Goal: Task Accomplishment & Management: Manage account settings

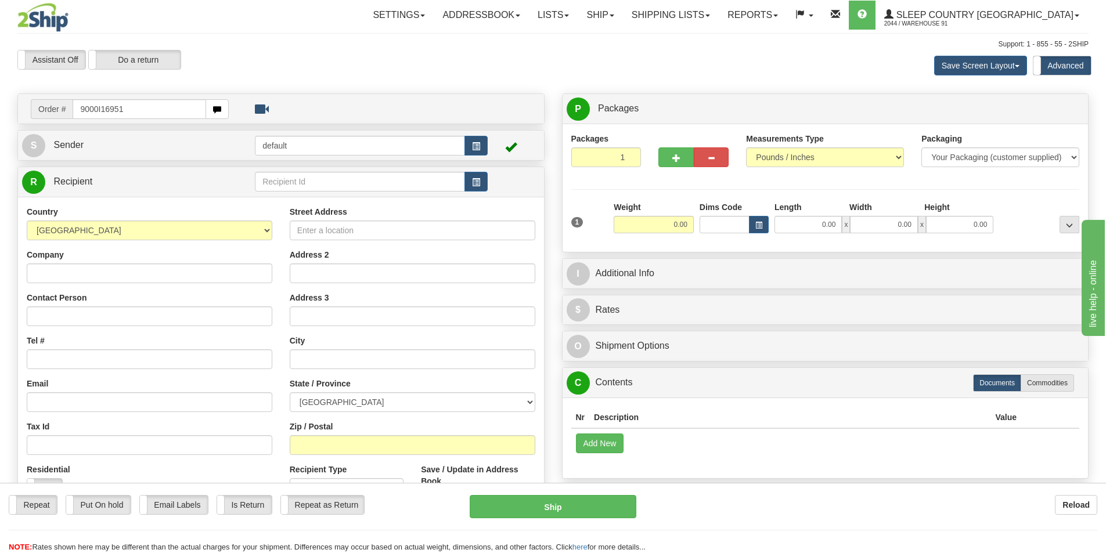
type input "9000I169516"
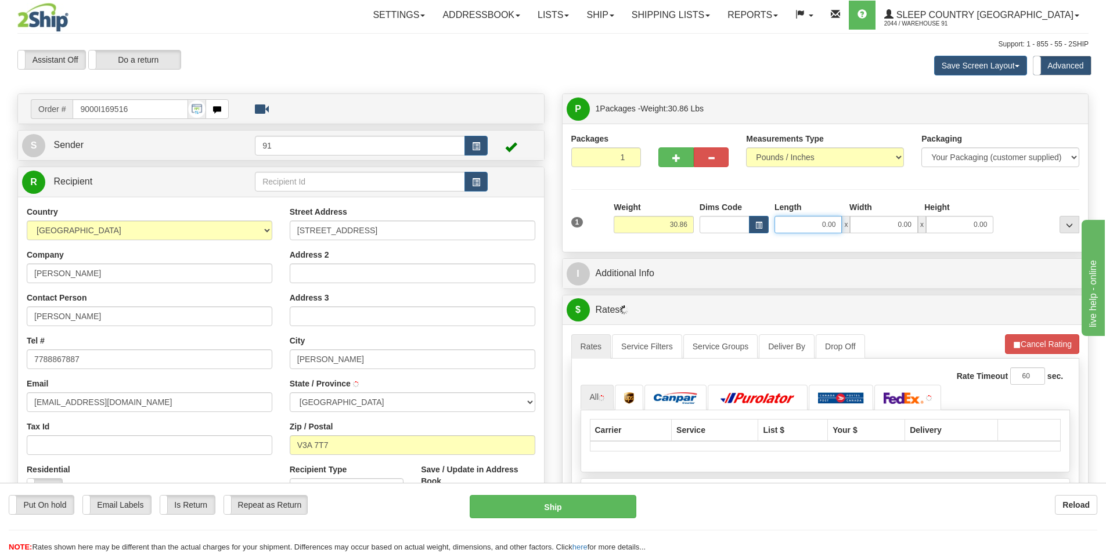
click at [818, 223] on input "0.00" at bounding box center [807, 224] width 67 height 17
type input "24.00"
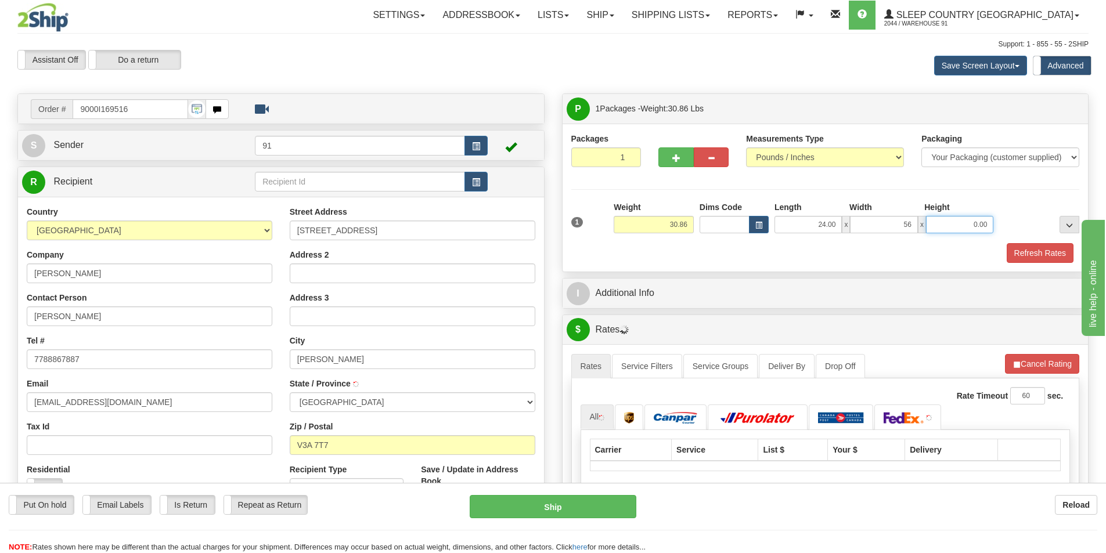
type input "56.00"
type input "4.00"
click at [1046, 252] on button "Refresh Rates" at bounding box center [1039, 253] width 67 height 20
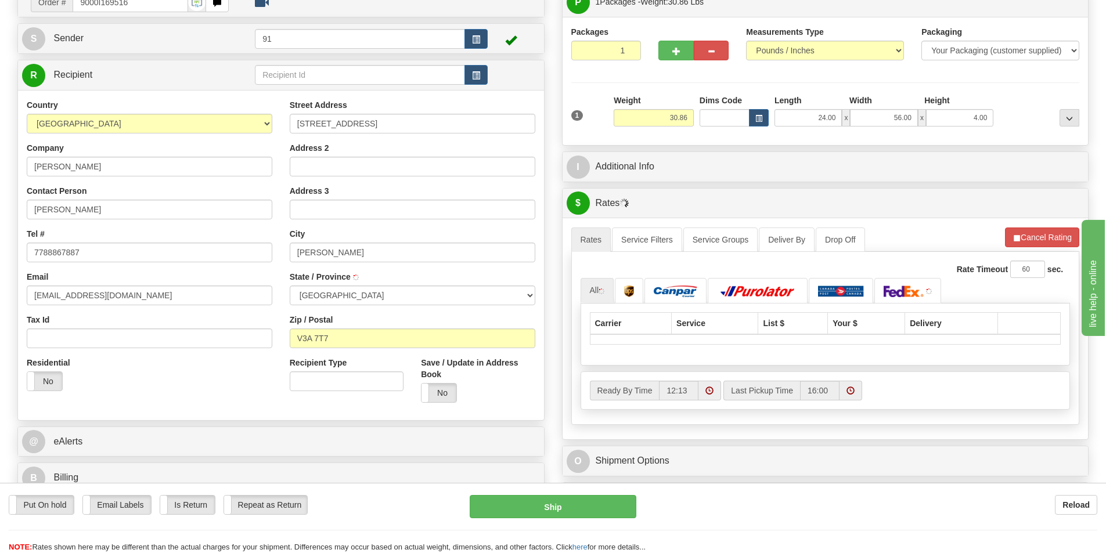
scroll to position [116, 0]
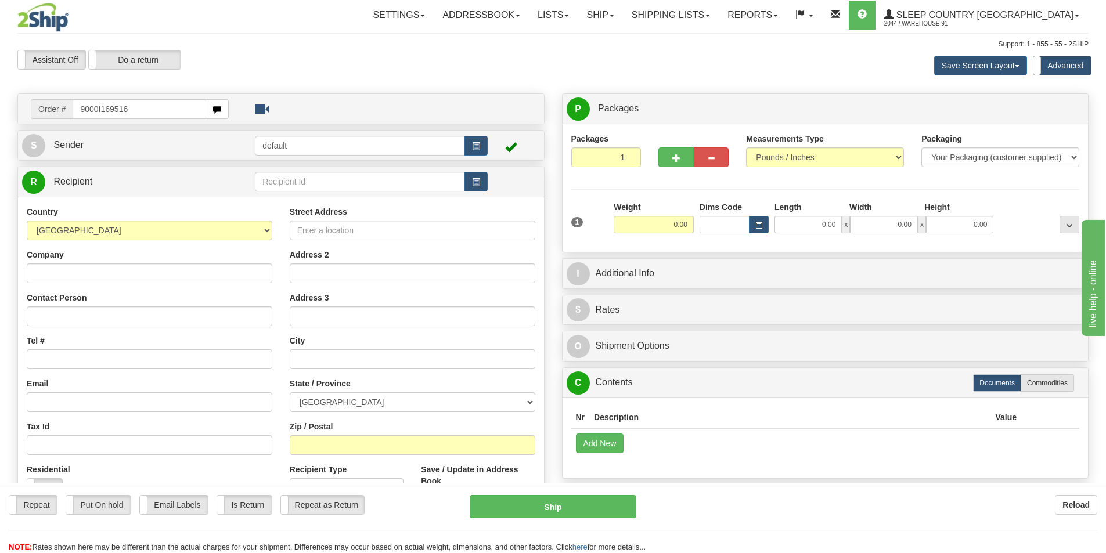
type input "9000I169516"
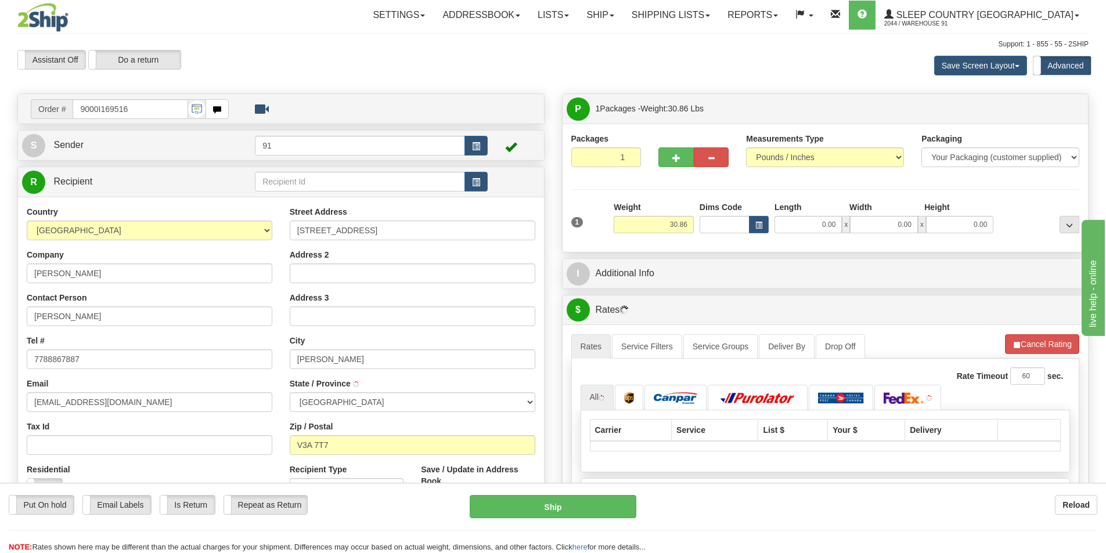
click at [805, 291] on div "P Packages 1 Packages - Weight: 30.86 Lbs Shipment Level Shipm. Package Level P…" at bounding box center [825, 432] width 544 height 678
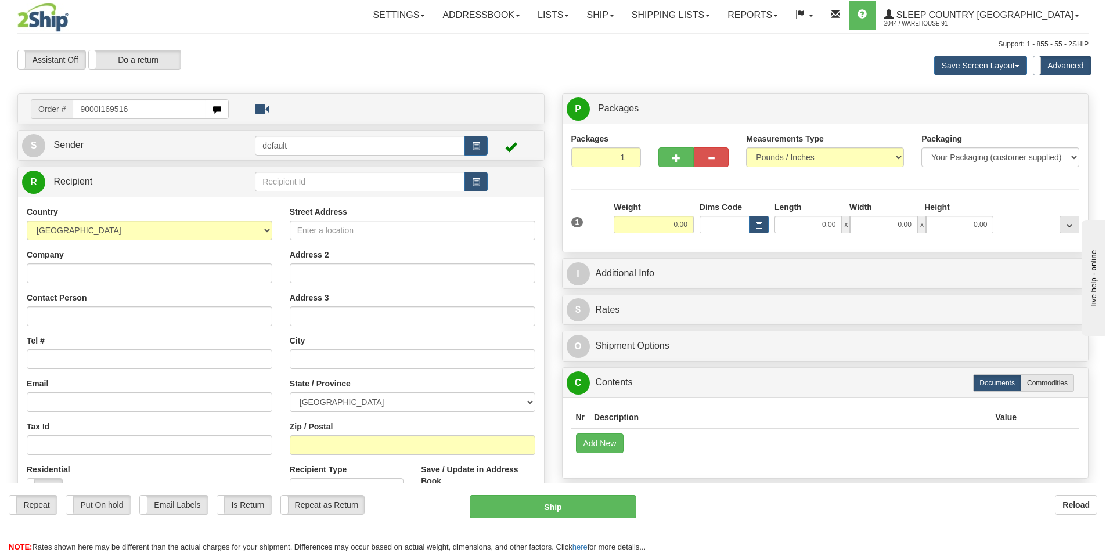
type input "9000I169516"
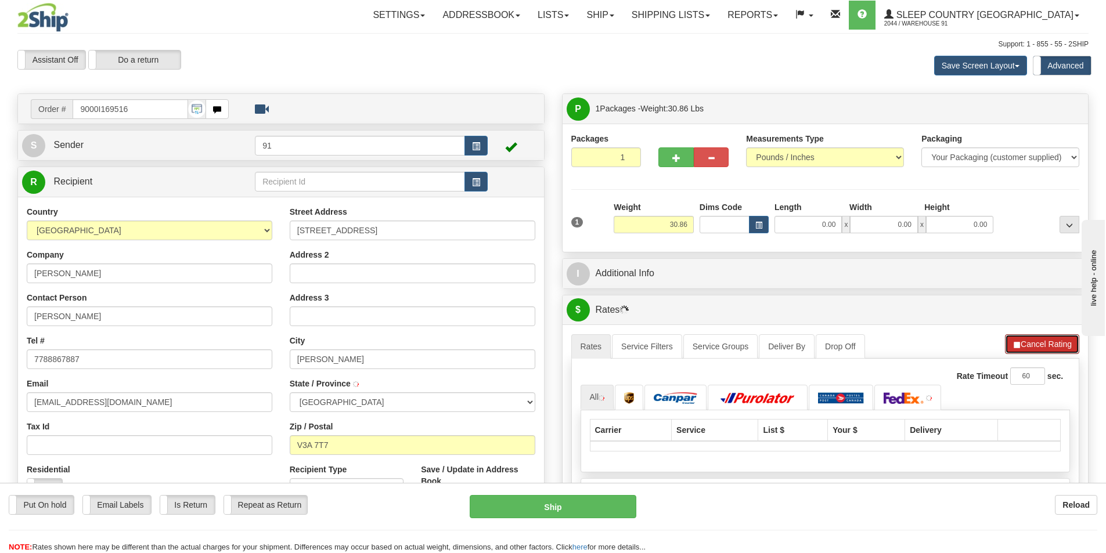
click at [1053, 342] on button "Cancel Rating" at bounding box center [1042, 344] width 74 height 20
click at [1046, 348] on button "Refresh Rates" at bounding box center [1041, 344] width 75 height 20
click at [810, 223] on input "0.00" at bounding box center [807, 224] width 67 height 17
type input "24.00"
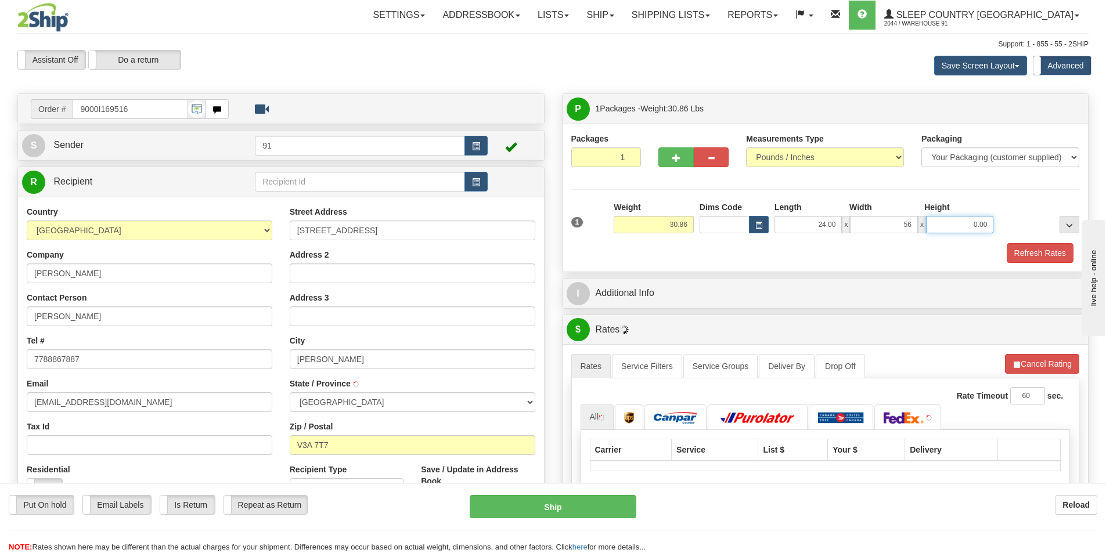
type input "56.00"
type input "4.00"
click at [1041, 249] on button "Refresh Rates" at bounding box center [1039, 253] width 67 height 20
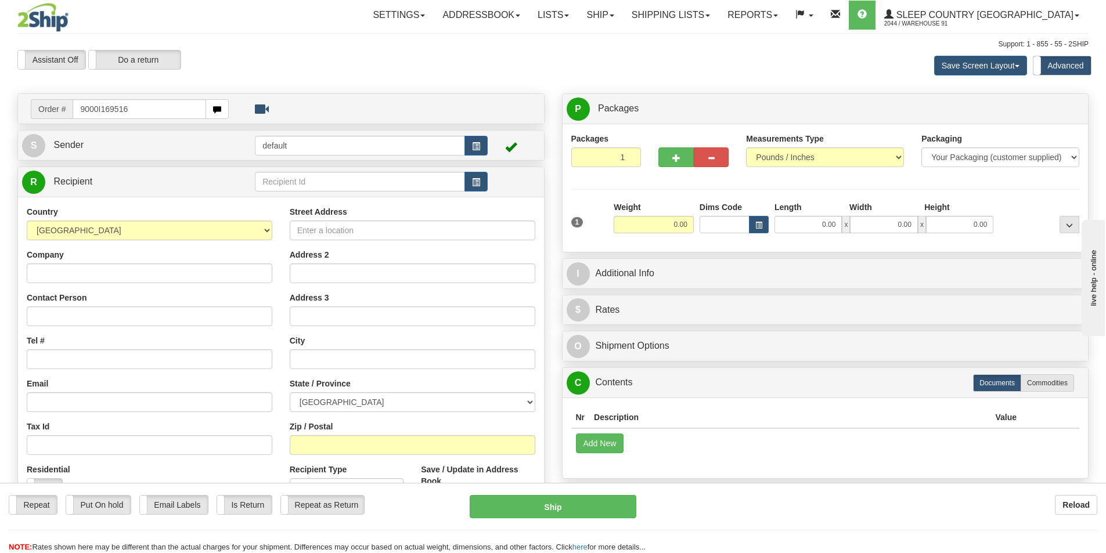
type input "9000I169516"
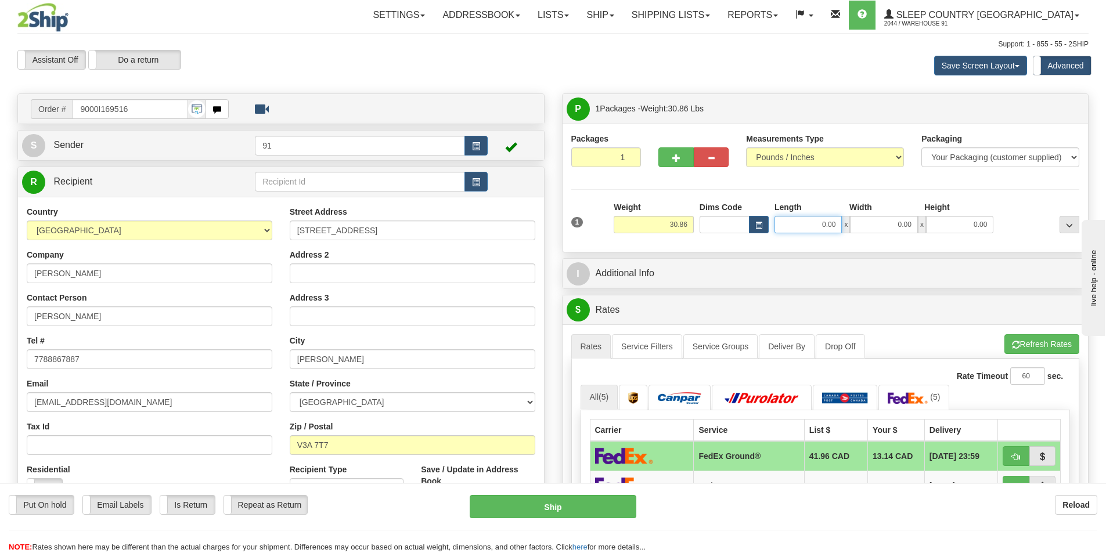
click at [803, 222] on input "0.00" at bounding box center [807, 224] width 67 height 17
type input "24.00"
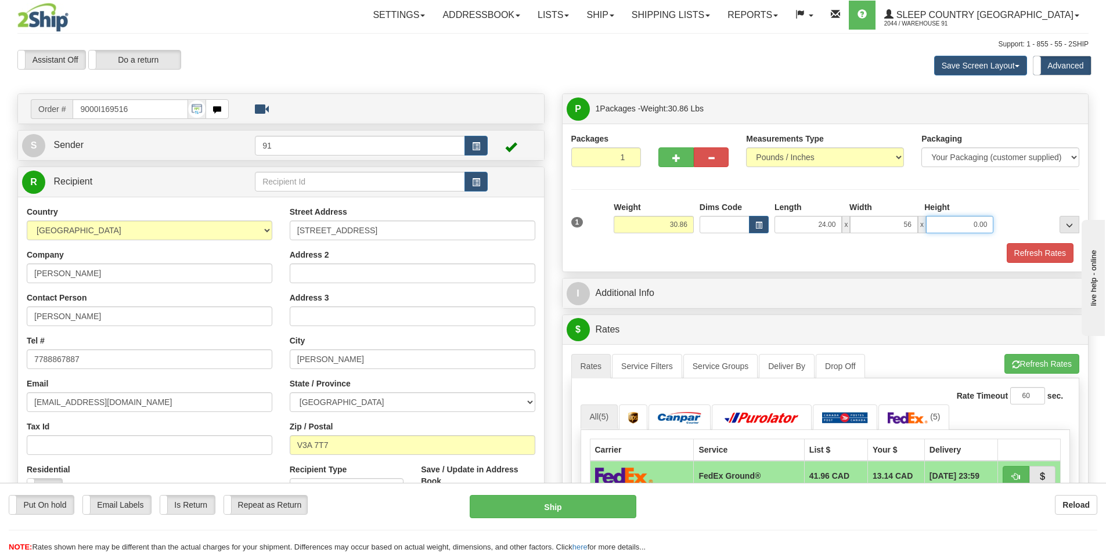
type input "56.00"
type input "4.00"
click at [1036, 247] on button "Refresh Rates" at bounding box center [1039, 253] width 67 height 20
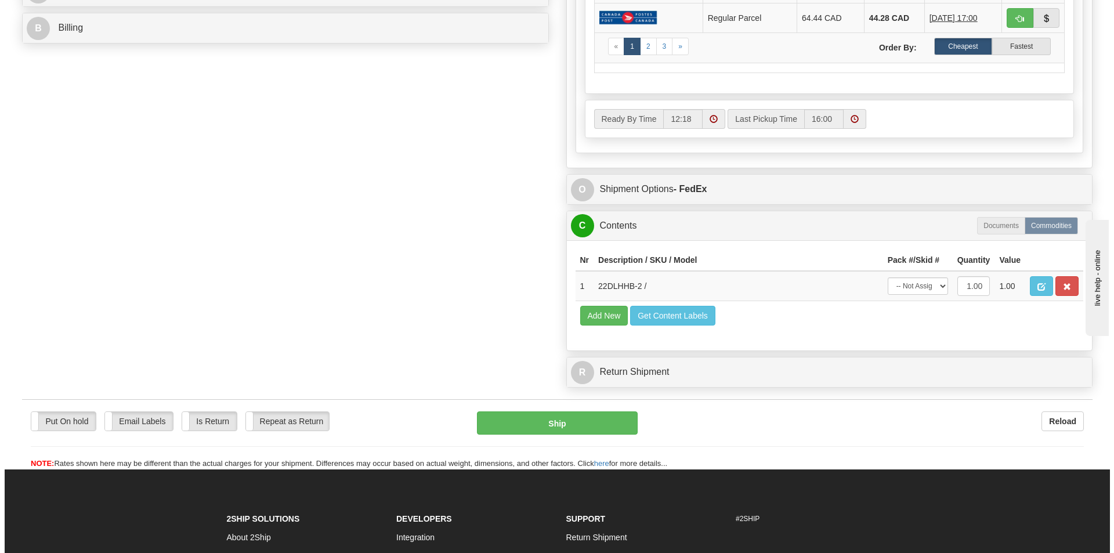
scroll to position [580, 0]
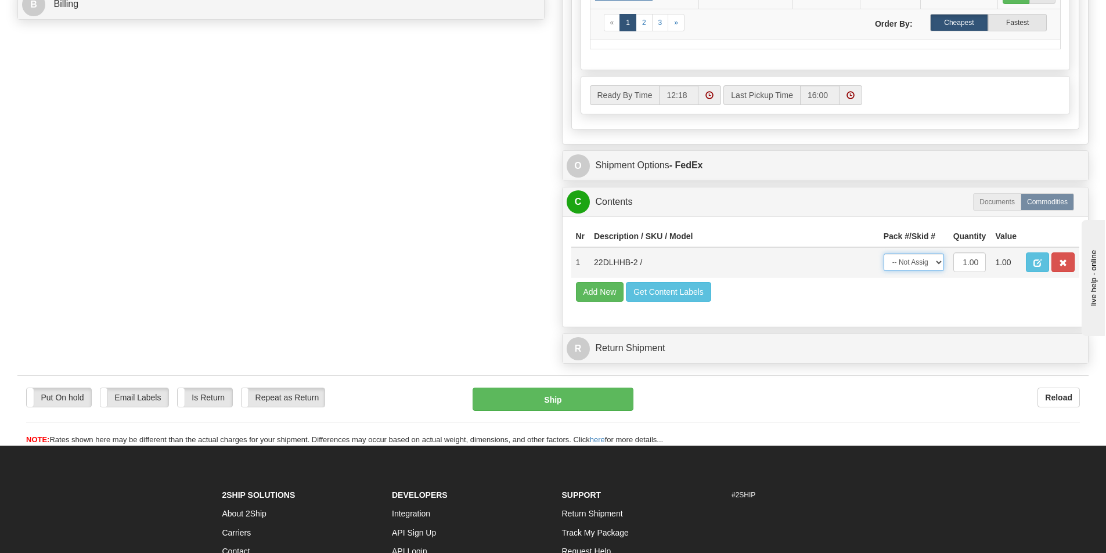
drag, startPoint x: 933, startPoint y: 263, endPoint x: 931, endPoint y: 271, distance: 7.7
click at [933, 263] on select "-- Not Assigned -- Package 1" at bounding box center [913, 262] width 60 height 17
select select "0"
click at [883, 254] on select "-- Not Assigned -- Package 1" at bounding box center [913, 262] width 60 height 17
click at [532, 392] on button "Ship" at bounding box center [552, 399] width 161 height 23
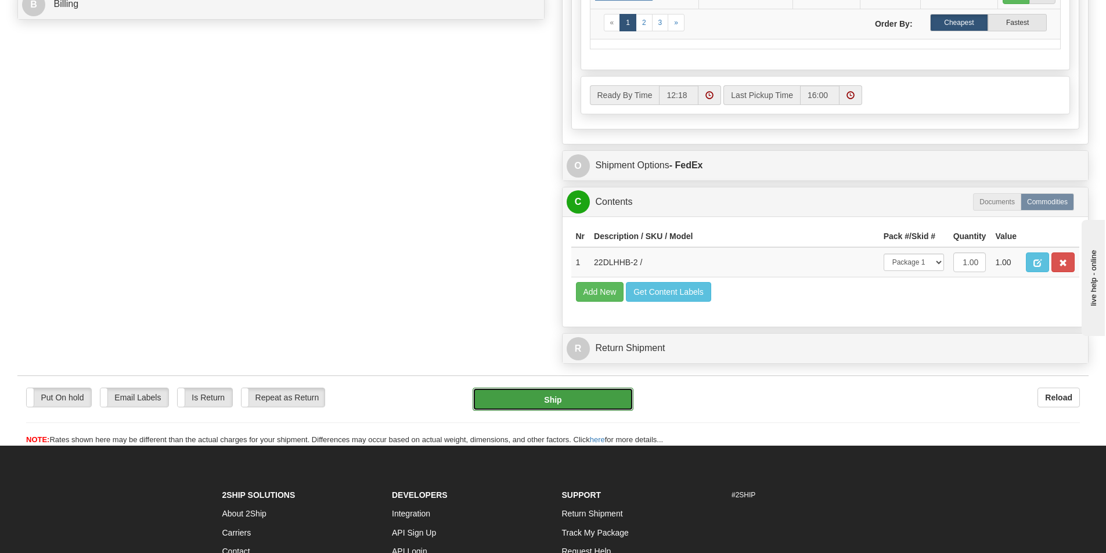
type input "92"
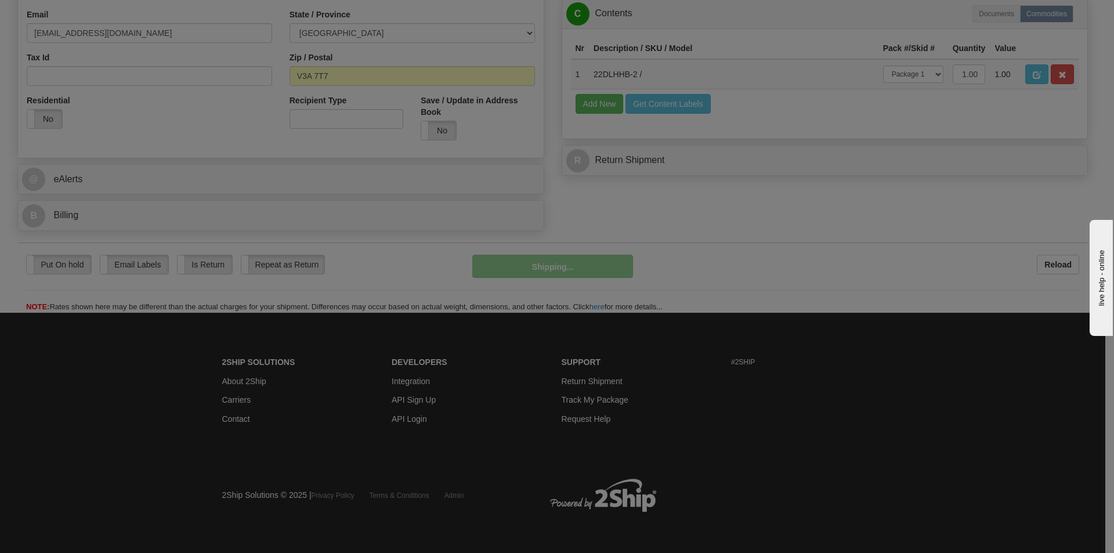
scroll to position [370, 0]
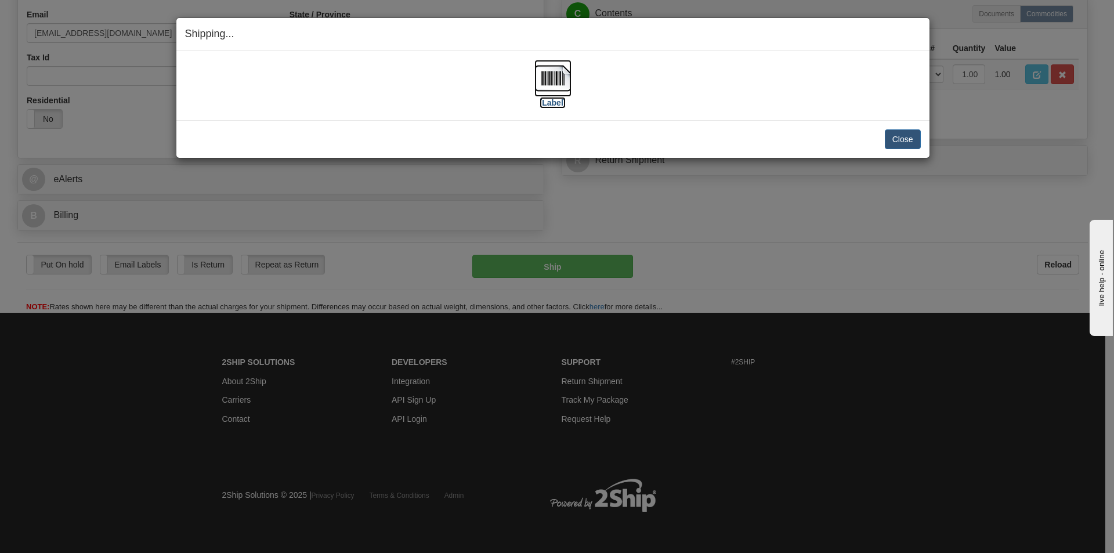
click at [551, 88] on img at bounding box center [553, 78] width 37 height 37
click at [902, 138] on button "Close" at bounding box center [903, 139] width 36 height 20
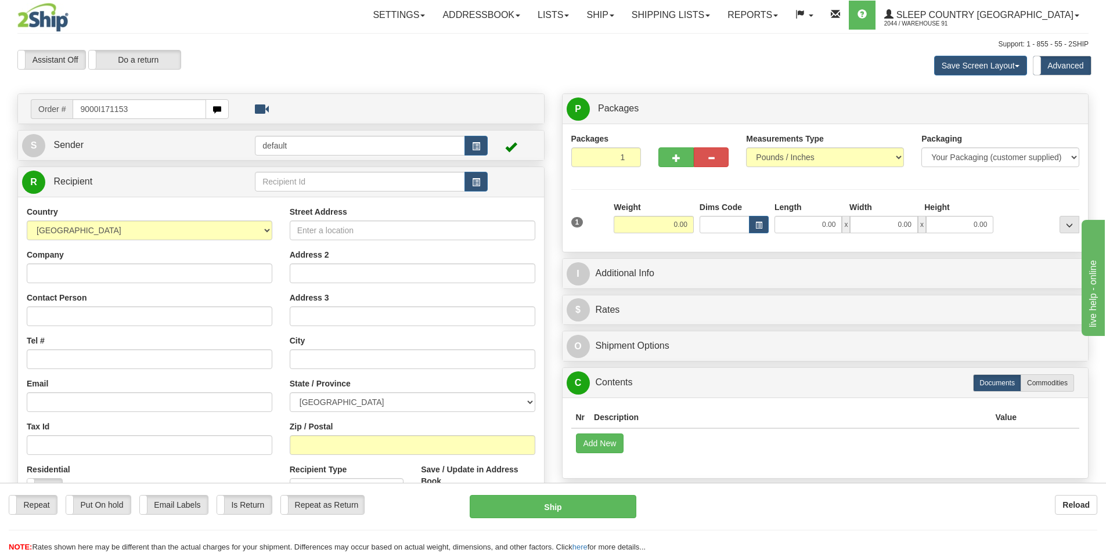
type input "9000I171153"
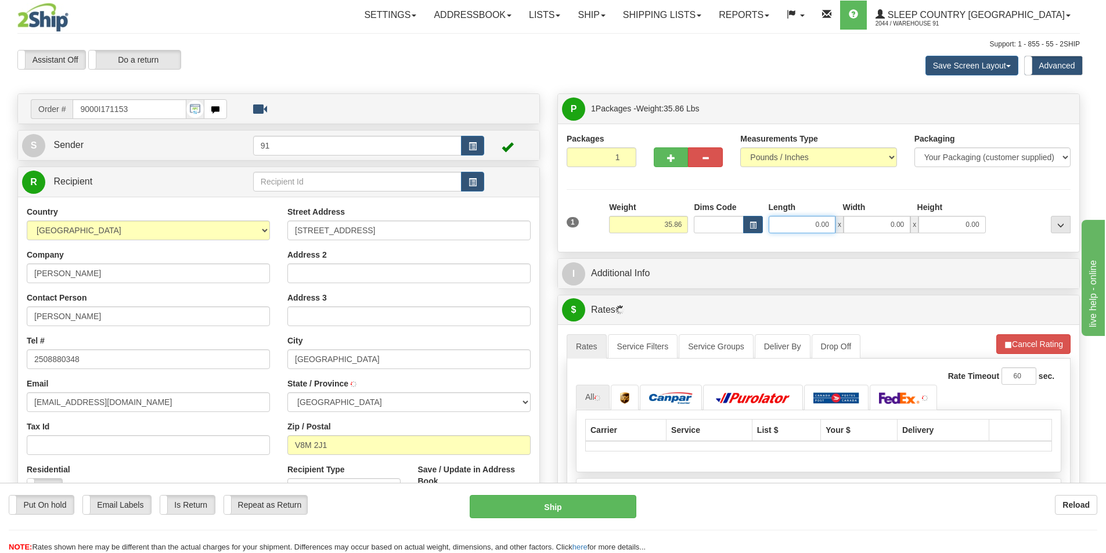
click at [815, 226] on input "0.00" at bounding box center [801, 224] width 67 height 17
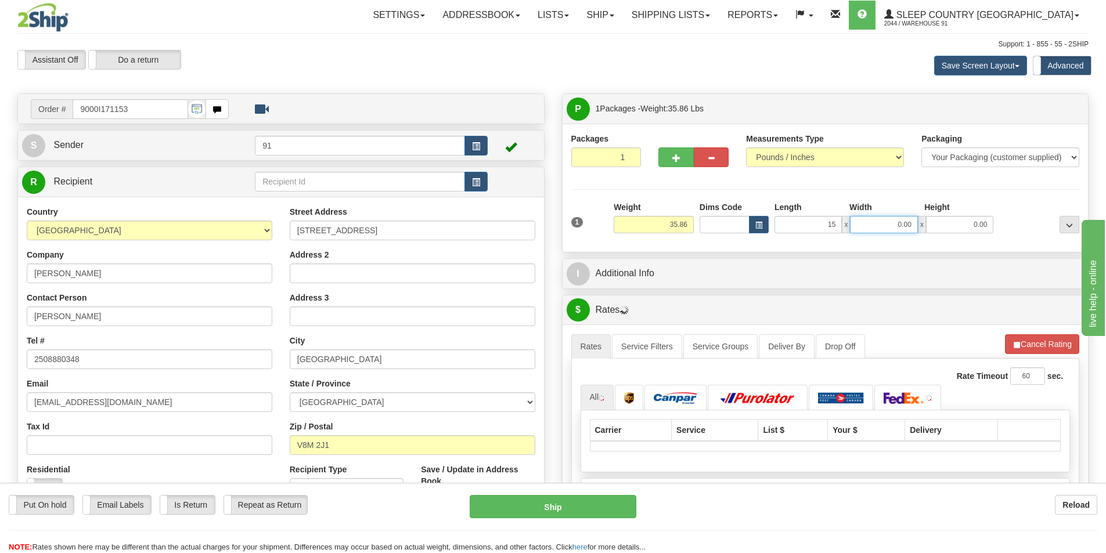
type input "15.00"
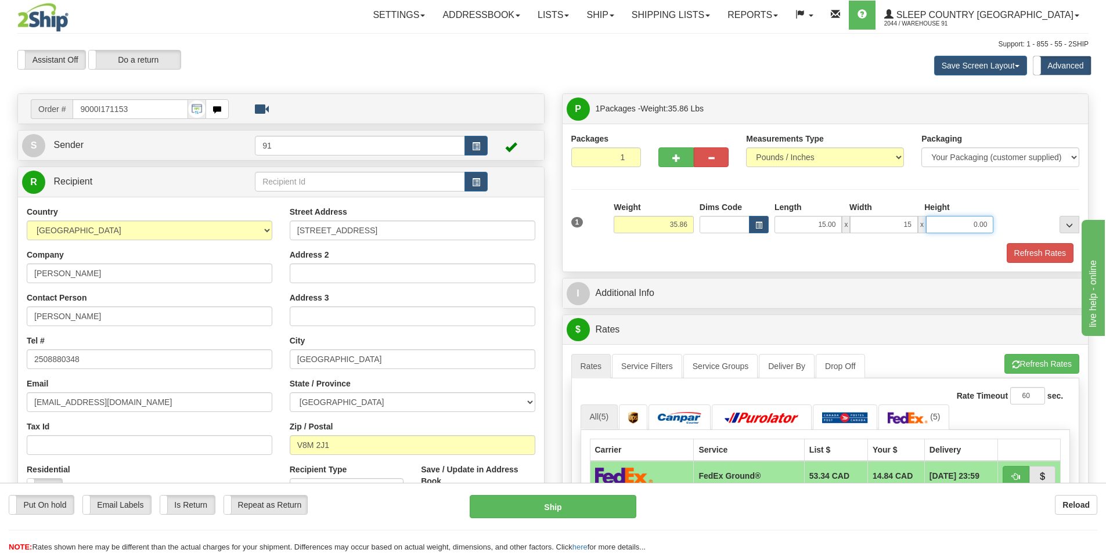
type input "15.00"
type input "41.00"
click at [1050, 257] on button "Refresh Rates" at bounding box center [1039, 253] width 67 height 20
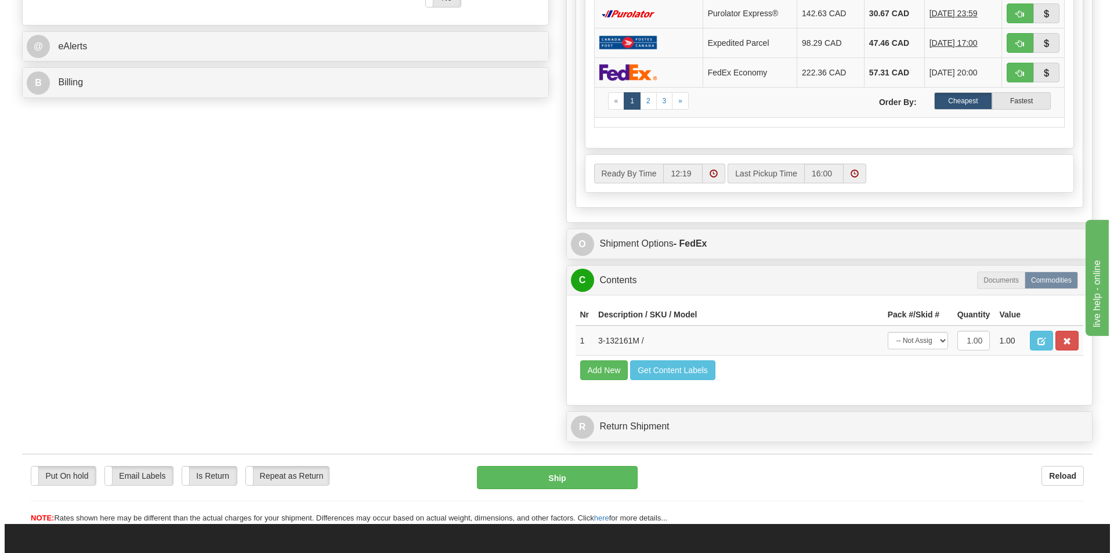
scroll to position [638, 0]
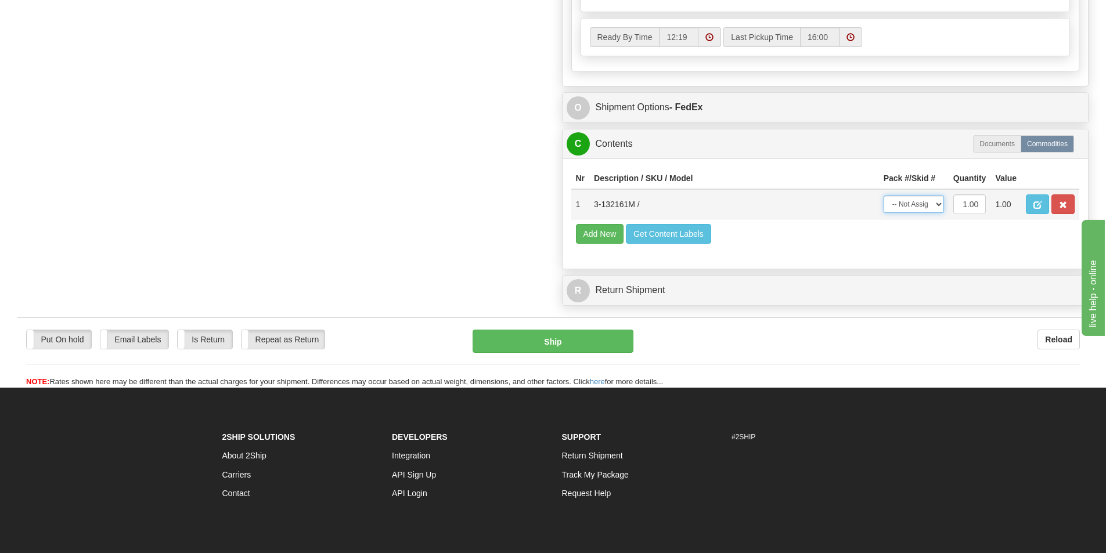
click at [907, 198] on select "-- Not Assigned -- Package 1" at bounding box center [913, 204] width 60 height 17
select select "0"
click at [883, 196] on select "-- Not Assigned -- Package 1" at bounding box center [913, 204] width 60 height 17
click at [543, 344] on button "Ship" at bounding box center [552, 341] width 161 height 23
type input "92"
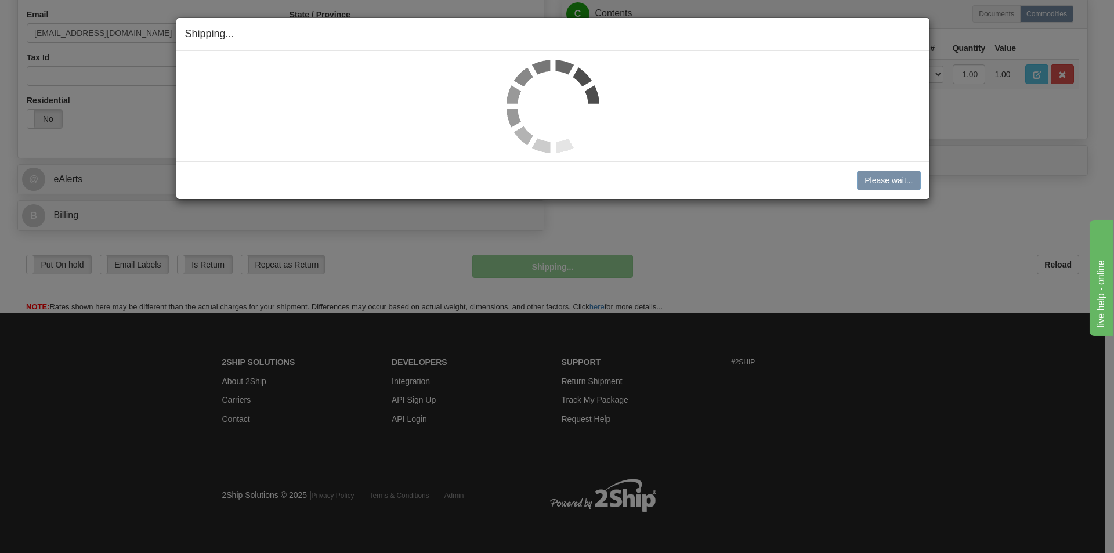
scroll to position [370, 0]
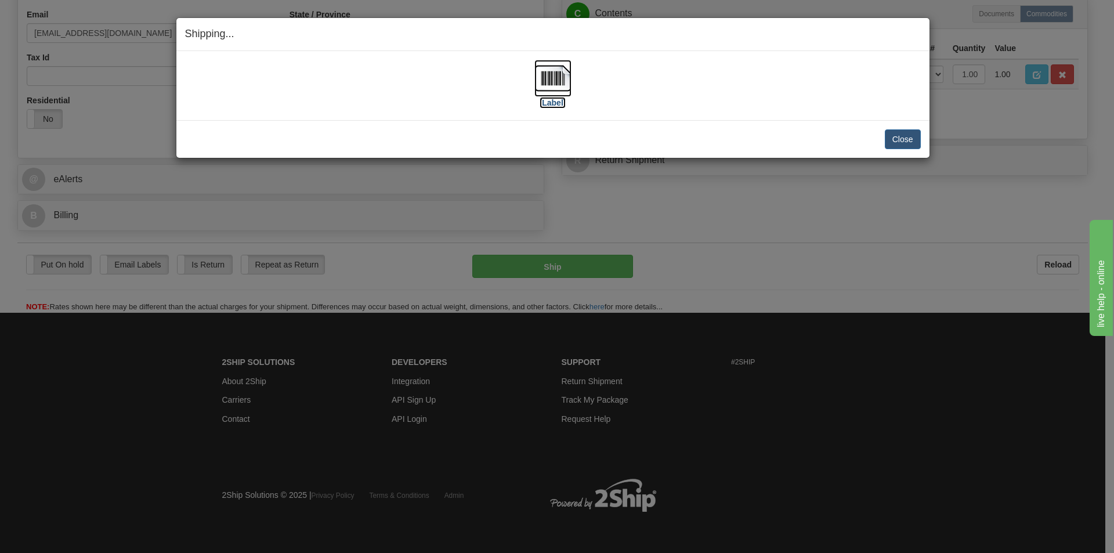
click at [548, 77] on img at bounding box center [553, 78] width 37 height 37
click at [909, 133] on button "Close" at bounding box center [903, 139] width 36 height 20
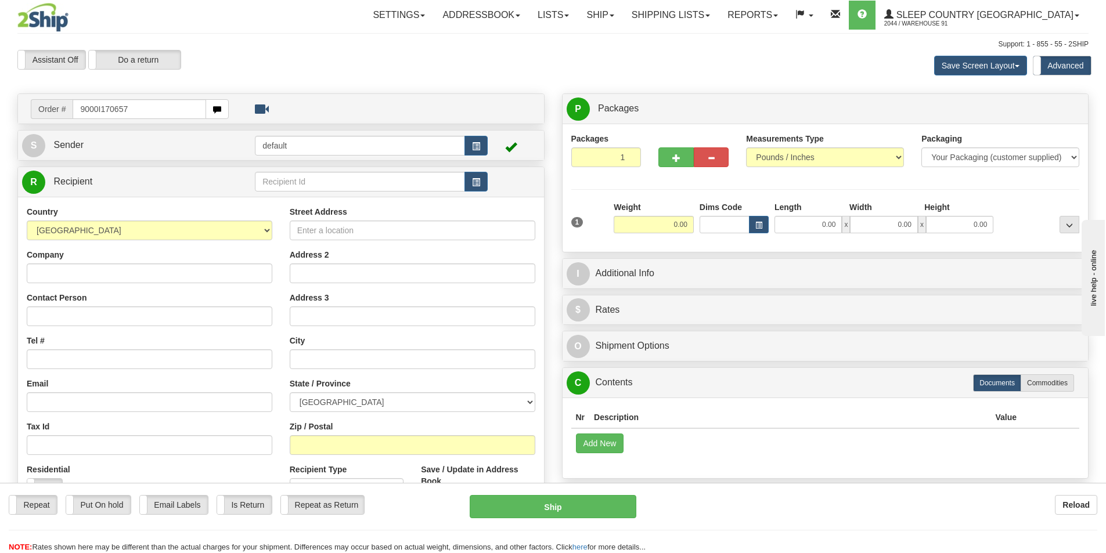
type input "9000I170657"
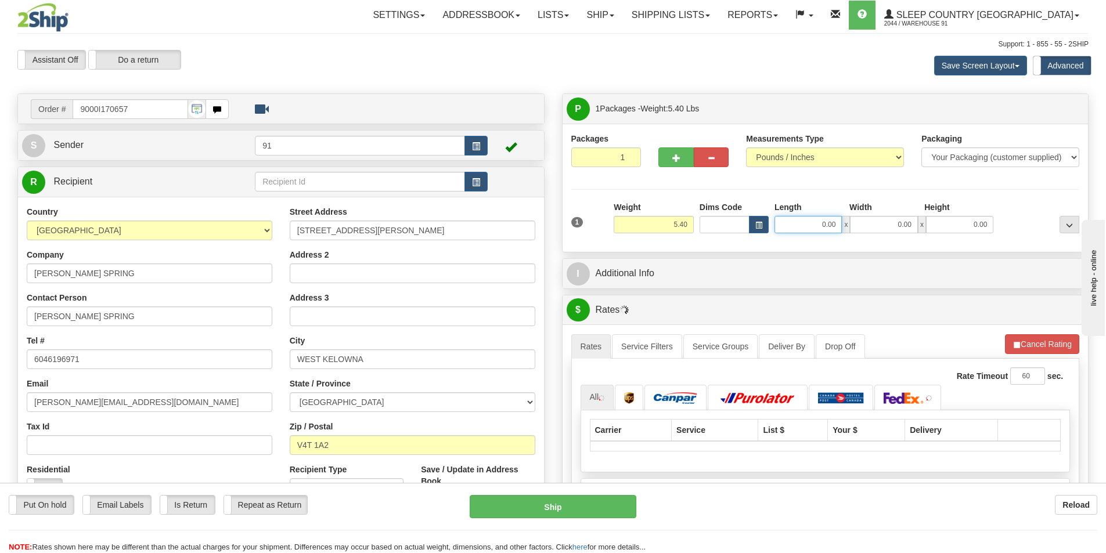
click at [823, 226] on input "0.00" at bounding box center [807, 224] width 67 height 17
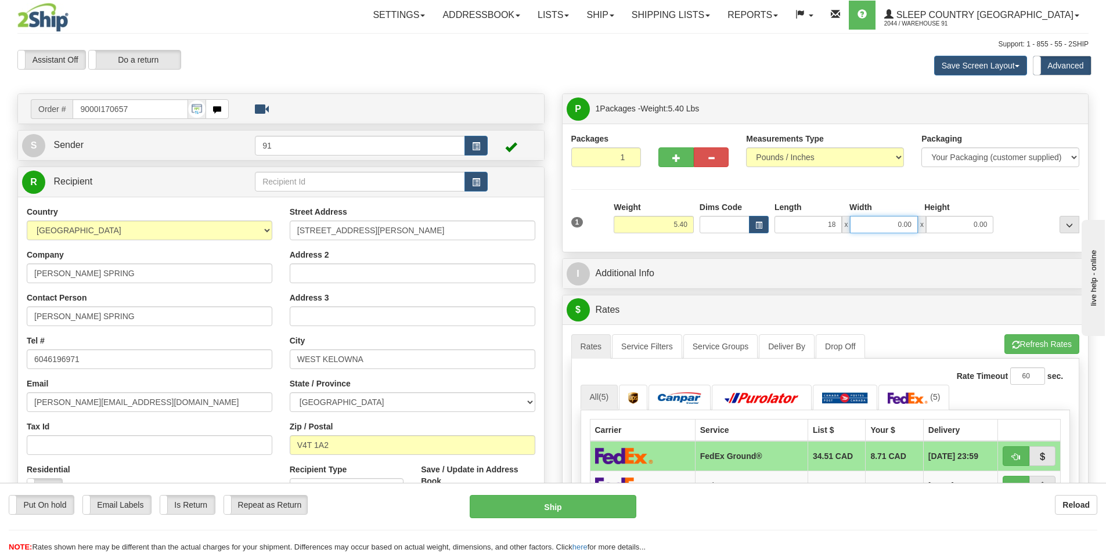
type input "18.00"
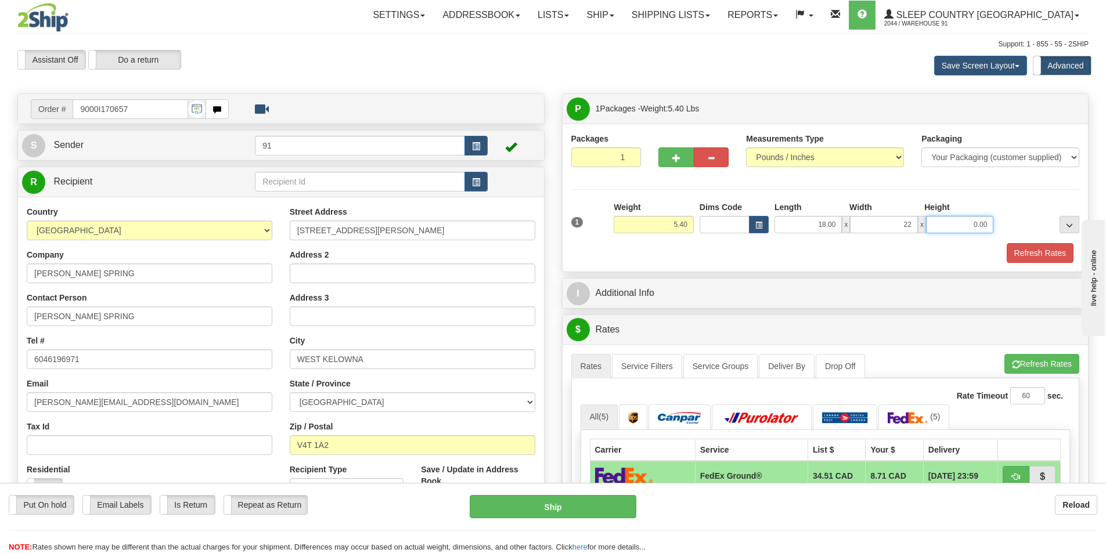
type input "22.00"
type input "9.00"
click at [1028, 247] on button "Refresh Rates" at bounding box center [1039, 253] width 67 height 20
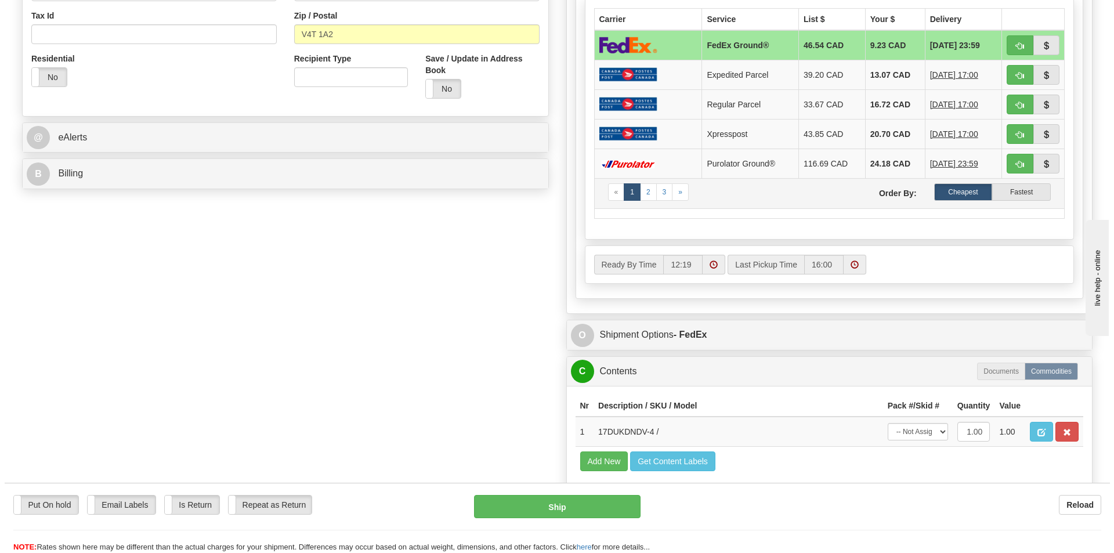
scroll to position [464, 0]
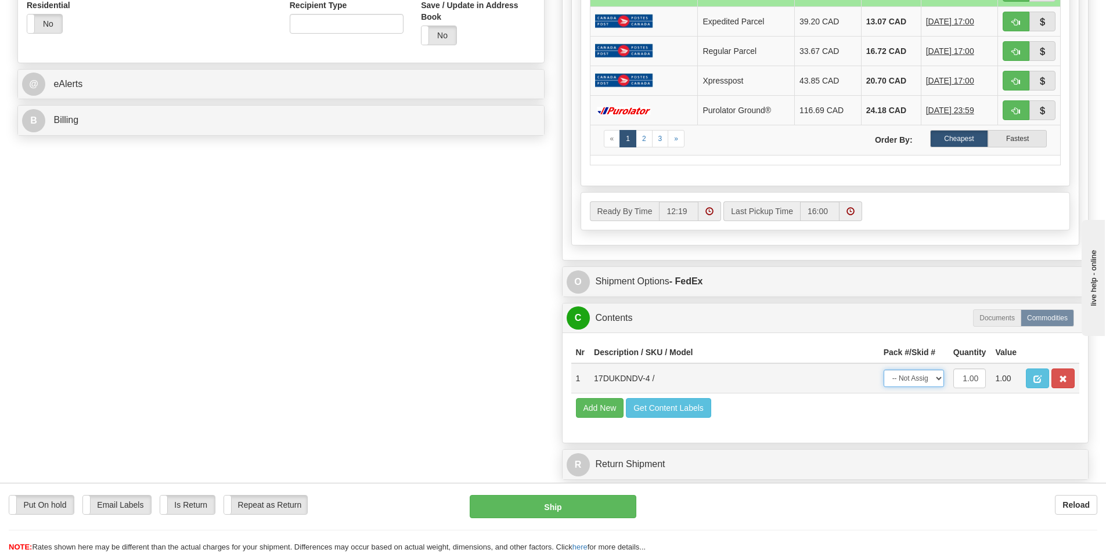
click at [920, 380] on select "-- Not Assigned -- Package 1" at bounding box center [913, 378] width 60 height 17
select select "0"
click at [883, 370] on select "-- Not Assigned -- Package 1" at bounding box center [913, 378] width 60 height 17
click at [569, 501] on button "Ship" at bounding box center [553, 506] width 167 height 23
type input "92"
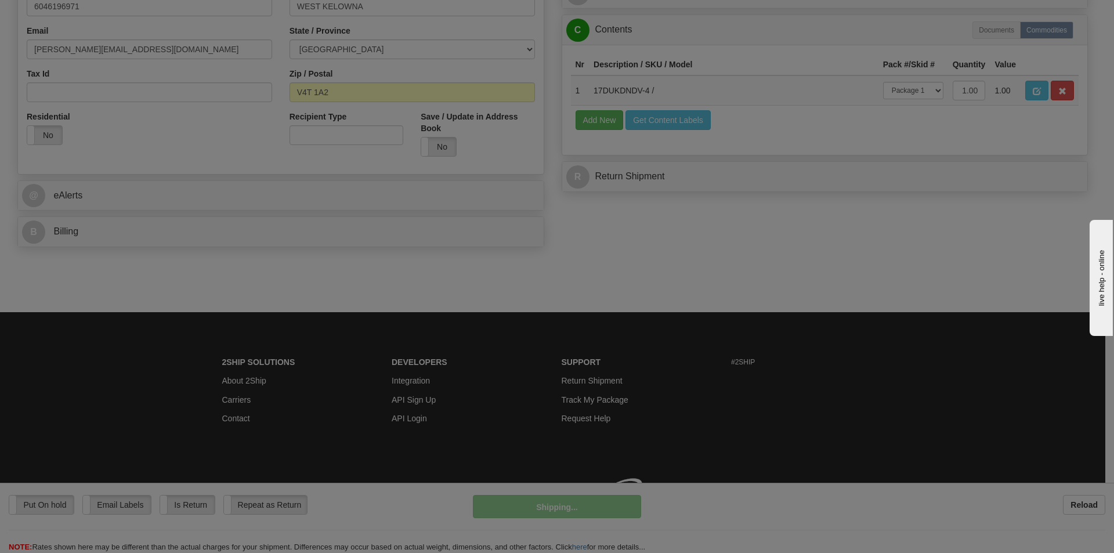
scroll to position [370, 0]
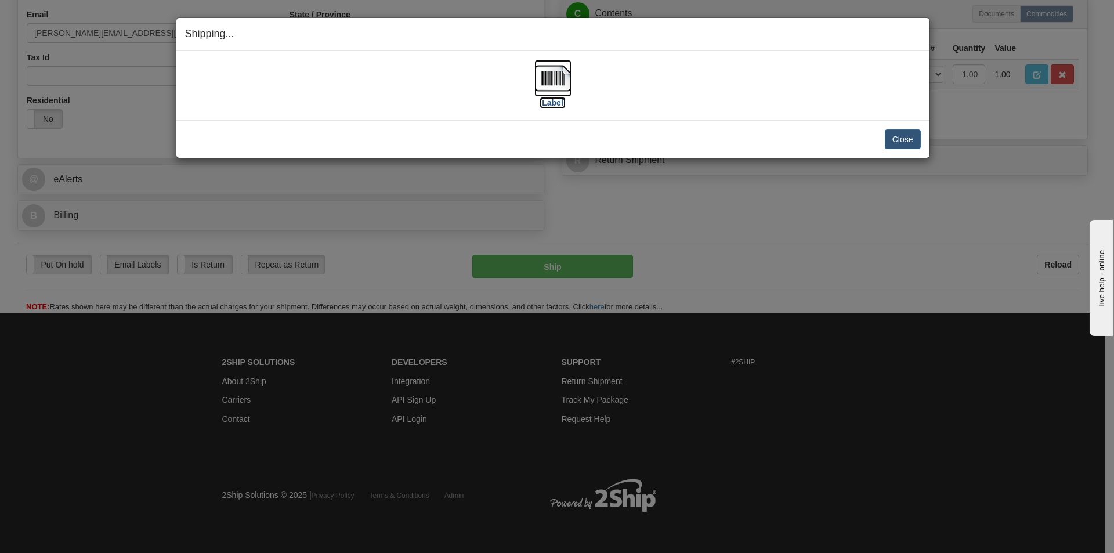
click at [566, 80] on img at bounding box center [553, 78] width 37 height 37
click at [913, 144] on button "Close" at bounding box center [903, 139] width 36 height 20
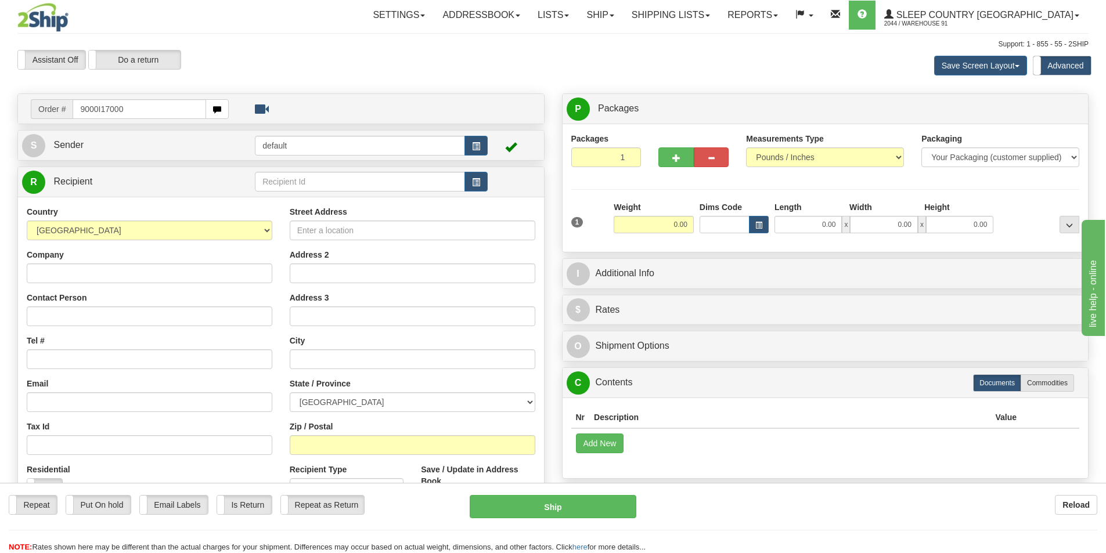
type input "9000I170009"
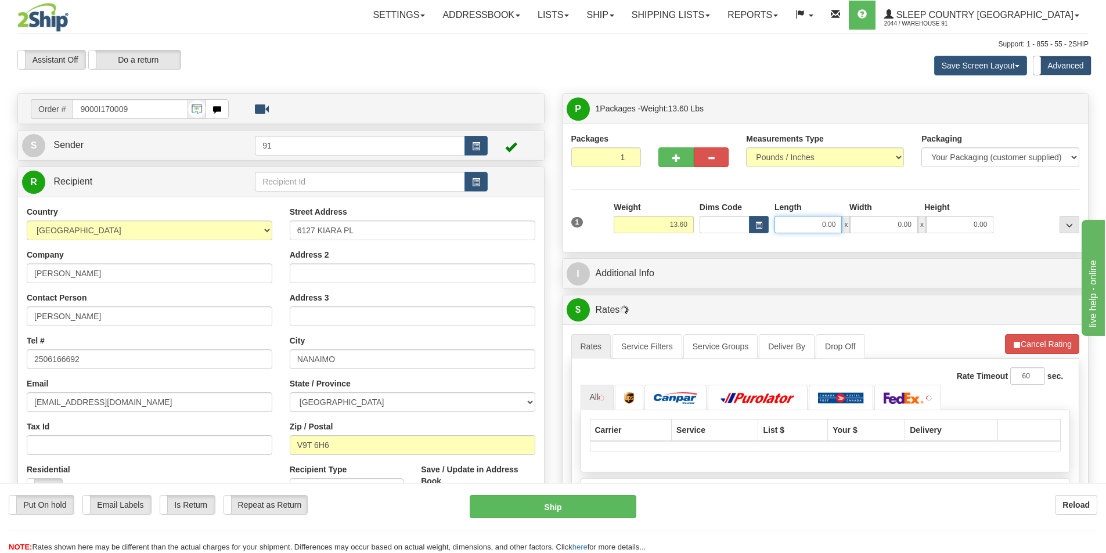
click at [800, 216] on input "0.00" at bounding box center [807, 224] width 67 height 17
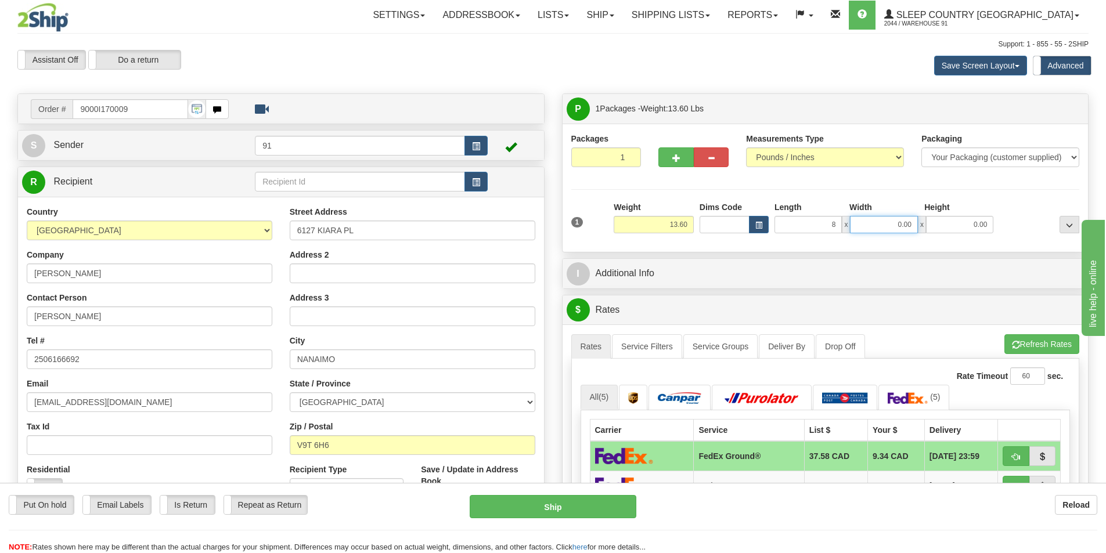
type input "8.00"
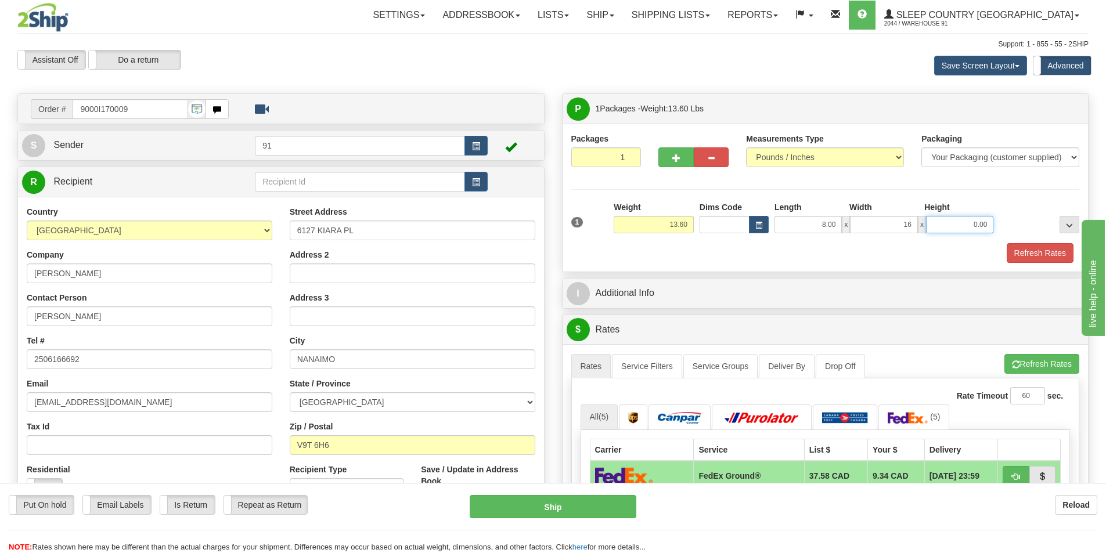
type input "16.00"
type input "17.00"
click at [1048, 250] on button "Refresh Rates" at bounding box center [1039, 253] width 67 height 20
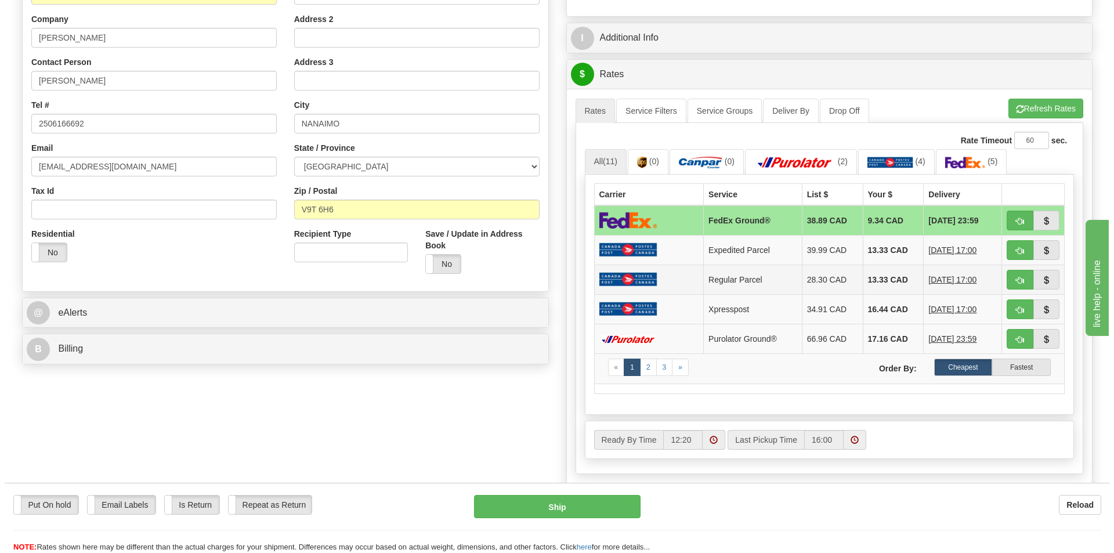
scroll to position [406, 0]
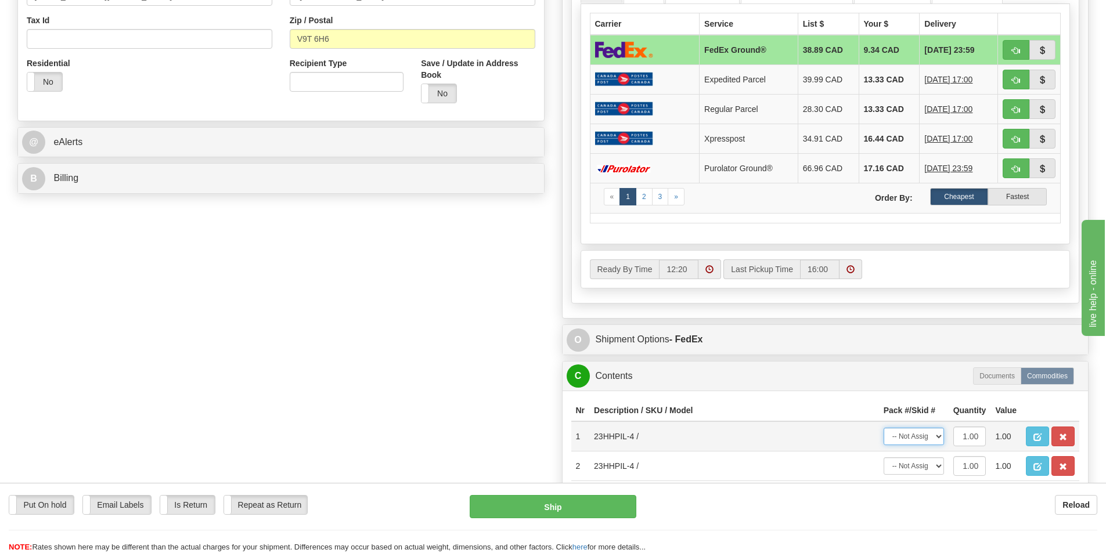
click at [923, 440] on select "-- Not Assigned -- Package 1" at bounding box center [913, 436] width 60 height 17
select select "0"
click at [883, 428] on select "-- Not Assigned -- Package 1" at bounding box center [913, 436] width 60 height 17
click at [925, 468] on select "-- Not Assigned -- Package 1" at bounding box center [913, 465] width 60 height 17
select select "0"
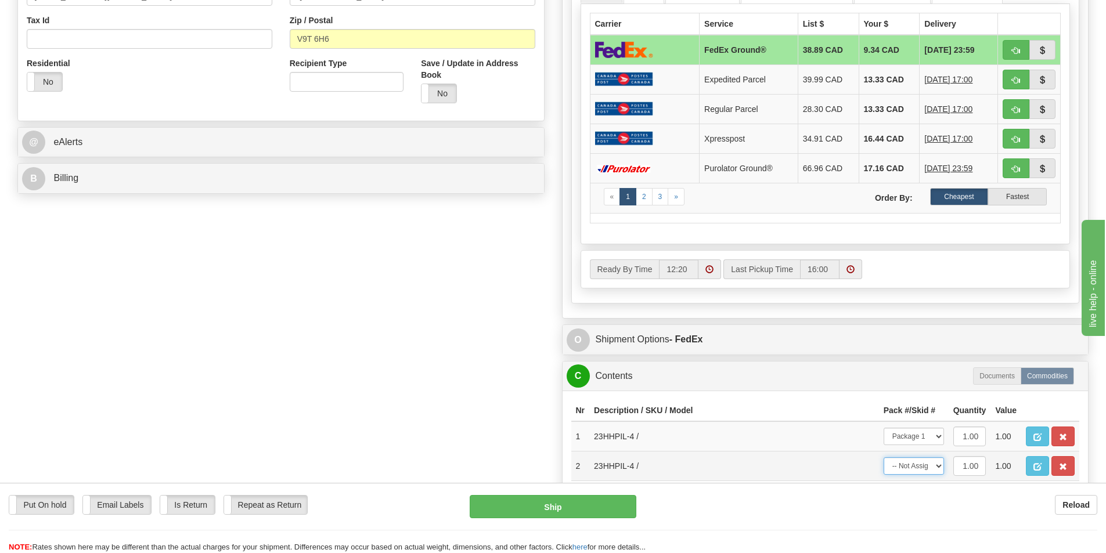
click at [883, 457] on select "-- Not Assigned -- Package 1" at bounding box center [913, 465] width 60 height 17
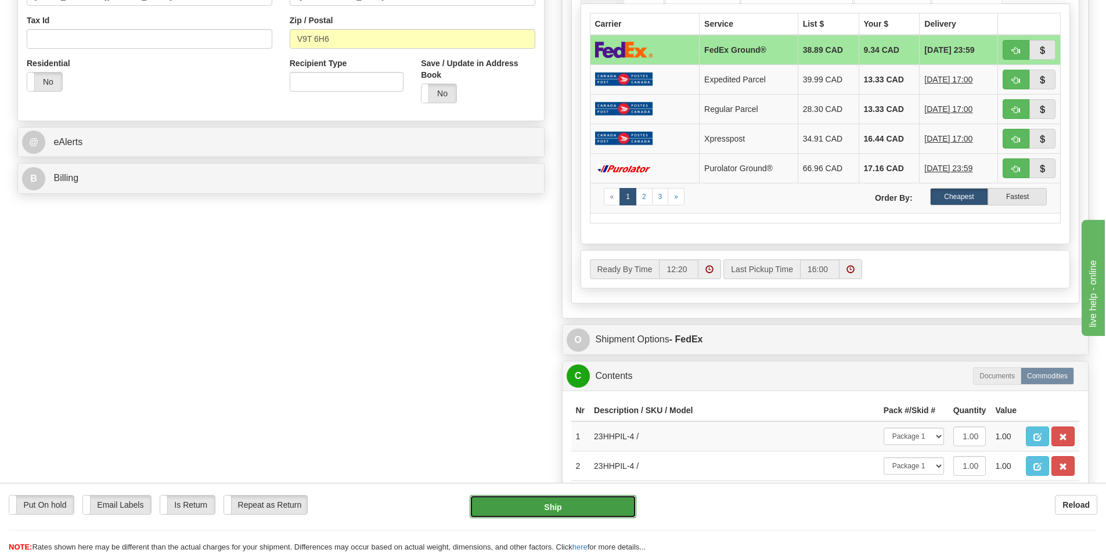
click at [562, 515] on button "Ship" at bounding box center [553, 506] width 167 height 23
type input "92"
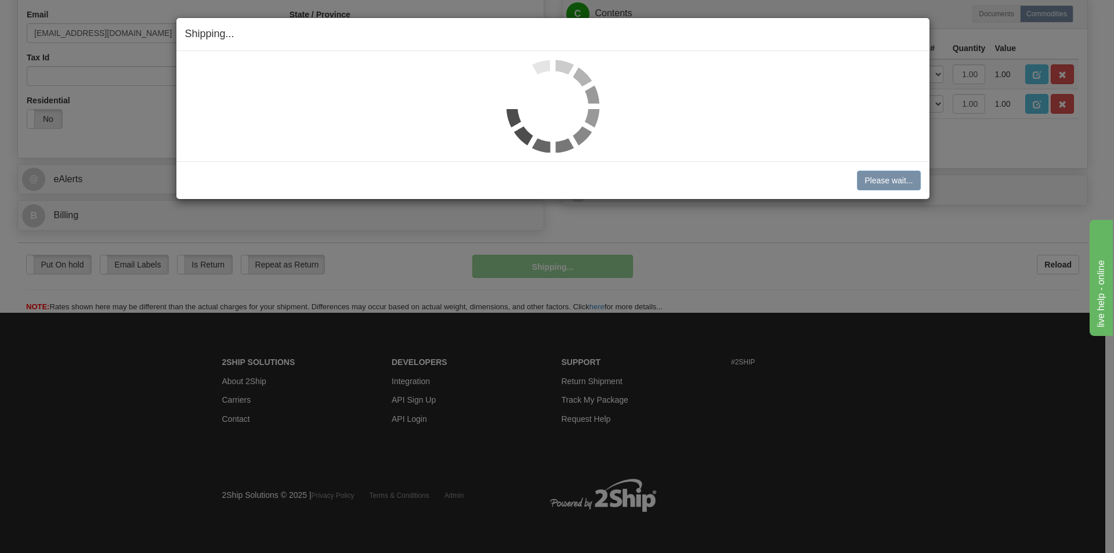
scroll to position [370, 0]
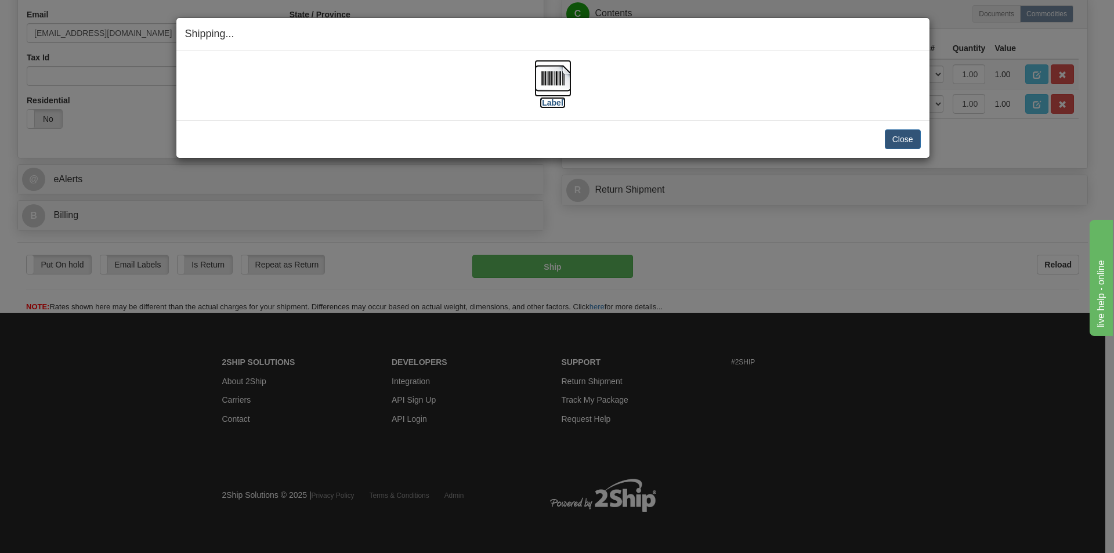
click at [555, 84] on img at bounding box center [553, 78] width 37 height 37
click at [898, 263] on div "Shipping... Your SHIPMENT will EXPIRE in [Label] IMPORTANT NOTICE Embassy / Con…" at bounding box center [557, 276] width 1114 height 553
click at [902, 138] on button "Close" at bounding box center [903, 139] width 36 height 20
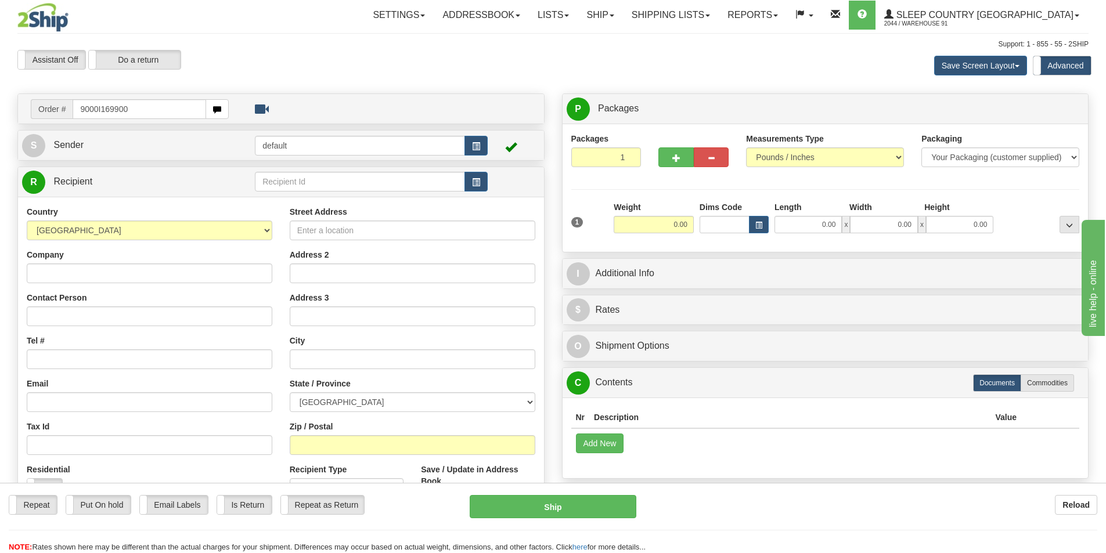
type input "9000I169900"
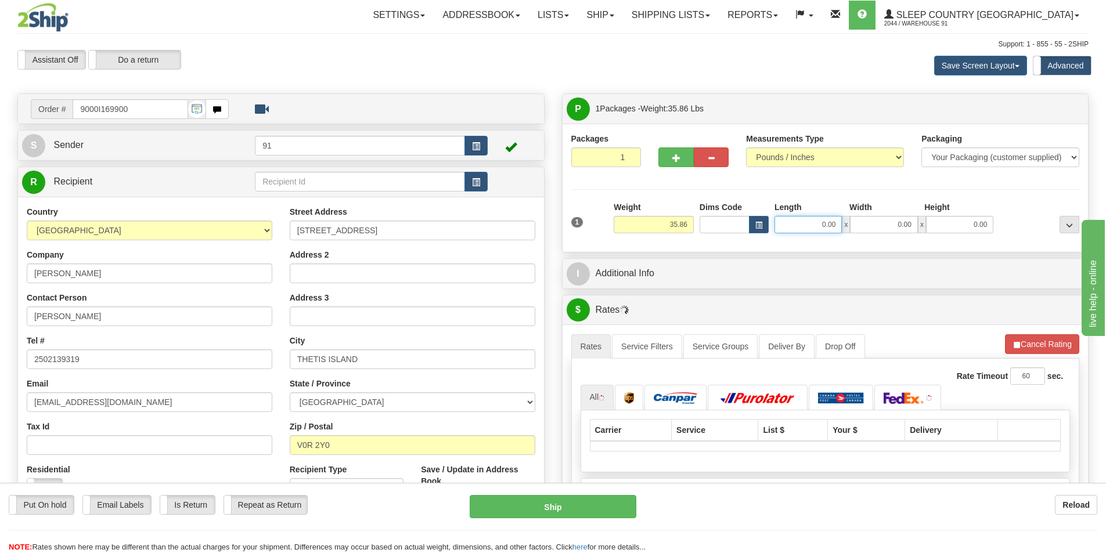
click at [823, 233] on input "0.00" at bounding box center [807, 224] width 67 height 17
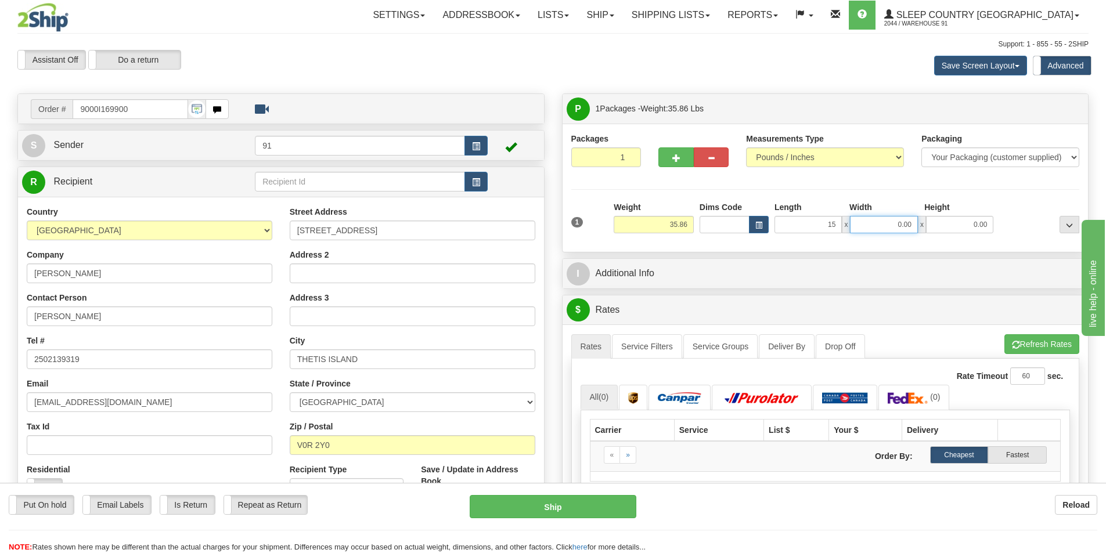
type input "15.00"
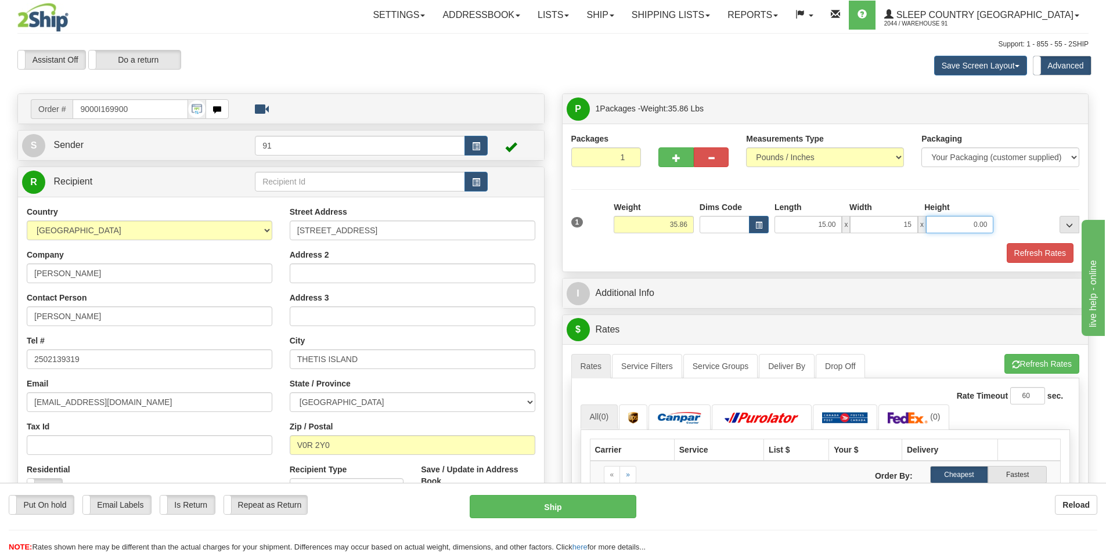
type input "15.00"
click at [1018, 248] on button "Refresh Rates" at bounding box center [1039, 253] width 67 height 20
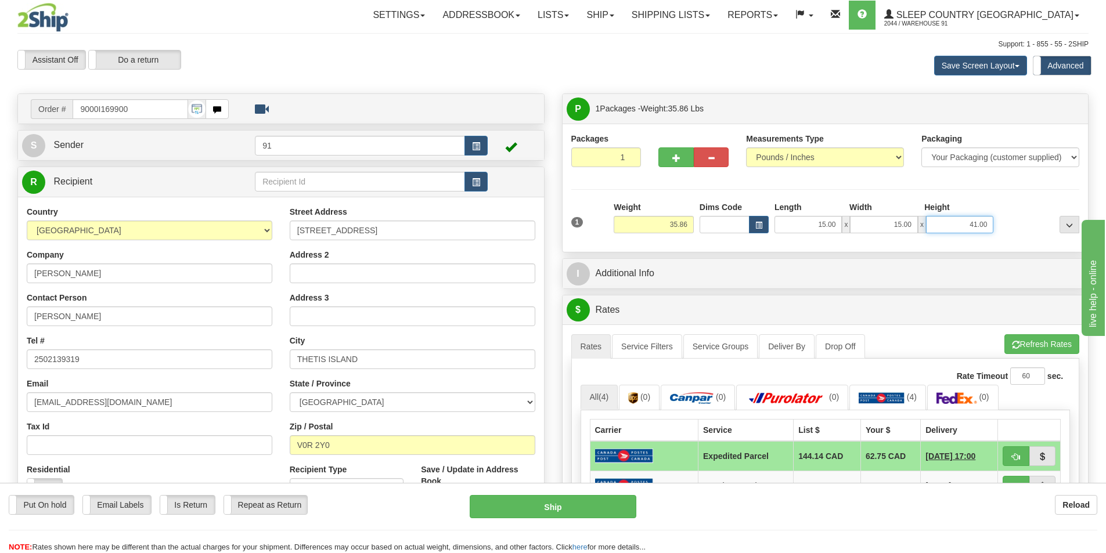
click at [971, 222] on input "41.00" at bounding box center [959, 224] width 67 height 17
drag, startPoint x: 991, startPoint y: 225, endPoint x: 909, endPoint y: 220, distance: 81.4
click at [909, 220] on div "15.00 x 15.00 x 41.00" at bounding box center [883, 224] width 219 height 17
type input "40.00"
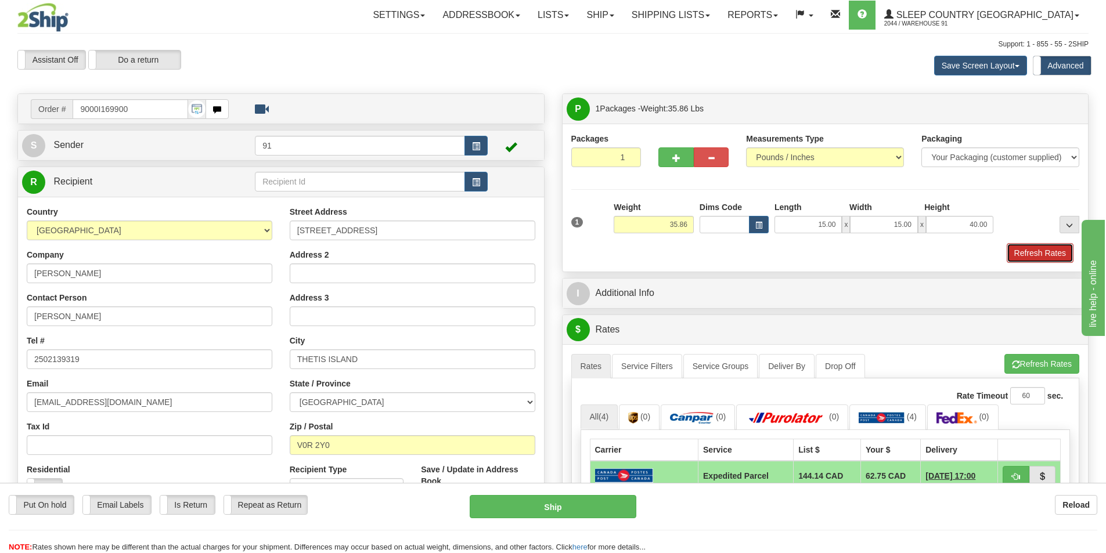
click at [1027, 255] on button "Refresh Rates" at bounding box center [1039, 253] width 67 height 20
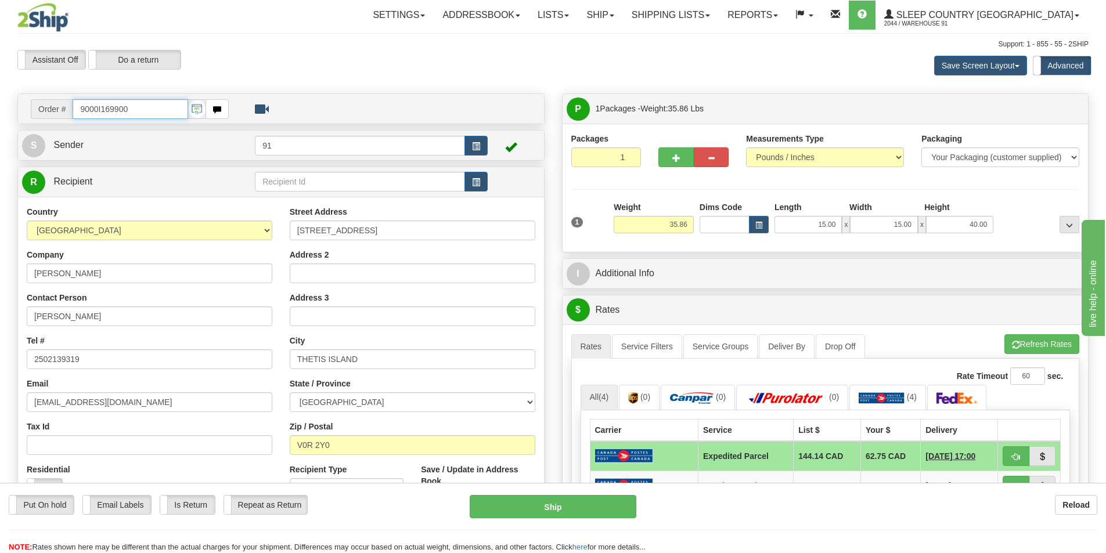
drag, startPoint x: 114, startPoint y: 110, endPoint x: 0, endPoint y: 112, distance: 113.8
click at [0, 112] on div "Toggle navigation Settings Shipping Preferences Fields Preferences New" at bounding box center [553, 490] width 1106 height 980
type input "9000I172203"
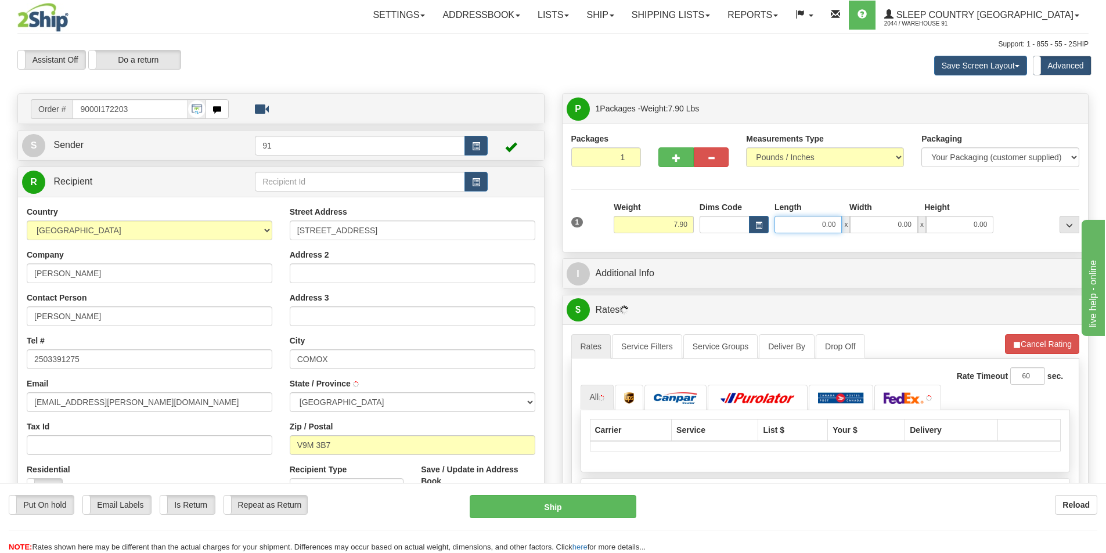
click at [819, 228] on input "0.00" at bounding box center [807, 224] width 67 height 17
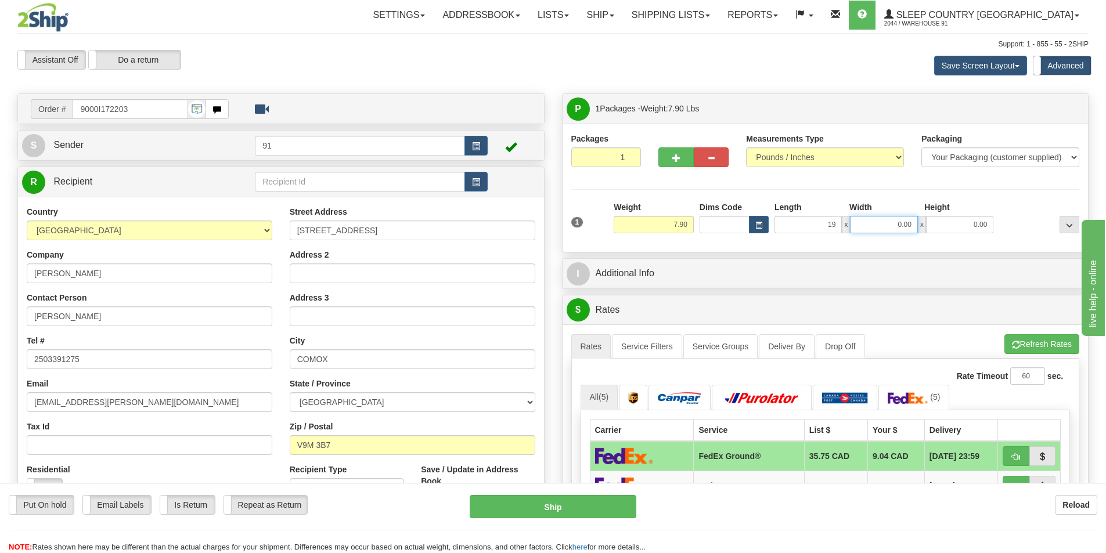
type input "19.00"
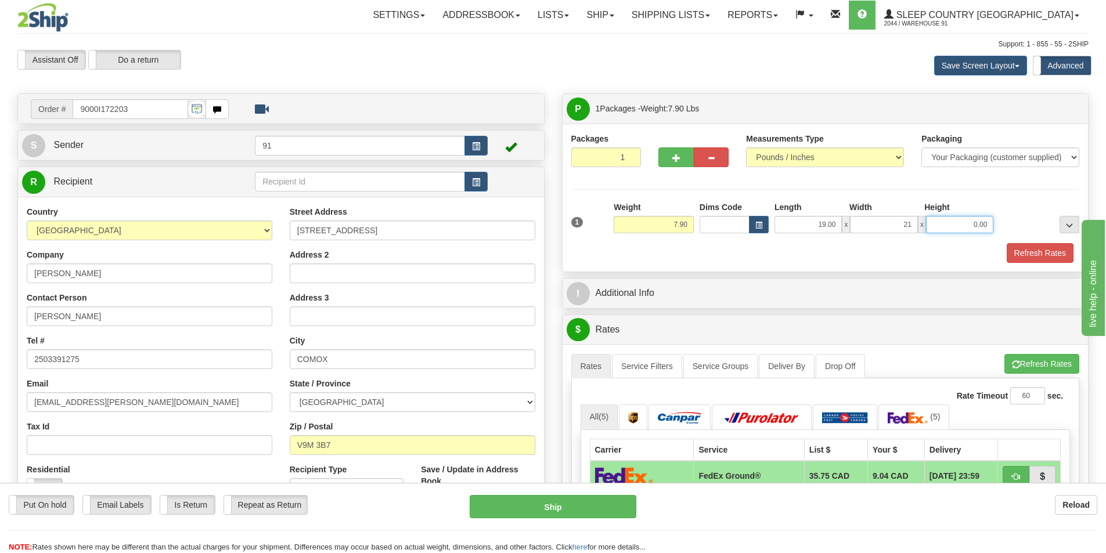
type input "21.00"
type input "7.00"
click at [1030, 253] on button "Refresh Rates" at bounding box center [1039, 253] width 67 height 20
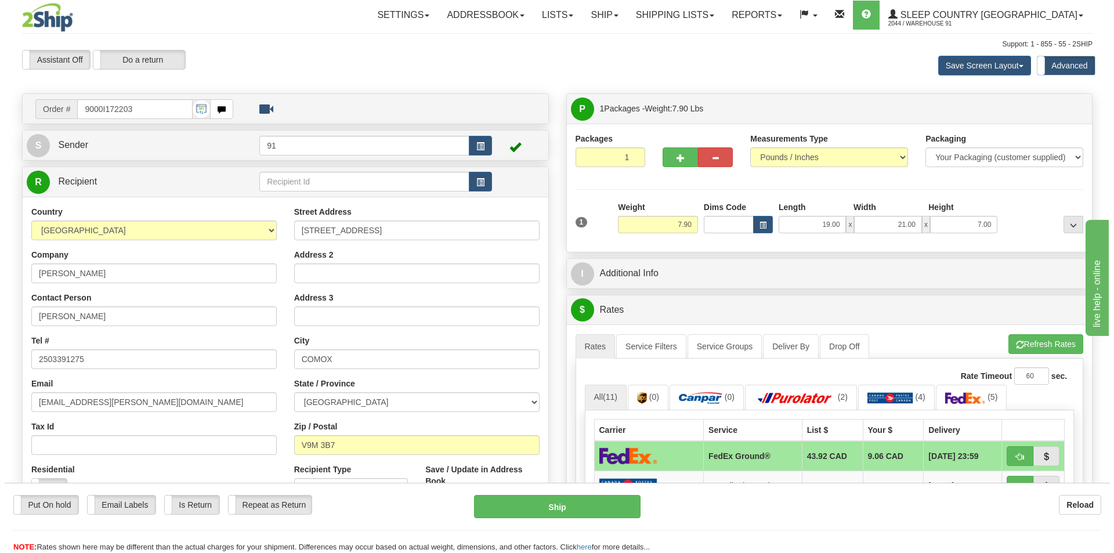
scroll to position [406, 0]
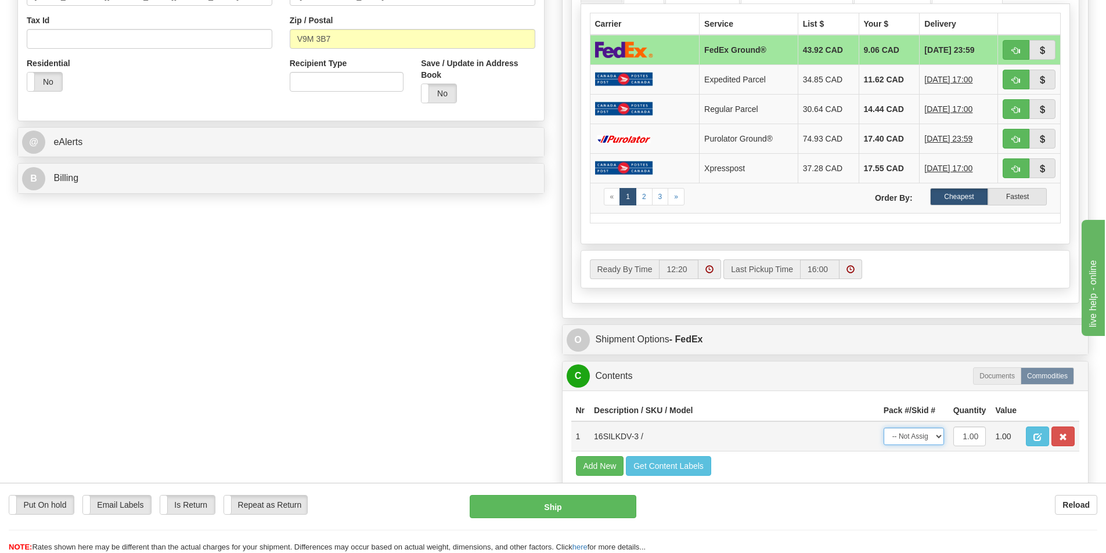
click at [916, 437] on select "-- Not Assigned -- Package 1" at bounding box center [913, 436] width 60 height 17
select select "0"
click at [883, 428] on select "-- Not Assigned -- Package 1" at bounding box center [913, 436] width 60 height 17
click at [582, 500] on button "Ship" at bounding box center [553, 506] width 167 height 23
type input "92"
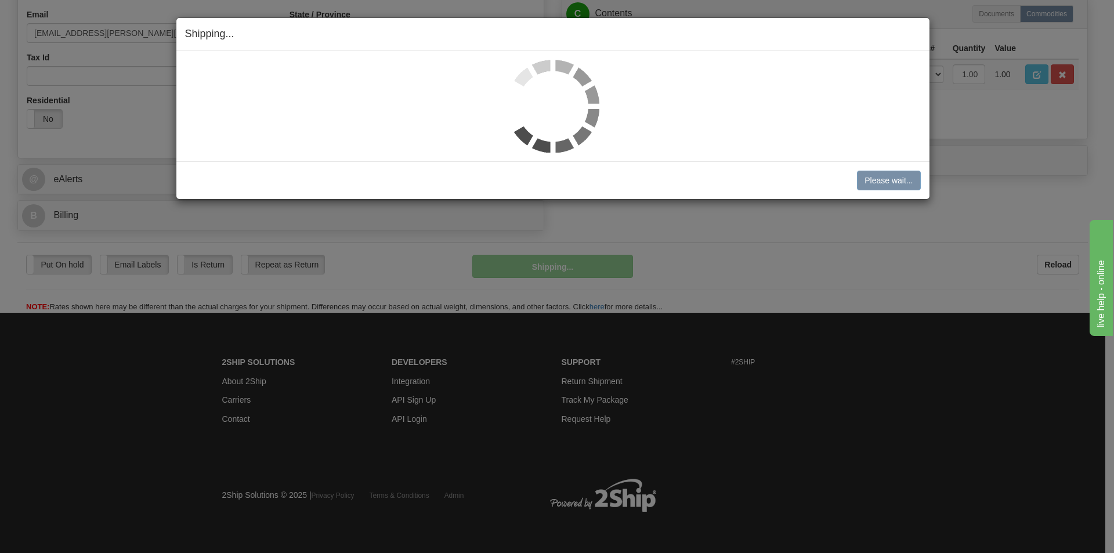
scroll to position [370, 0]
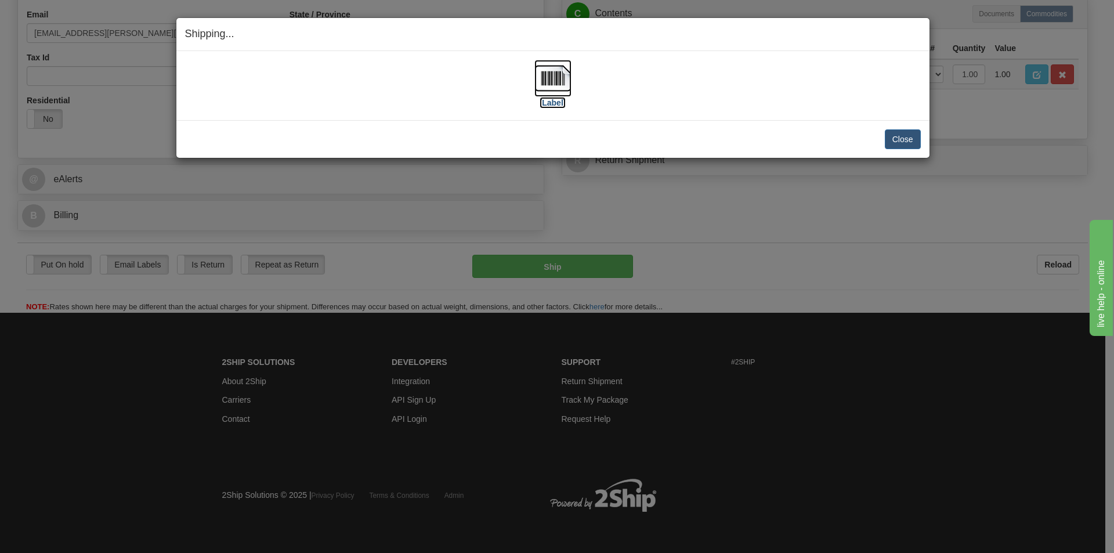
click at [559, 90] on img at bounding box center [553, 78] width 37 height 37
click at [678, 135] on div "Close Cancel" at bounding box center [553, 139] width 736 height 20
click at [903, 140] on button "Close" at bounding box center [903, 139] width 36 height 20
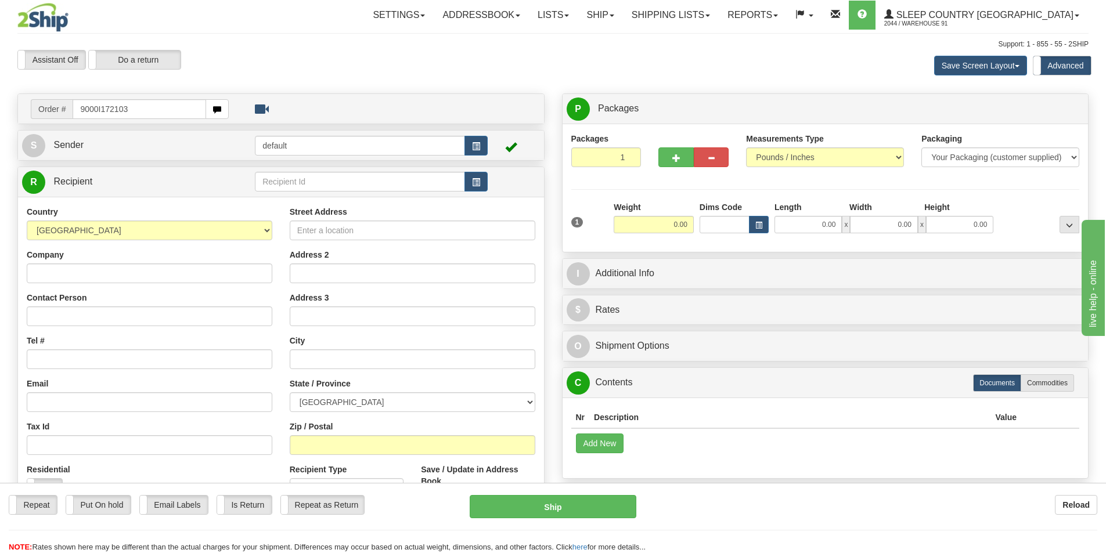
type input "9000I172103"
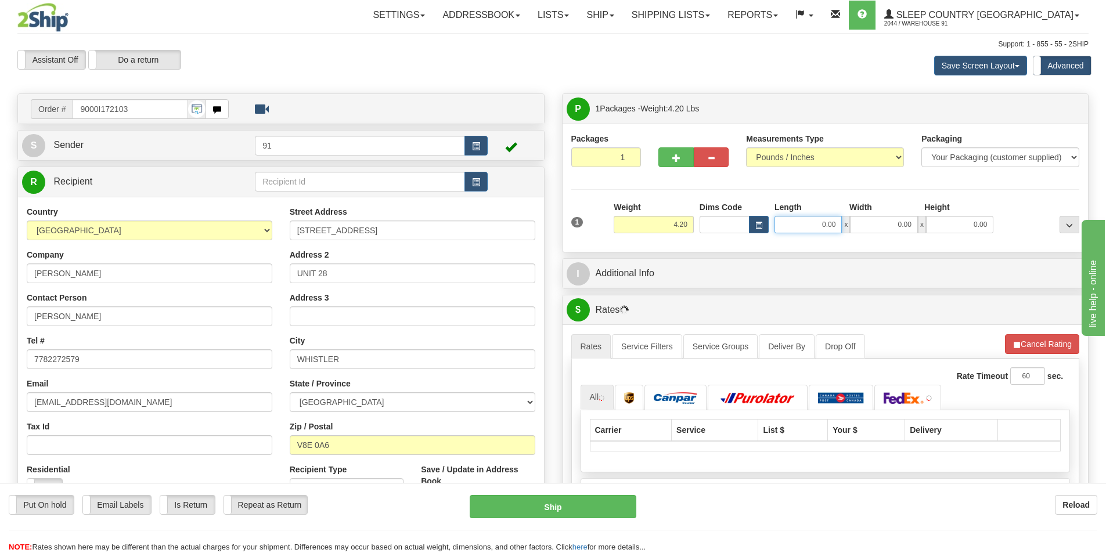
click at [813, 226] on input "0.00" at bounding box center [807, 224] width 67 height 17
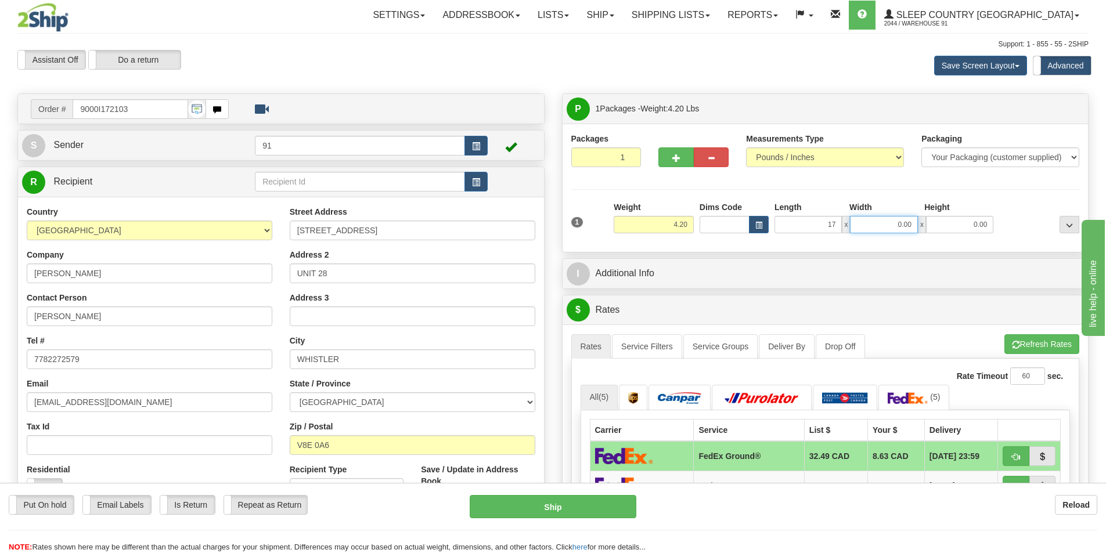
type input "17.00"
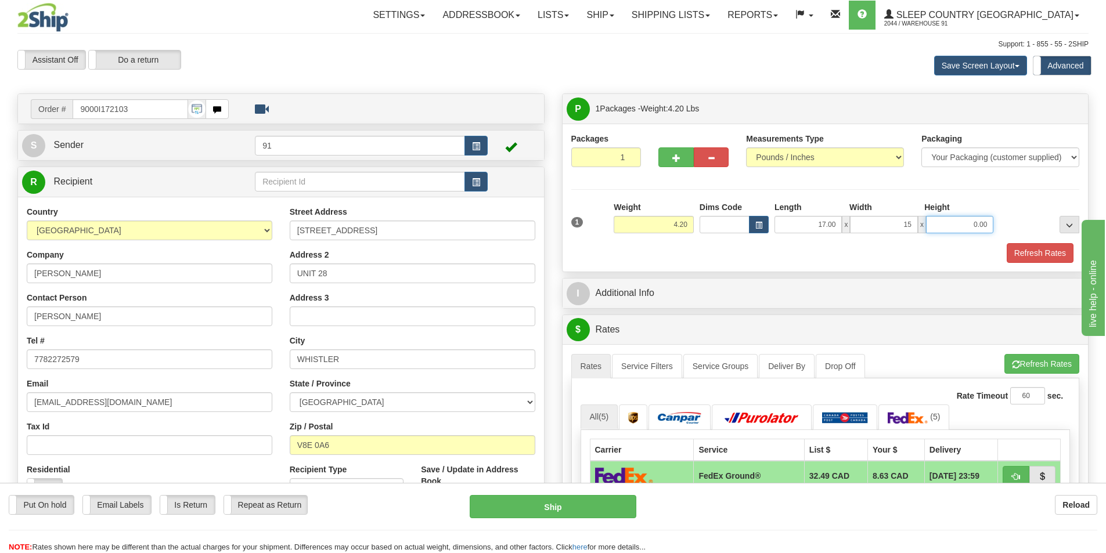
type input "15.00"
type input "8.00"
click at [1023, 252] on button "Refresh Rates" at bounding box center [1039, 253] width 67 height 20
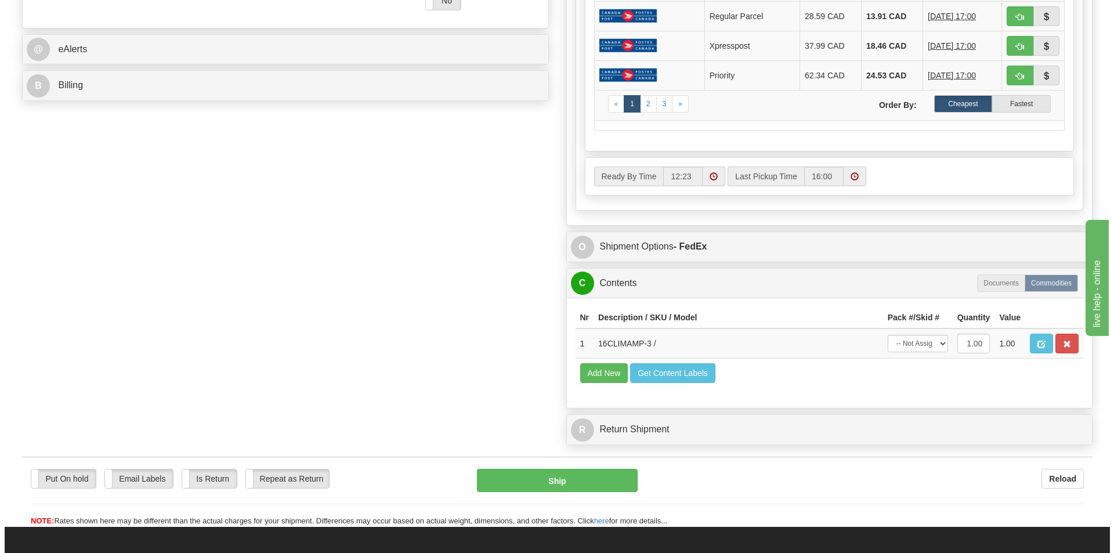
scroll to position [522, 0]
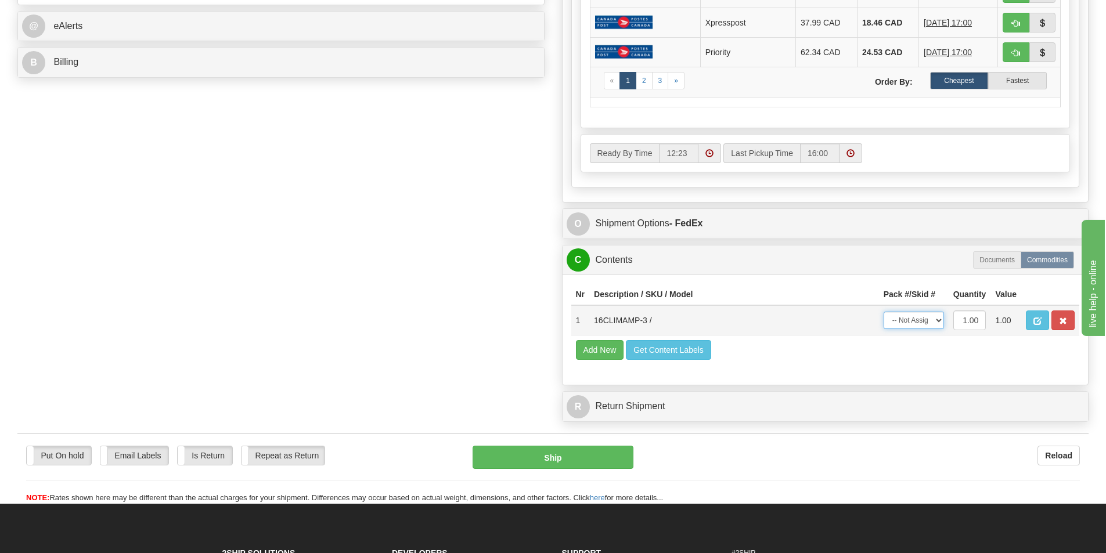
drag, startPoint x: 929, startPoint y: 321, endPoint x: 929, endPoint y: 327, distance: 6.4
click at [929, 321] on select "-- Not Assigned -- Package 1" at bounding box center [913, 320] width 60 height 17
select select "0"
click at [883, 312] on select "-- Not Assigned -- Package 1" at bounding box center [913, 320] width 60 height 17
click at [566, 453] on button "Ship" at bounding box center [552, 457] width 161 height 23
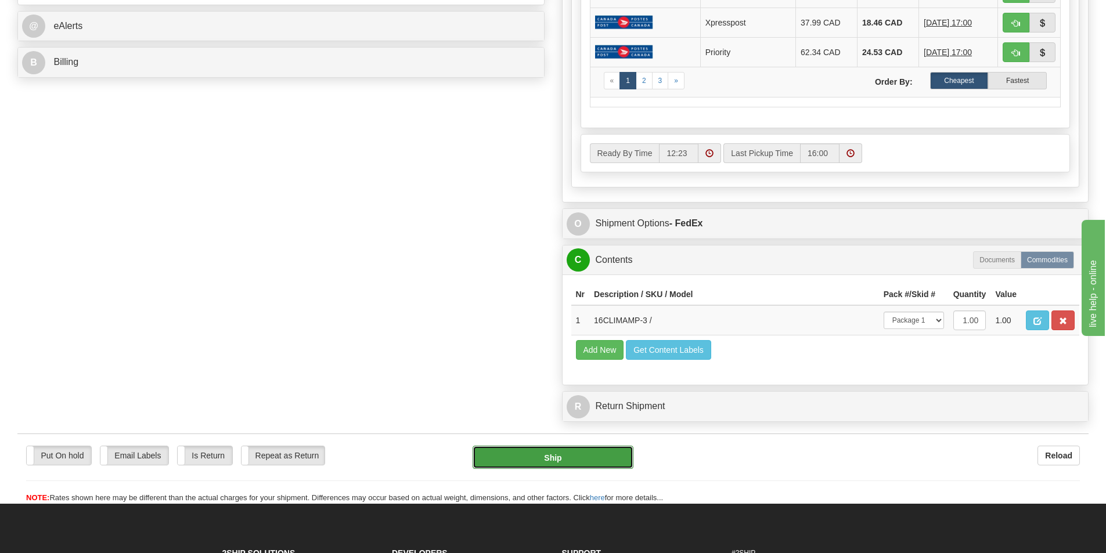
type input "92"
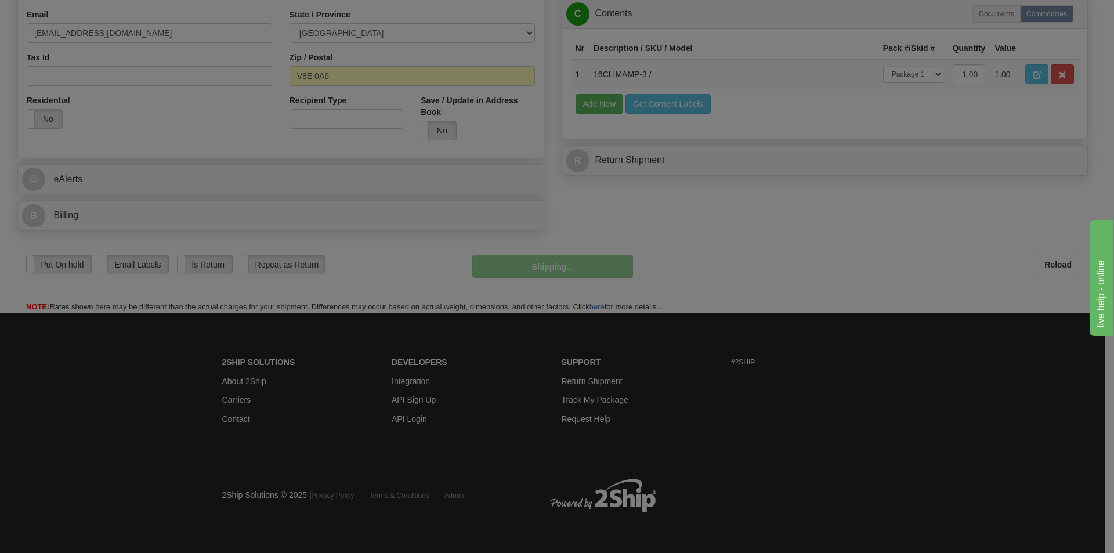
scroll to position [370, 0]
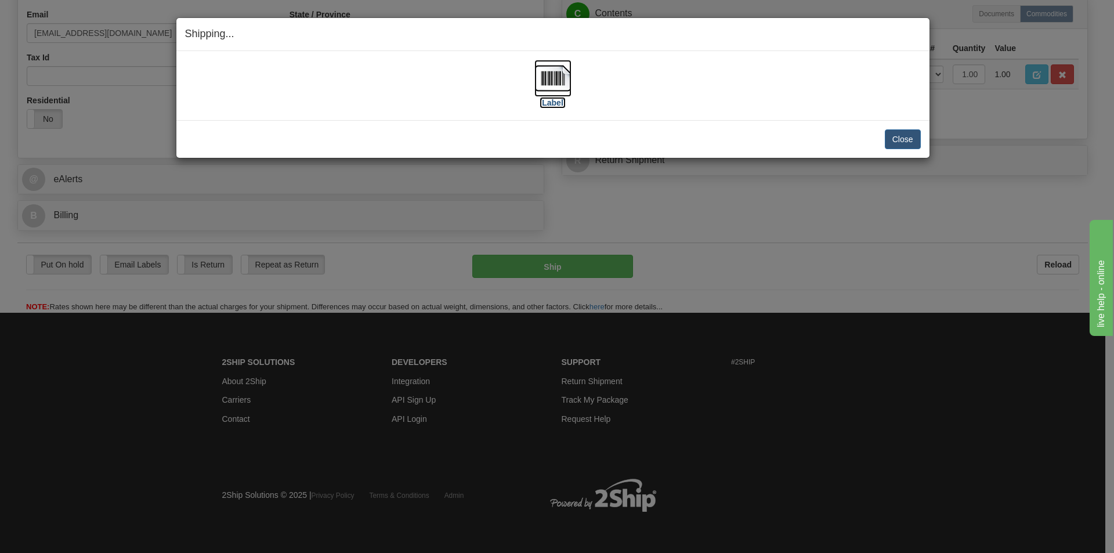
click at [554, 85] on img at bounding box center [553, 78] width 37 height 37
click at [804, 258] on div "Shipping... Your SHIPMENT will EXPIRE in [Label] IMPORTANT NOTICE Embassy / Con…" at bounding box center [557, 276] width 1114 height 553
click at [900, 139] on button "Close" at bounding box center [903, 139] width 36 height 20
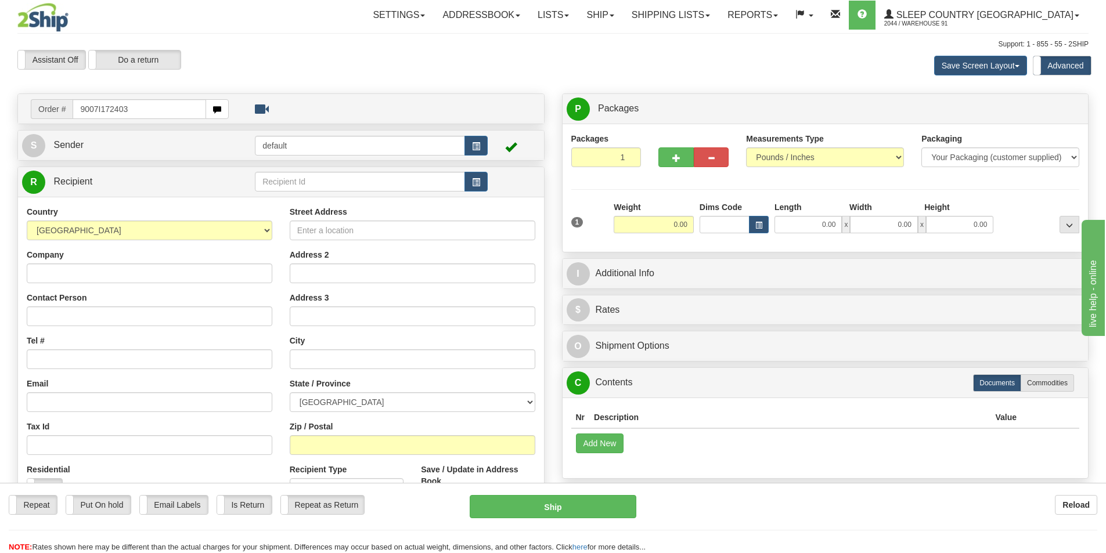
type input "9007I172403"
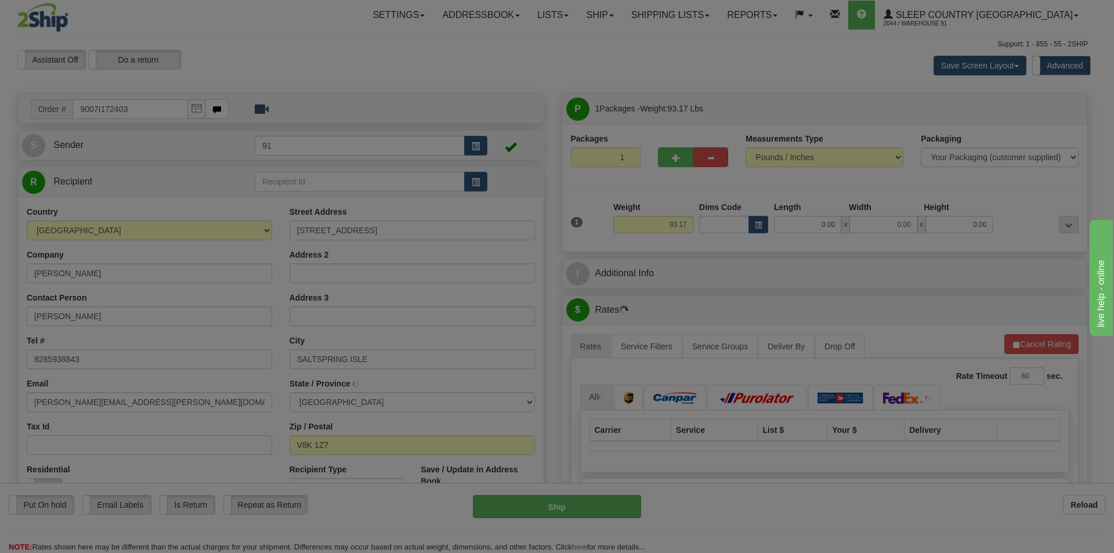
type input "[GEOGRAPHIC_DATA]"
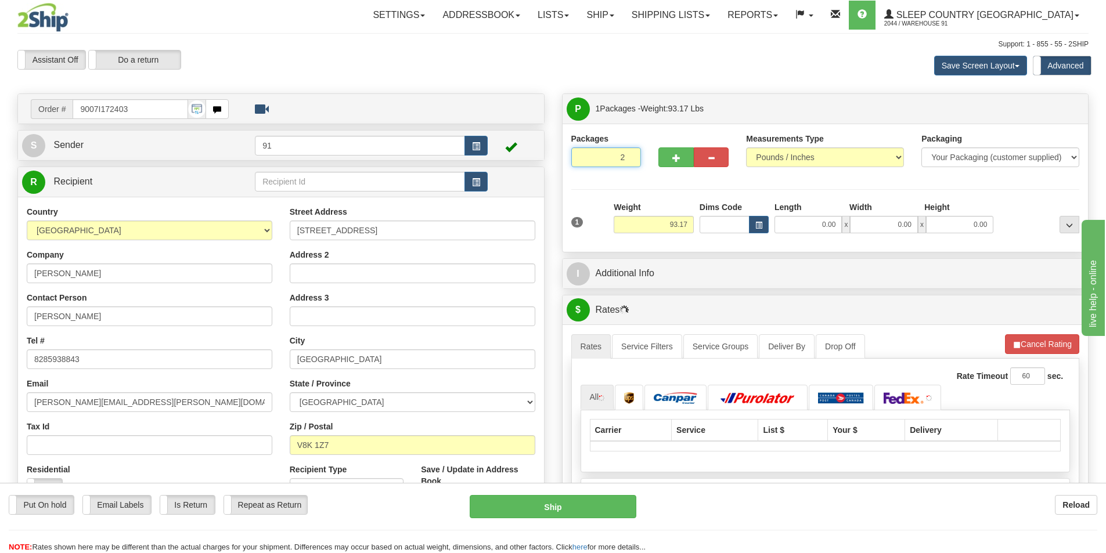
type input "2"
click at [627, 154] on input "2" at bounding box center [606, 157] width 70 height 20
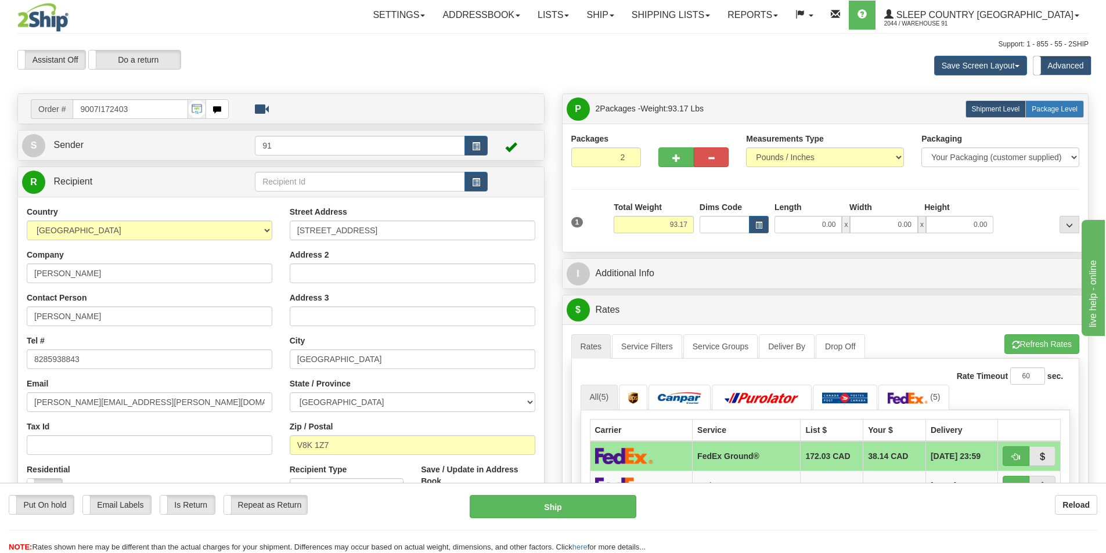
click at [1047, 106] on span "Package Level" at bounding box center [1054, 109] width 46 height 8
radio input "true"
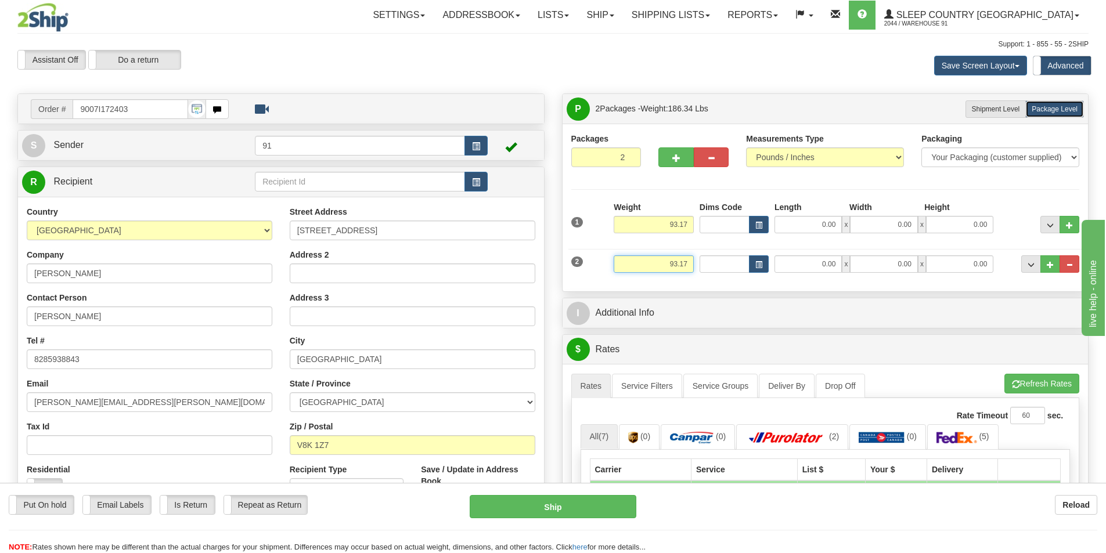
click at [673, 265] on input "93.17" at bounding box center [653, 263] width 80 height 17
type input "3.17"
click at [688, 224] on input "93.17" at bounding box center [653, 224] width 80 height 17
type input "90.00"
click at [741, 294] on div "P Packages 2 Packages - Weight: 96.34 Lbs Shipment Level Shipm. Package Level P…" at bounding box center [825, 556] width 544 height 926
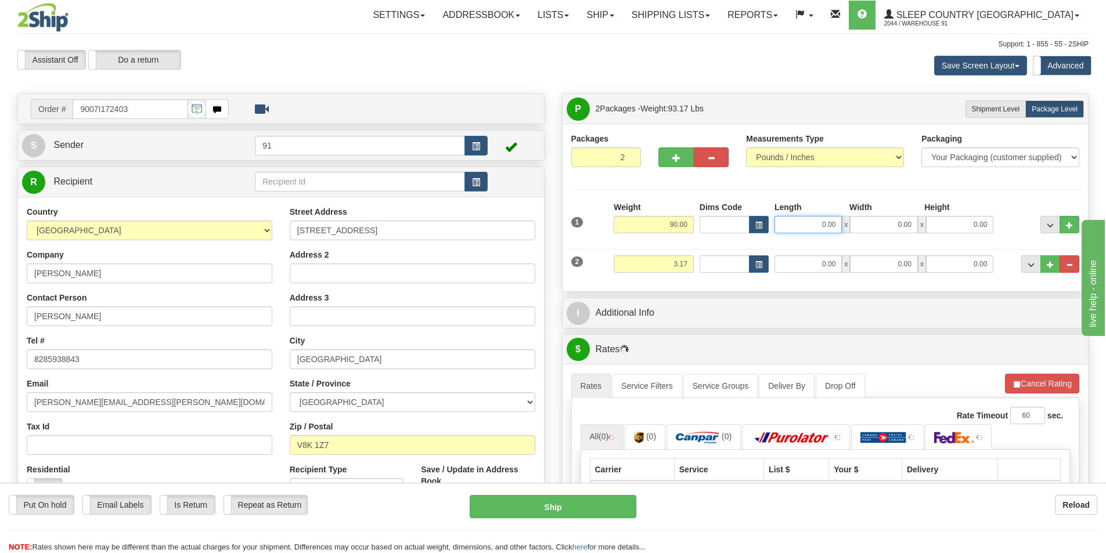
click at [808, 223] on input "0.00" at bounding box center [807, 224] width 67 height 17
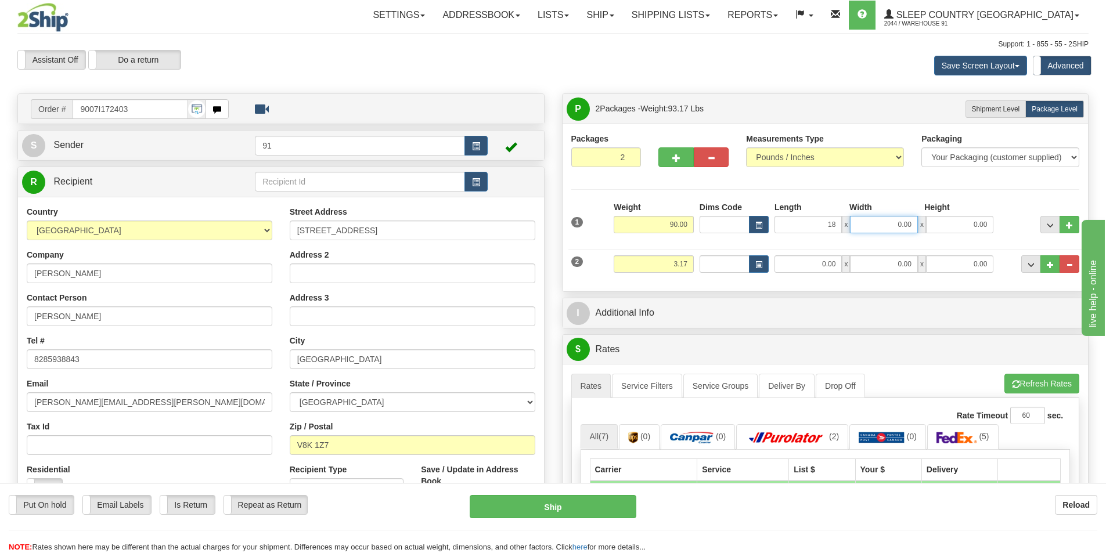
type input "18.00"
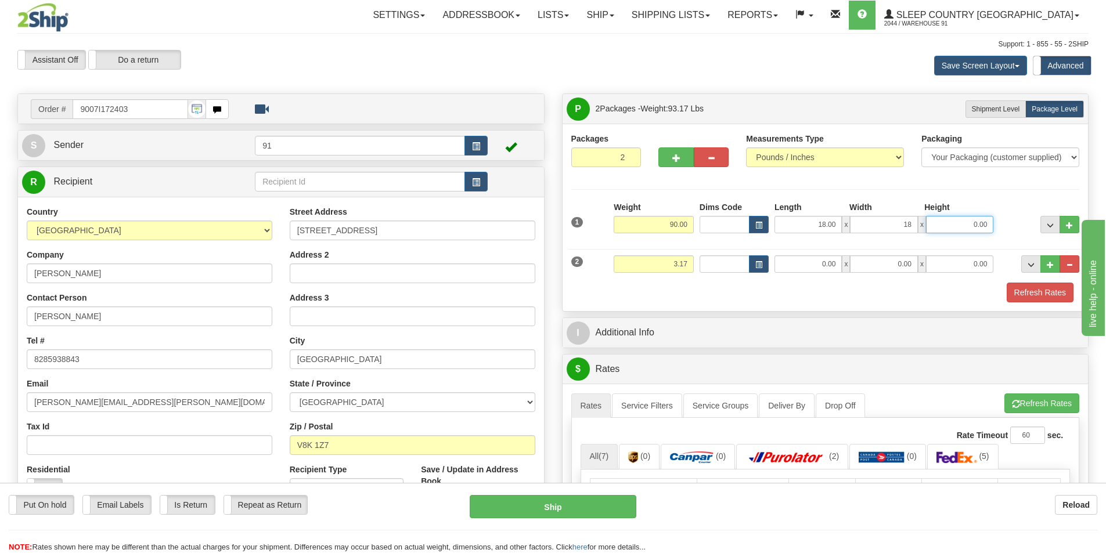
type input "18.00"
type input "42.00"
click at [805, 266] on input "0.00" at bounding box center [807, 263] width 67 height 17
type input "10.00"
type input "11.00"
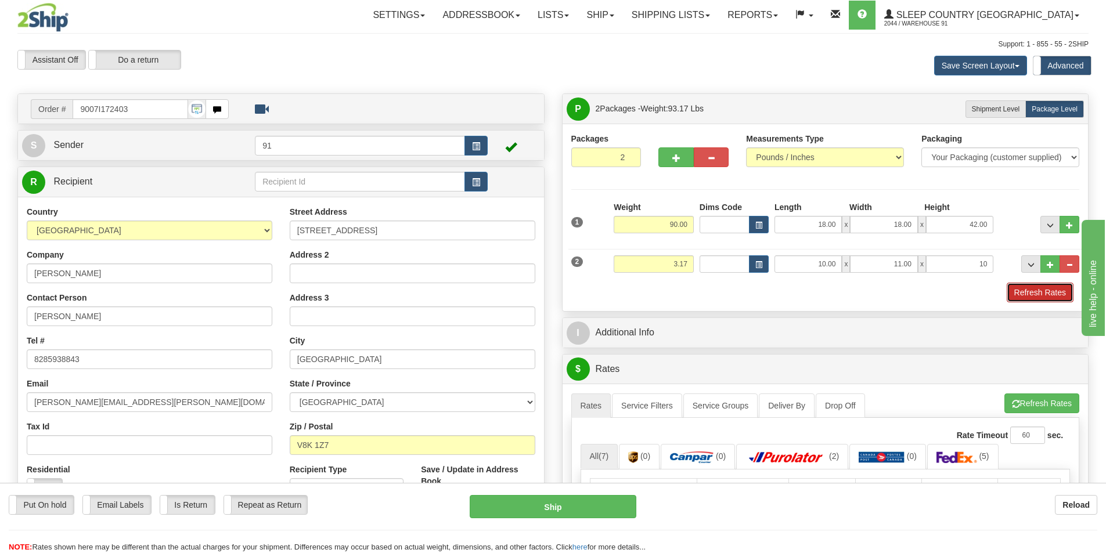
type input "10.00"
click at [1019, 291] on button "Refresh Rates" at bounding box center [1039, 293] width 67 height 20
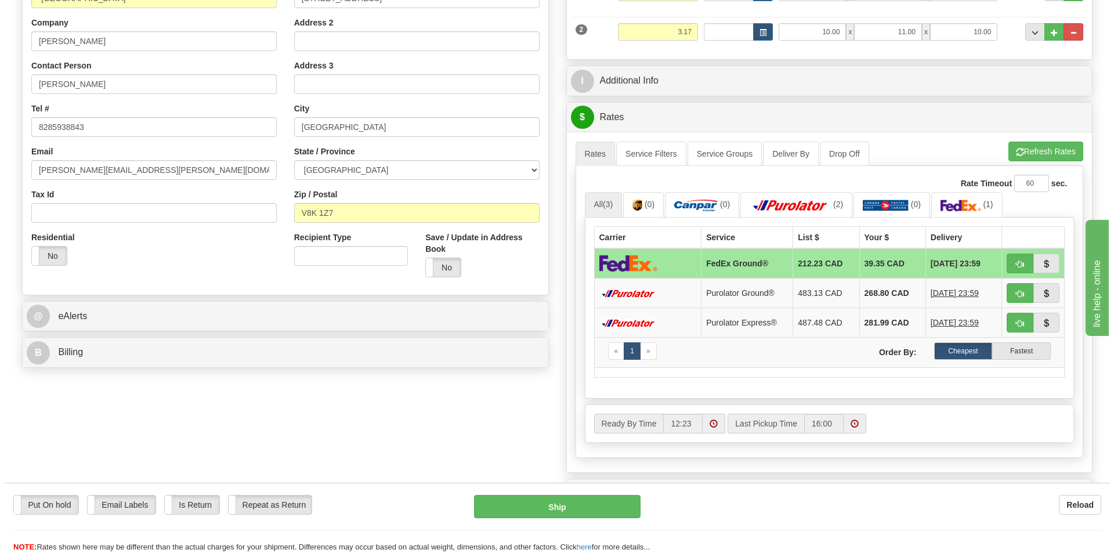
scroll to position [580, 0]
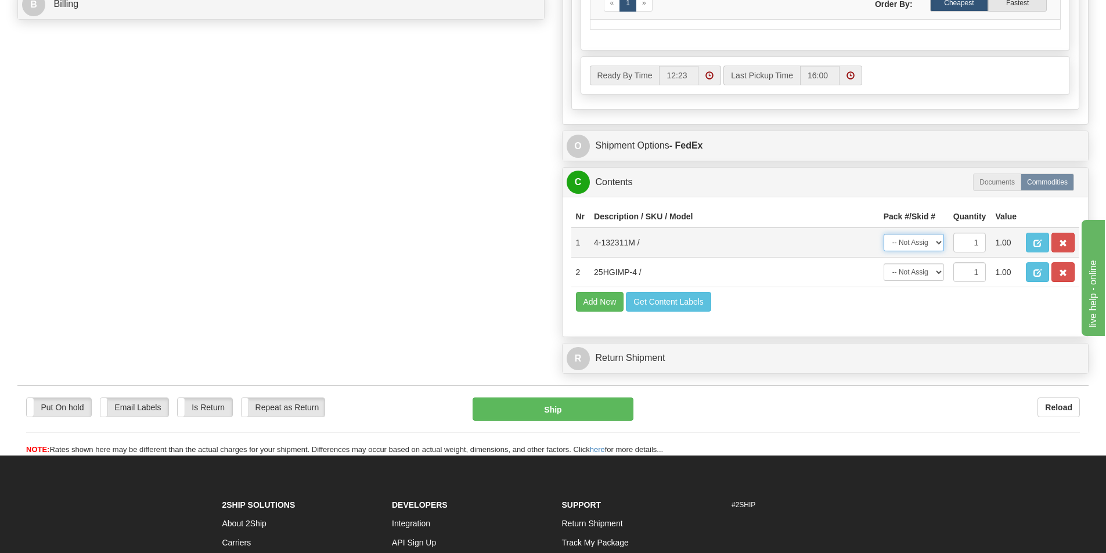
drag, startPoint x: 906, startPoint y: 239, endPoint x: 911, endPoint y: 245, distance: 7.8
click at [907, 240] on select "-- Not Assigned -- Package 1 Package 2" at bounding box center [913, 242] width 60 height 17
select select "0"
click at [883, 234] on select "-- Not Assigned -- Package 1 Package 2" at bounding box center [913, 242] width 60 height 17
click at [930, 272] on select "-- Not Assigned -- Package 1 Package 2" at bounding box center [913, 271] width 60 height 17
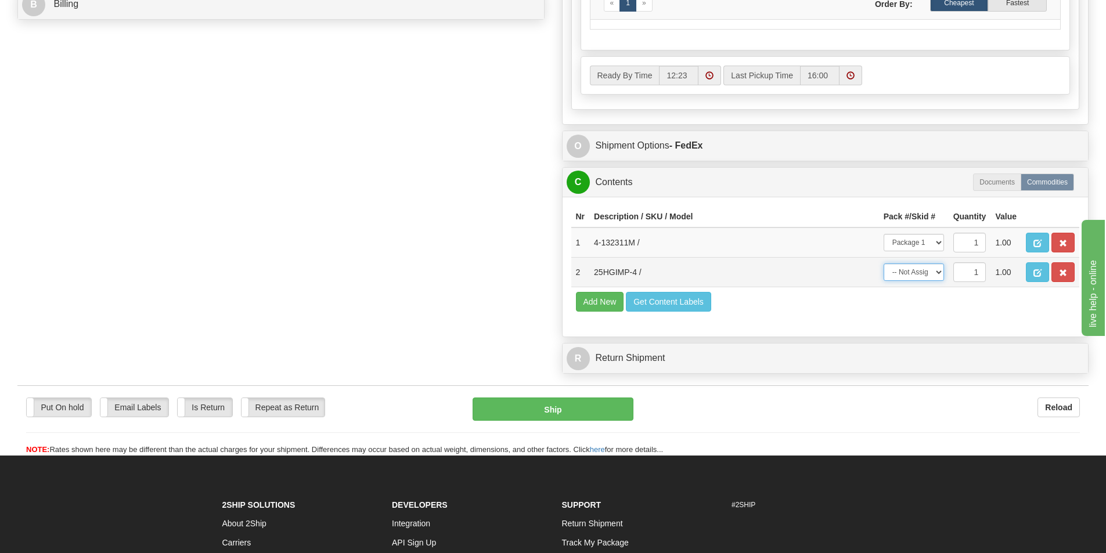
select select "1"
click at [883, 263] on select "-- Not Assigned -- Package 1 Package 2" at bounding box center [913, 271] width 60 height 17
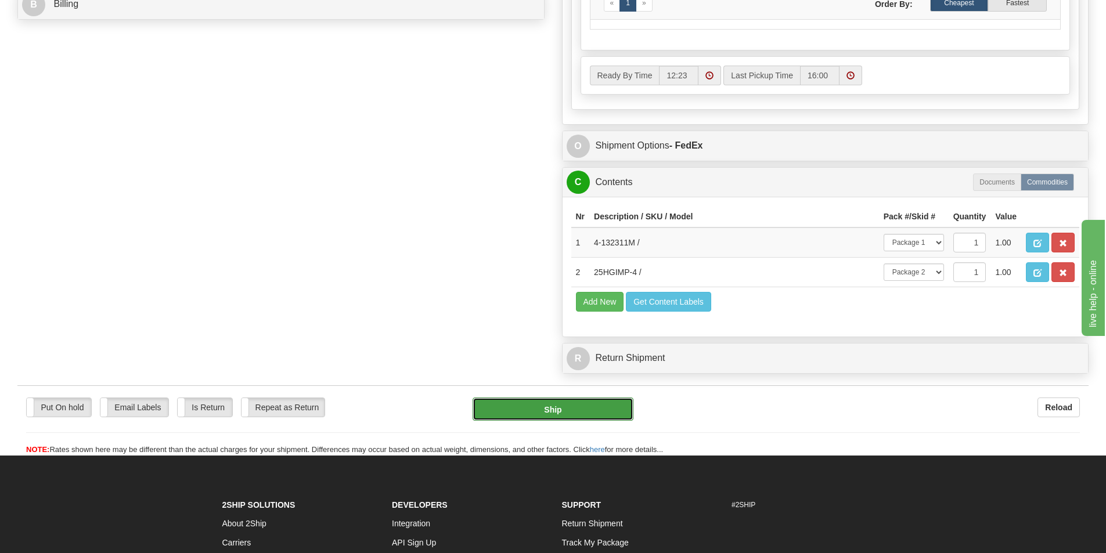
click at [554, 406] on button "Ship" at bounding box center [552, 409] width 161 height 23
type input "92"
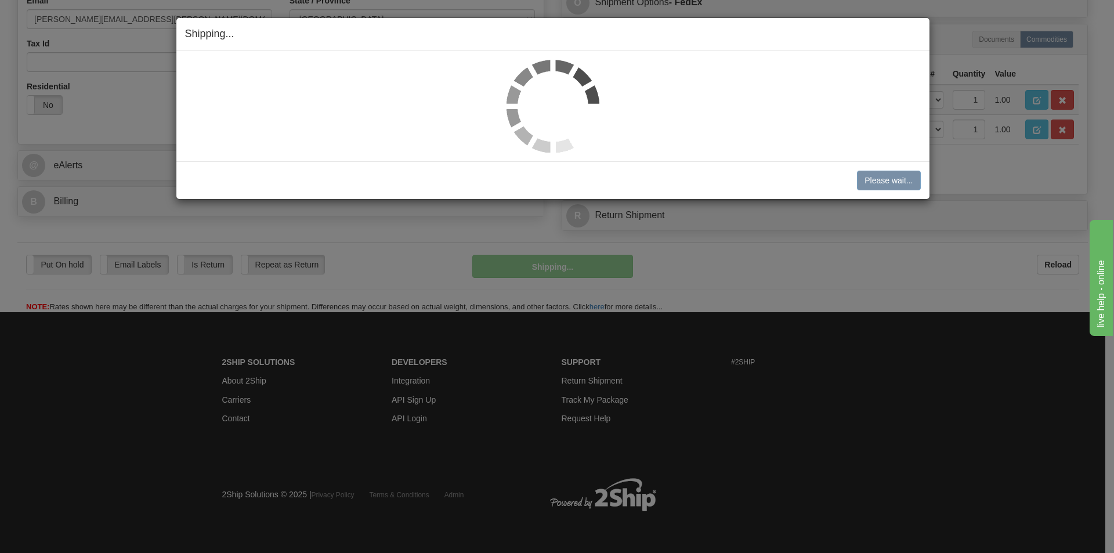
scroll to position [383, 0]
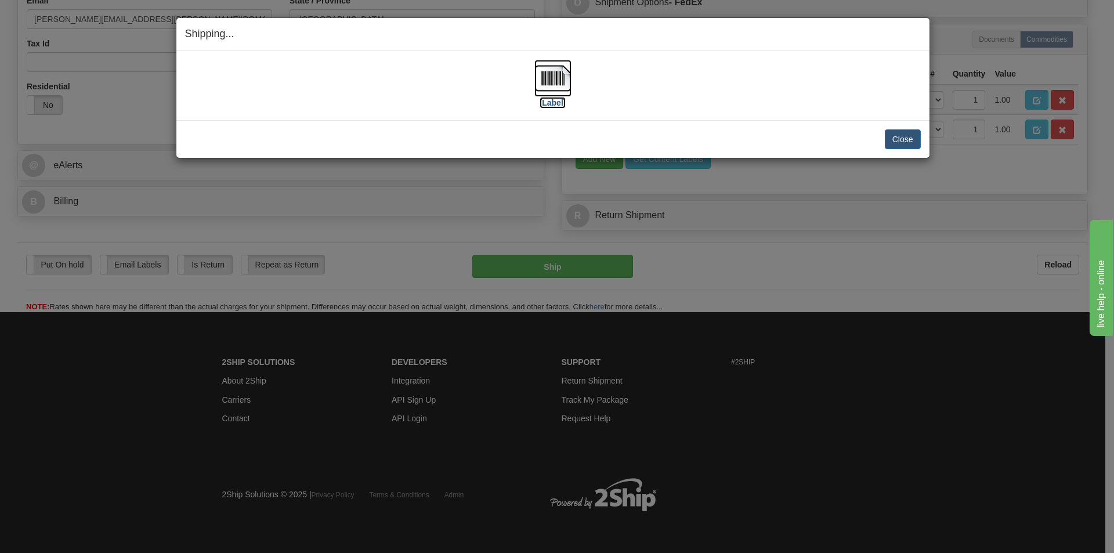
click at [558, 78] on img at bounding box center [553, 78] width 37 height 37
click at [725, 266] on div "Shipping... Your SHIPMENT will EXPIRE in [Label] IMPORTANT NOTICE Embassy / Con…" at bounding box center [557, 276] width 1114 height 553
click at [894, 139] on button "Close" at bounding box center [903, 139] width 36 height 20
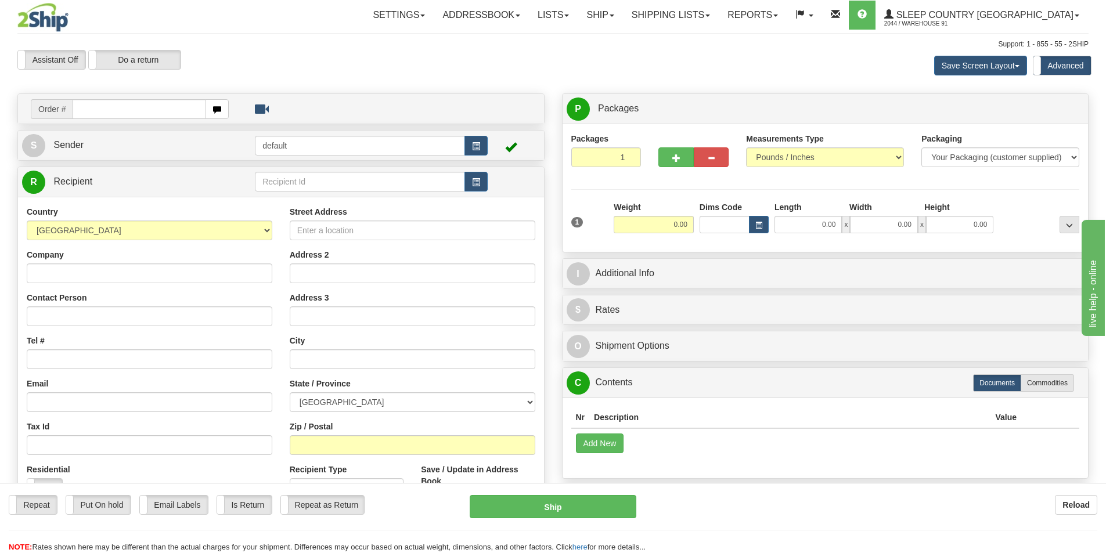
click at [646, 56] on div "Save Screen Layout Save Layout Reset to Default Standard Advanced" at bounding box center [870, 65] width 453 height 31
drag, startPoint x: 668, startPoint y: 68, endPoint x: 668, endPoint y: 60, distance: 8.1
click at [668, 63] on div "Save Screen Layout Save Layout Reset to Default Standard Advanced" at bounding box center [870, 65] width 453 height 31
click at [718, 10] on link "Shipping lists" at bounding box center [671, 15] width 96 height 29
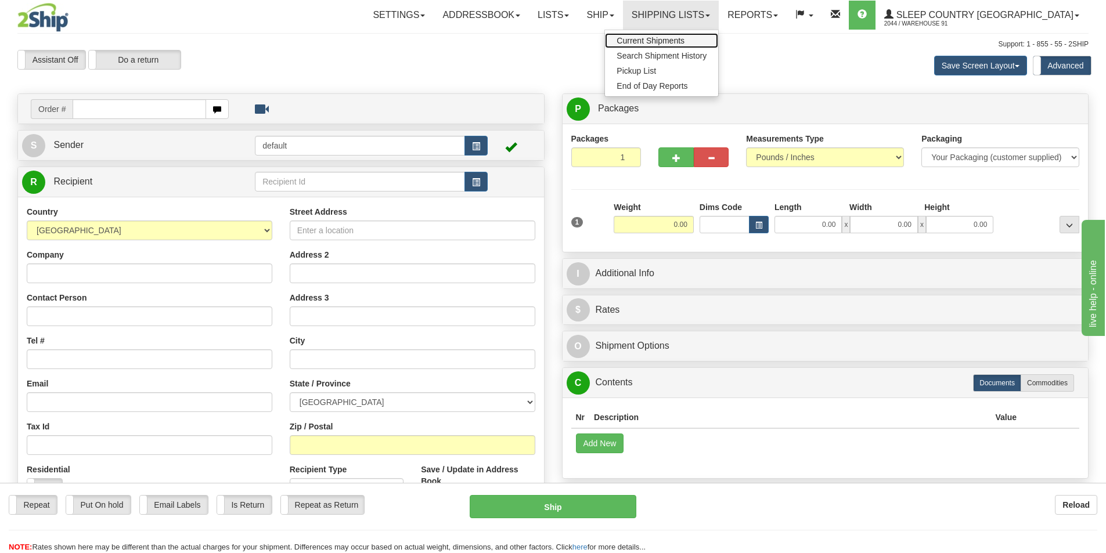
click at [684, 37] on span "Current Shipments" at bounding box center [650, 40] width 68 height 9
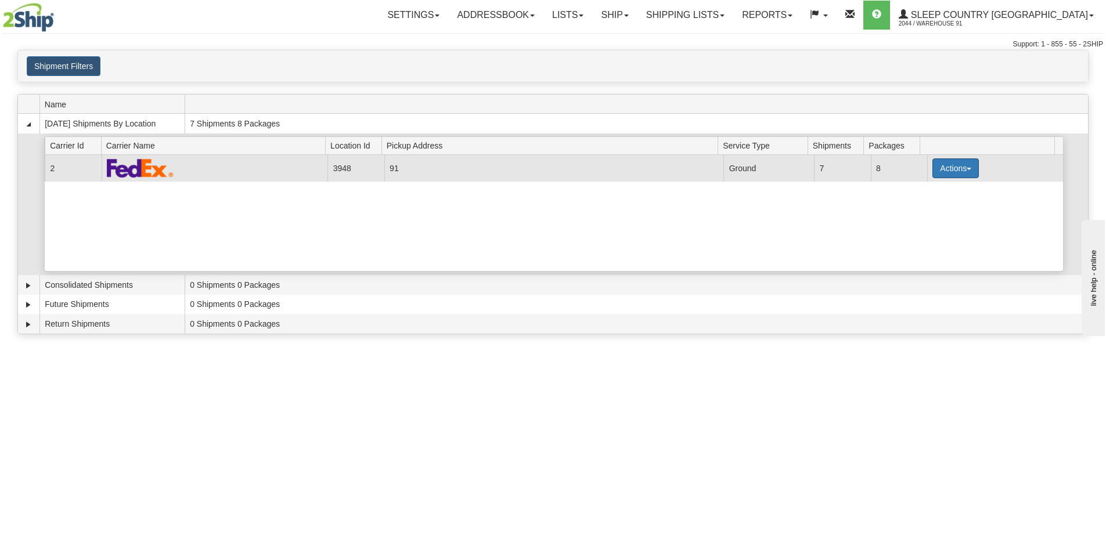
click at [966, 168] on button "Actions" at bounding box center [955, 168] width 46 height 20
click at [923, 204] on span "Close" at bounding box center [910, 205] width 27 height 8
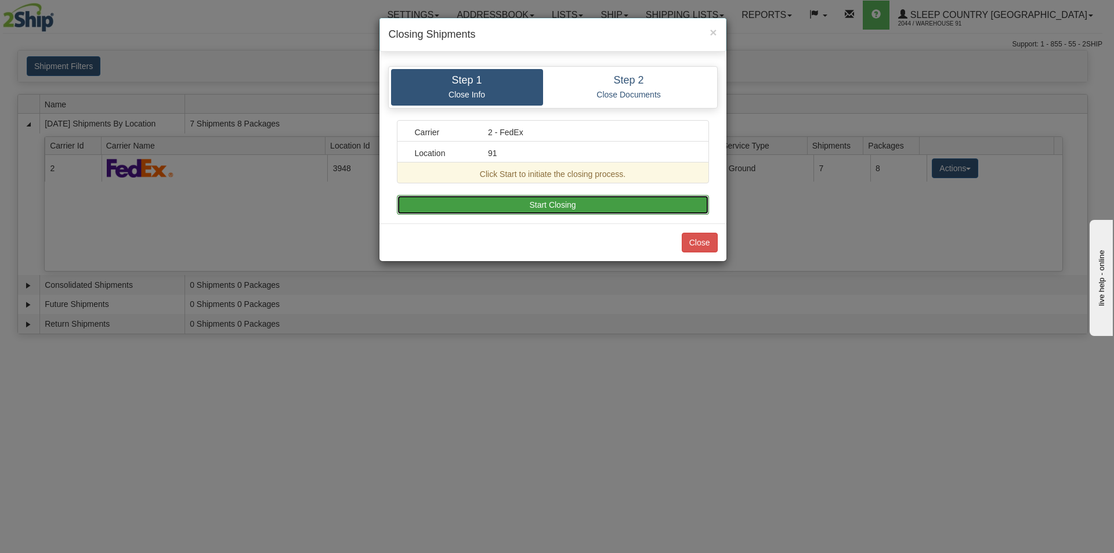
drag, startPoint x: 555, startPoint y: 208, endPoint x: 562, endPoint y: 204, distance: 7.9
click at [556, 208] on button "Start Closing" at bounding box center [553, 205] width 312 height 20
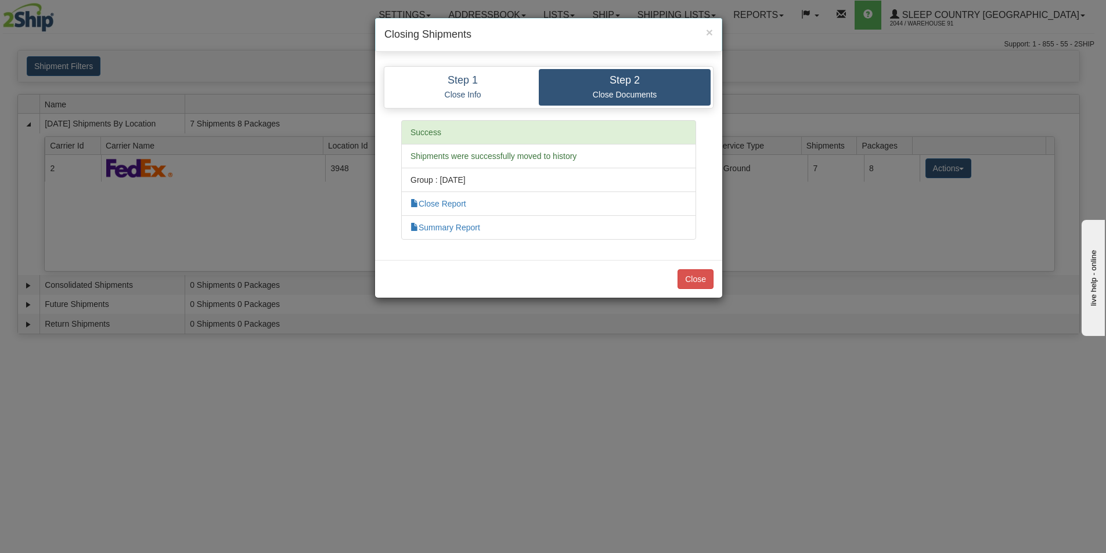
click at [449, 197] on li "Close Report" at bounding box center [548, 204] width 295 height 24
click at [451, 203] on link "Close Report" at bounding box center [438, 203] width 56 height 9
click at [458, 233] on li "Summary Report" at bounding box center [548, 227] width 295 height 24
click at [461, 228] on link "Summary Report" at bounding box center [445, 227] width 70 height 9
click at [699, 280] on button "Close" at bounding box center [695, 279] width 36 height 20
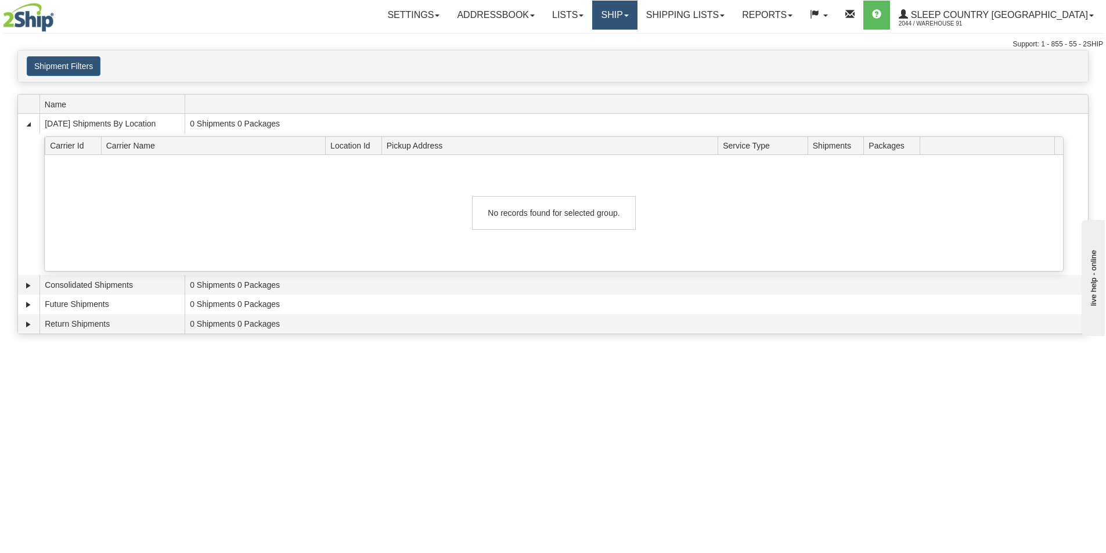
click at [637, 20] on link "Ship" at bounding box center [614, 15] width 45 height 29
click at [587, 37] on span "Ship Screen" at bounding box center [565, 40] width 44 height 9
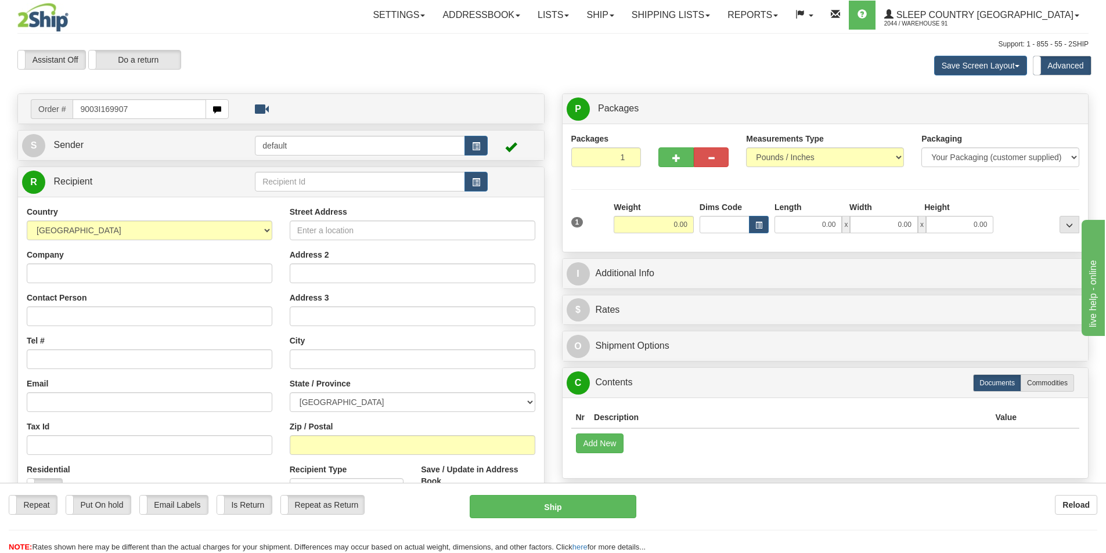
type input "9003I169907"
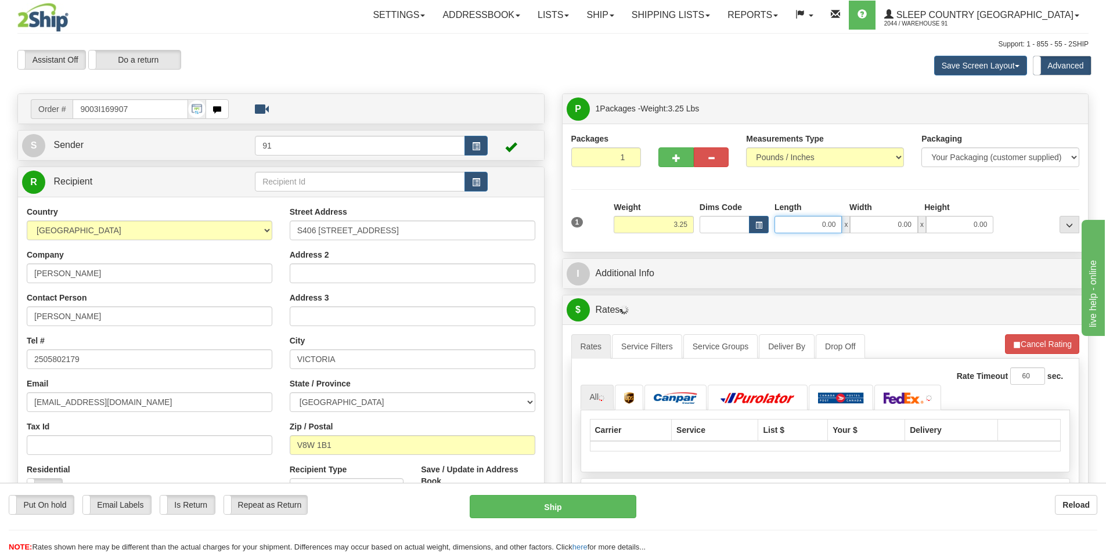
click at [819, 218] on input "0.00" at bounding box center [807, 224] width 67 height 17
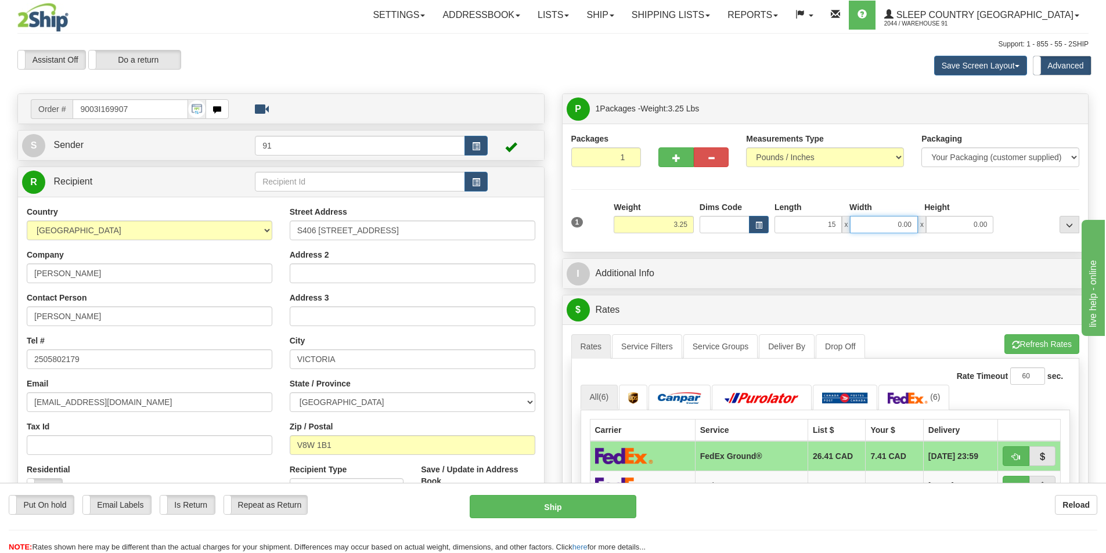
type input "15.00"
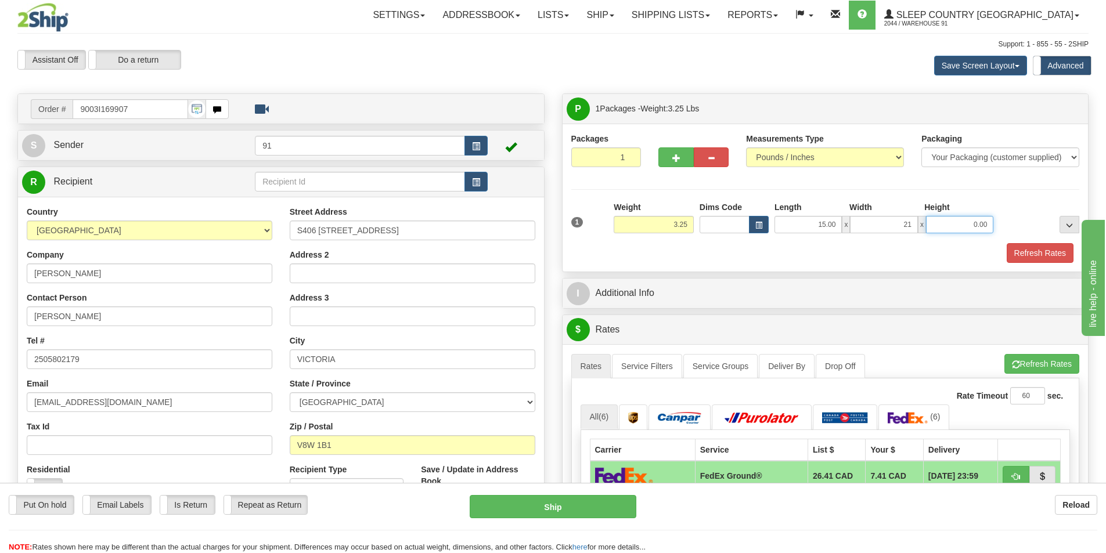
type input "21.00"
type input "7.00"
click at [1031, 252] on button "Refresh Rates" at bounding box center [1039, 253] width 67 height 20
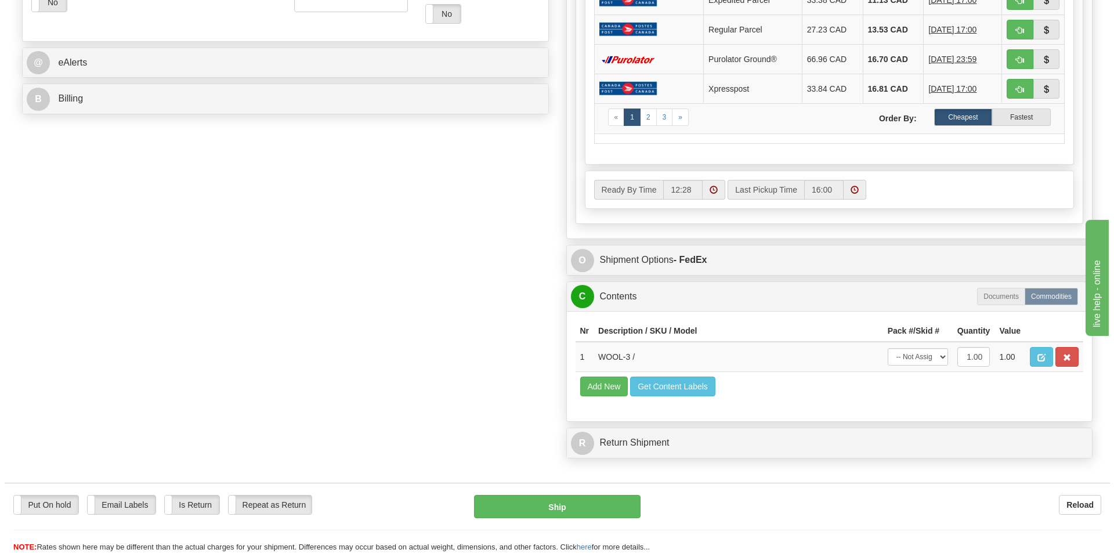
scroll to position [522, 0]
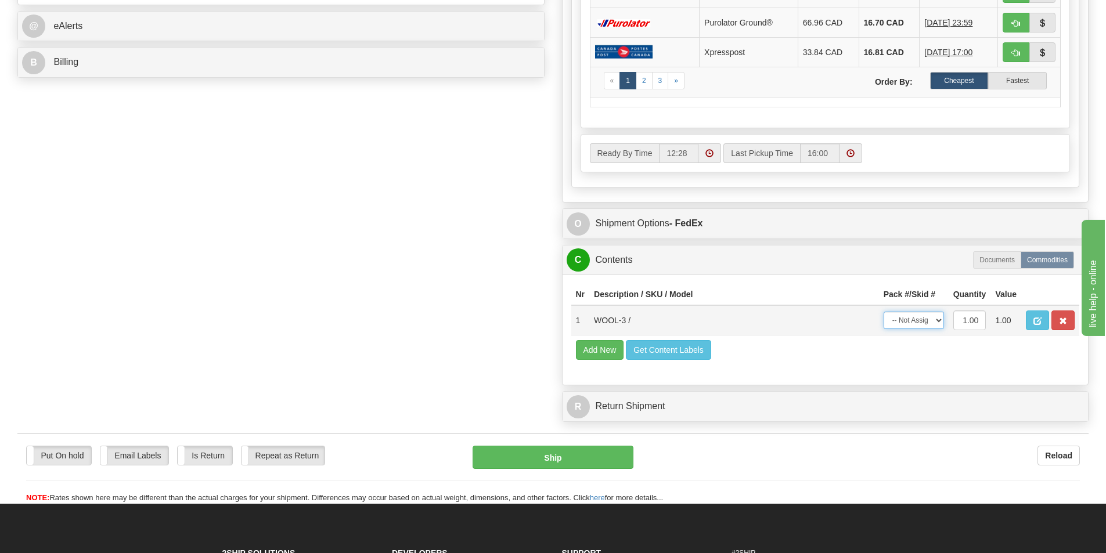
click at [935, 324] on select "-- Not Assigned -- Package 1" at bounding box center [913, 320] width 60 height 17
select select "0"
click at [883, 312] on select "-- Not Assigned -- Package 1" at bounding box center [913, 320] width 60 height 17
click at [553, 460] on button "Ship" at bounding box center [552, 457] width 161 height 23
type input "92"
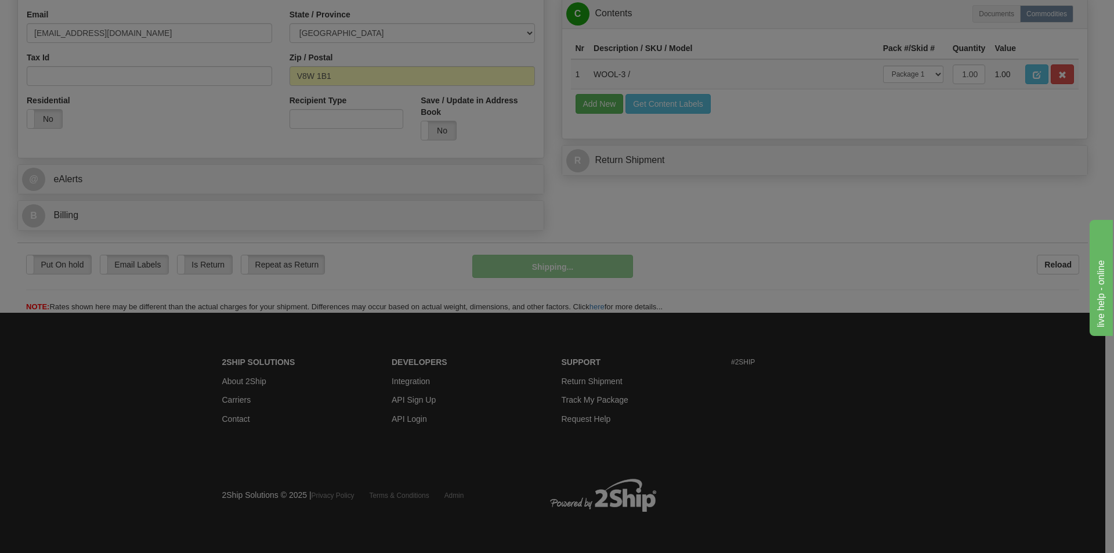
scroll to position [370, 0]
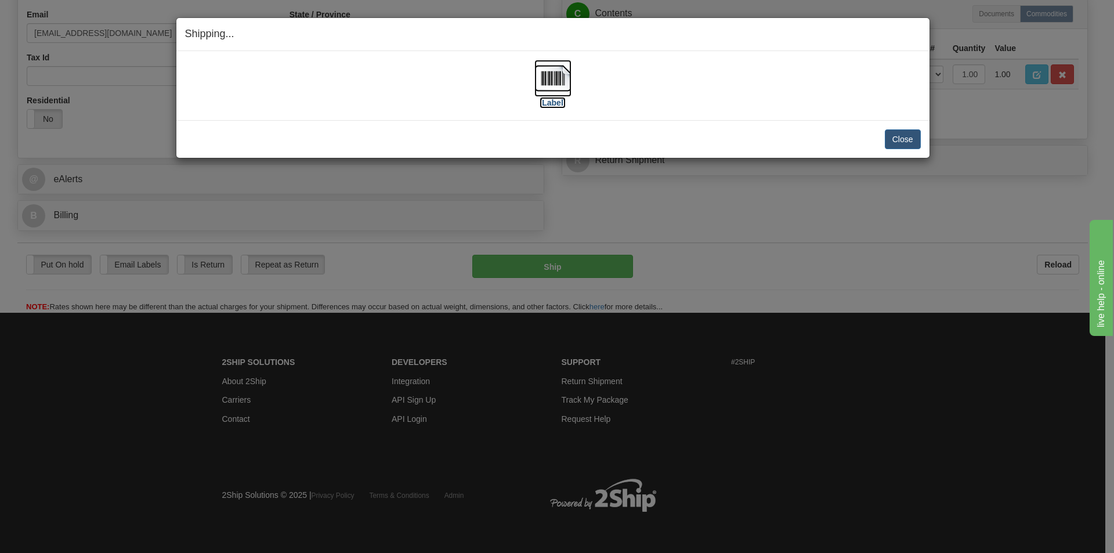
click at [563, 71] on img at bounding box center [553, 78] width 37 height 37
click at [677, 226] on div "Shipping... Your SHIPMENT will EXPIRE in [Label] IMPORTANT NOTICE Embassy / Con…" at bounding box center [557, 276] width 1114 height 553
click at [915, 139] on button "Close" at bounding box center [903, 139] width 36 height 20
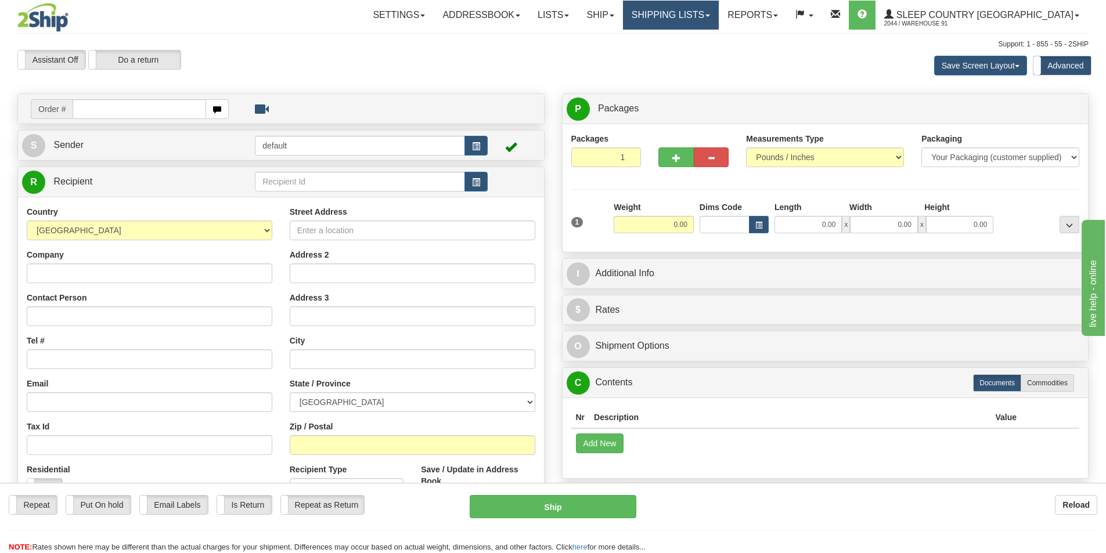
click at [709, 11] on link "Shipping lists" at bounding box center [671, 15] width 96 height 29
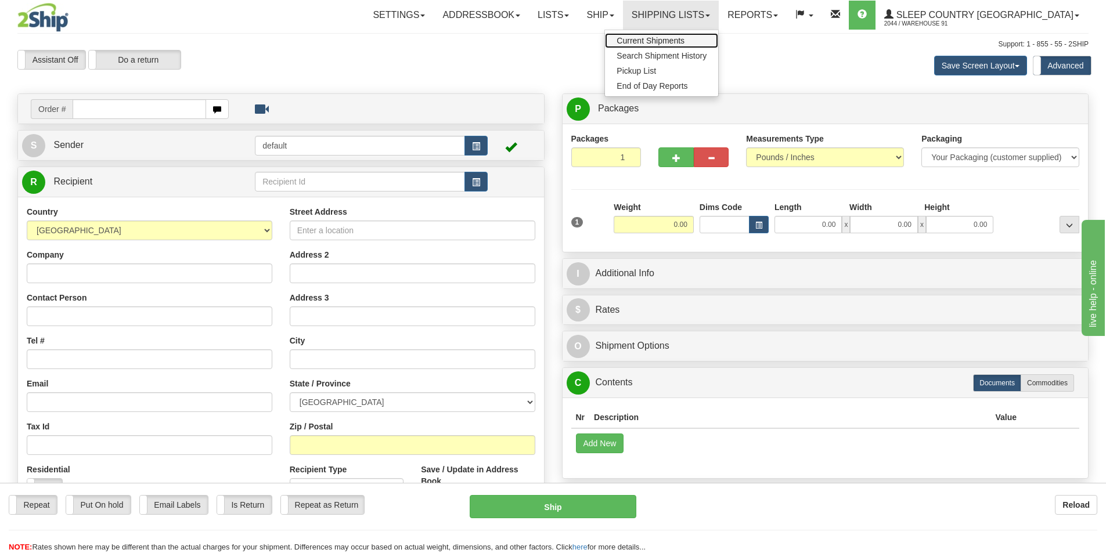
click at [684, 39] on span "Current Shipments" at bounding box center [650, 40] width 68 height 9
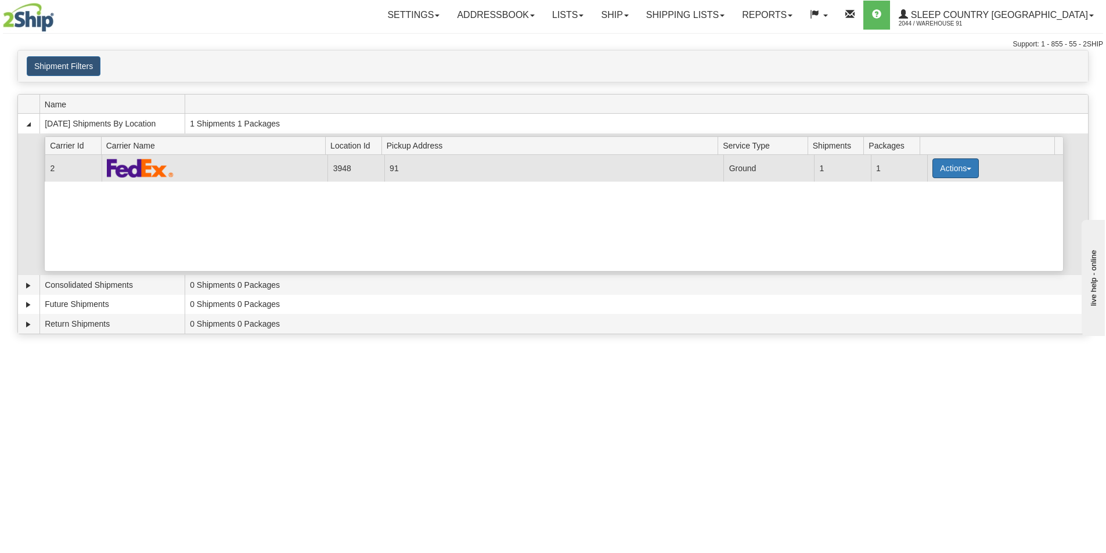
click at [959, 169] on button "Actions" at bounding box center [955, 168] width 46 height 20
click at [914, 207] on span "Close" at bounding box center [910, 205] width 27 height 8
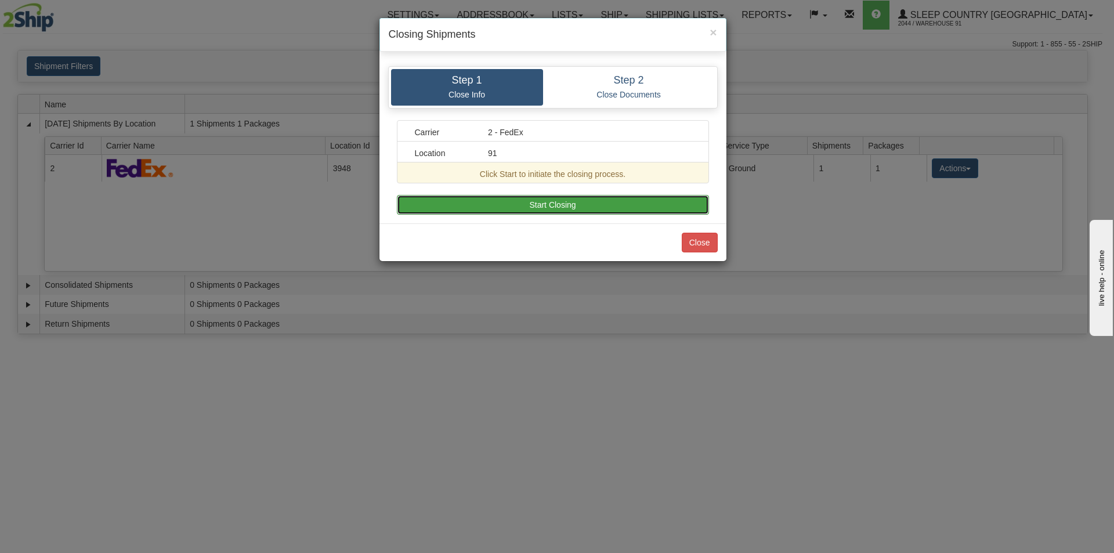
click at [537, 202] on button "Start Closing" at bounding box center [553, 205] width 312 height 20
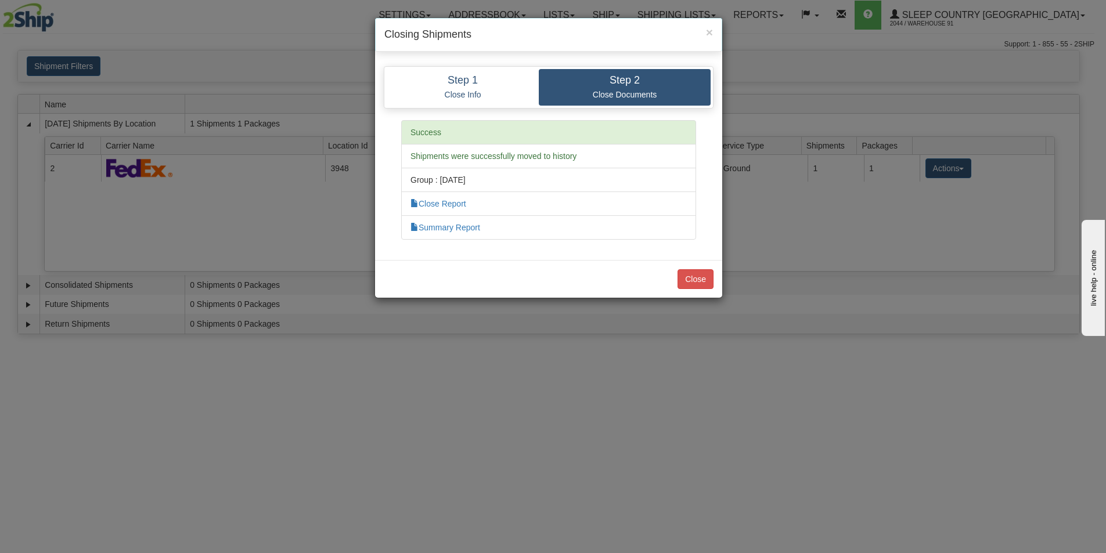
click at [465, 197] on li "Close Report" at bounding box center [548, 204] width 295 height 24
click at [459, 205] on link "Close Report" at bounding box center [438, 203] width 56 height 9
click at [451, 230] on link "Summary Report" at bounding box center [445, 227] width 70 height 9
click at [696, 275] on button "Close" at bounding box center [695, 279] width 36 height 20
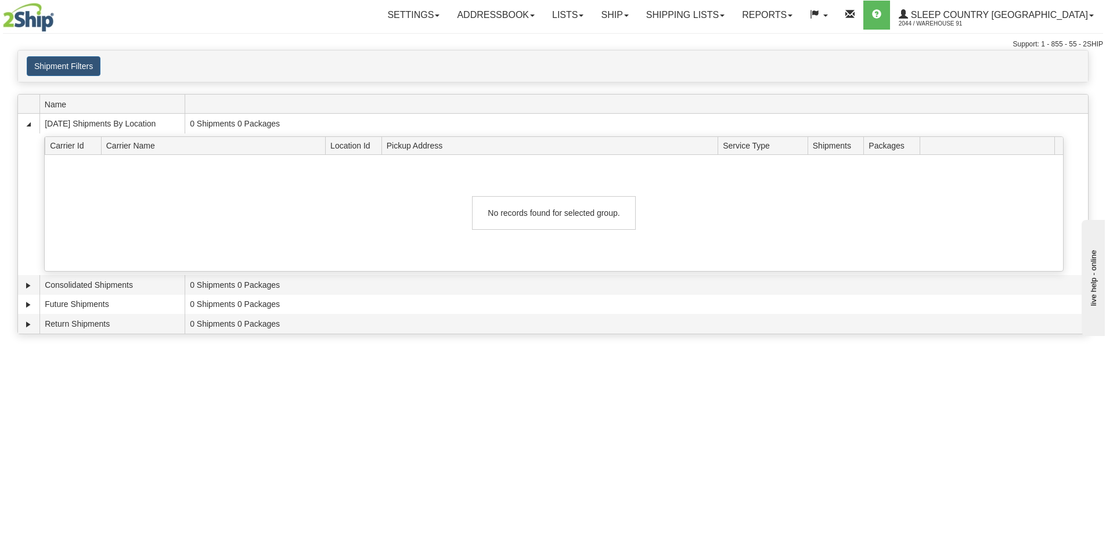
click at [658, 371] on div "Toggle navigation Settings Shipping Preferences Fields Preferences New Recipien…" at bounding box center [553, 276] width 1106 height 553
click at [637, 21] on link "Ship" at bounding box center [614, 15] width 45 height 29
click at [587, 36] on span "Ship Screen" at bounding box center [565, 40] width 44 height 9
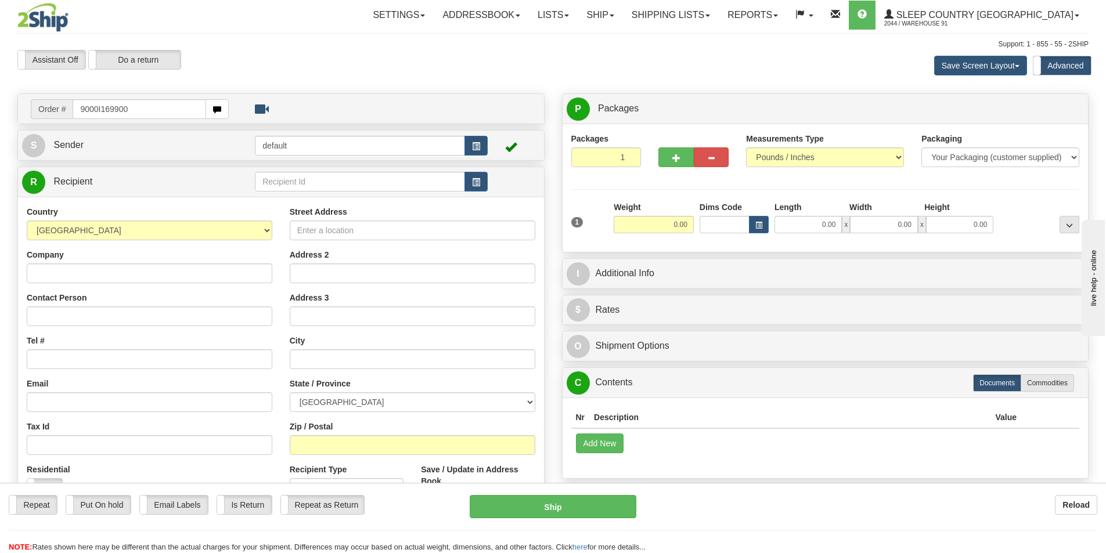
type input "9000I169900"
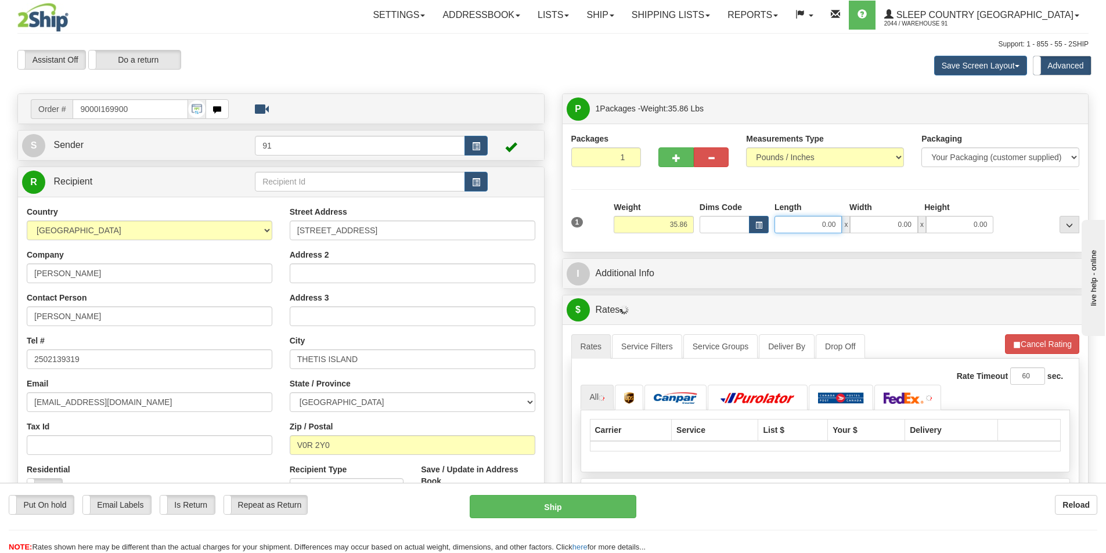
click at [822, 225] on input "0.00" at bounding box center [807, 224] width 67 height 17
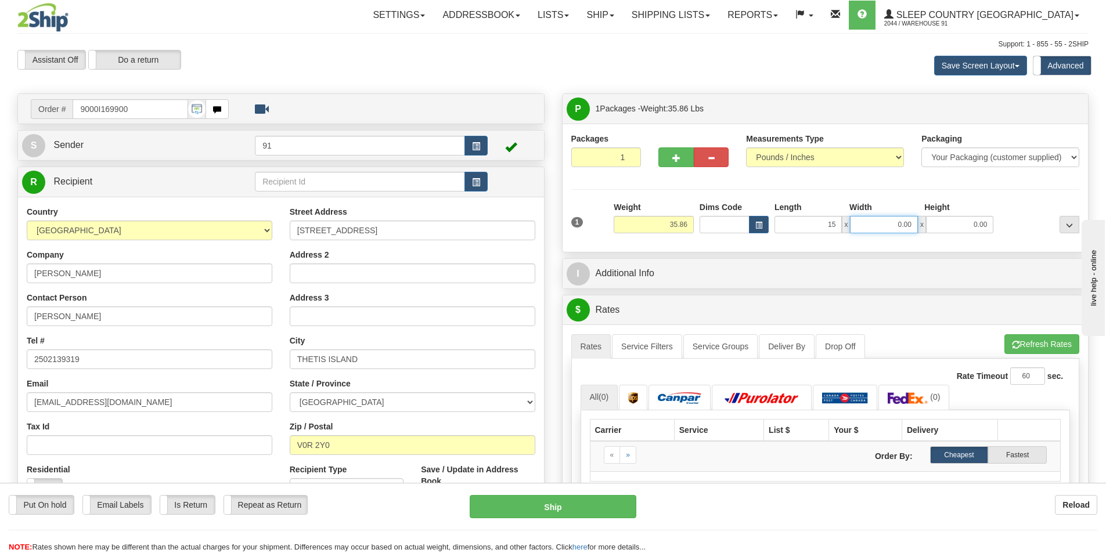
type input "15.00"
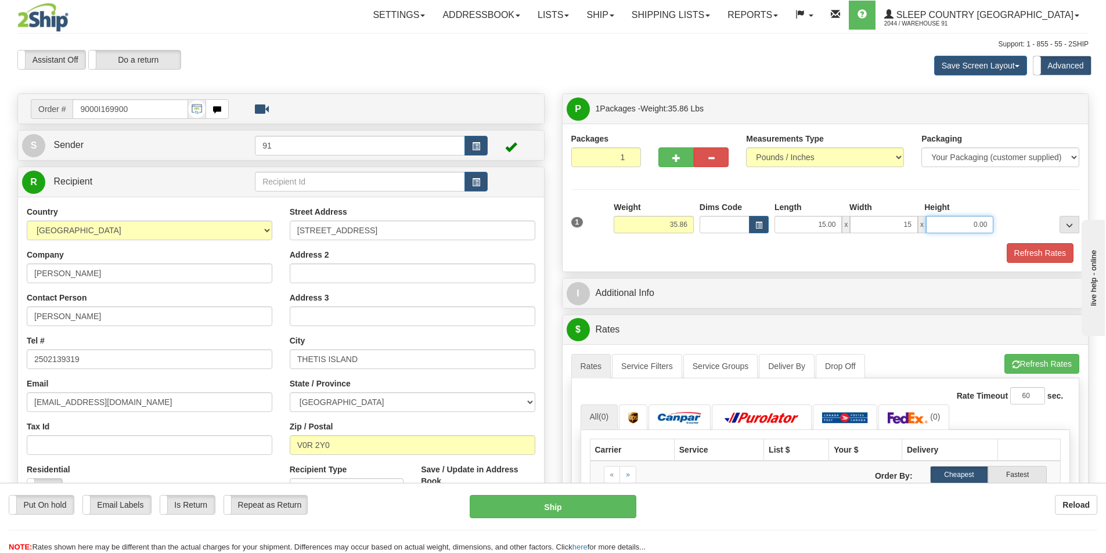
type input "15.00"
type input "41.00"
click at [1047, 252] on button "Refresh Rates" at bounding box center [1039, 253] width 67 height 20
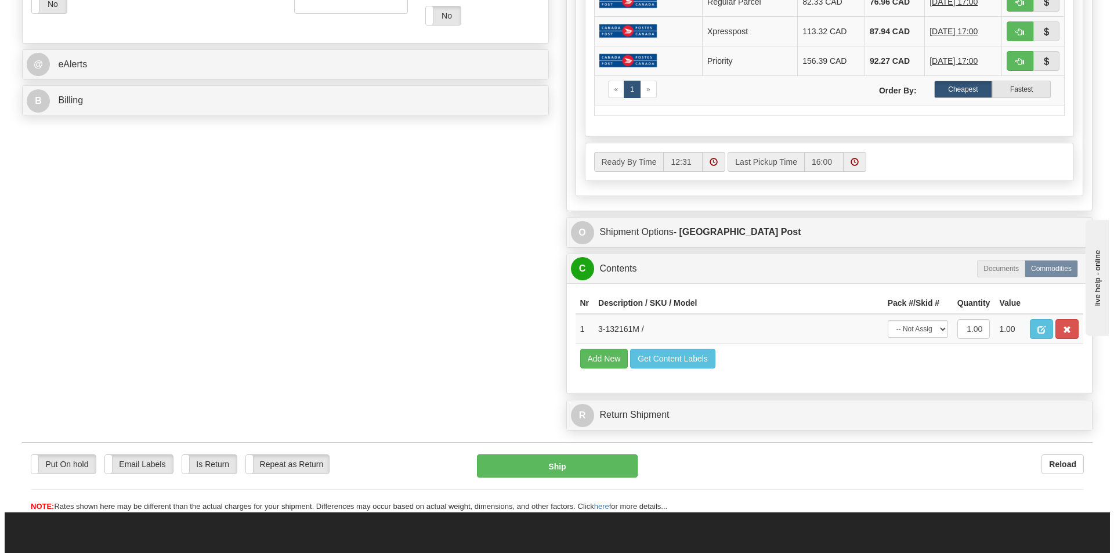
scroll to position [522, 0]
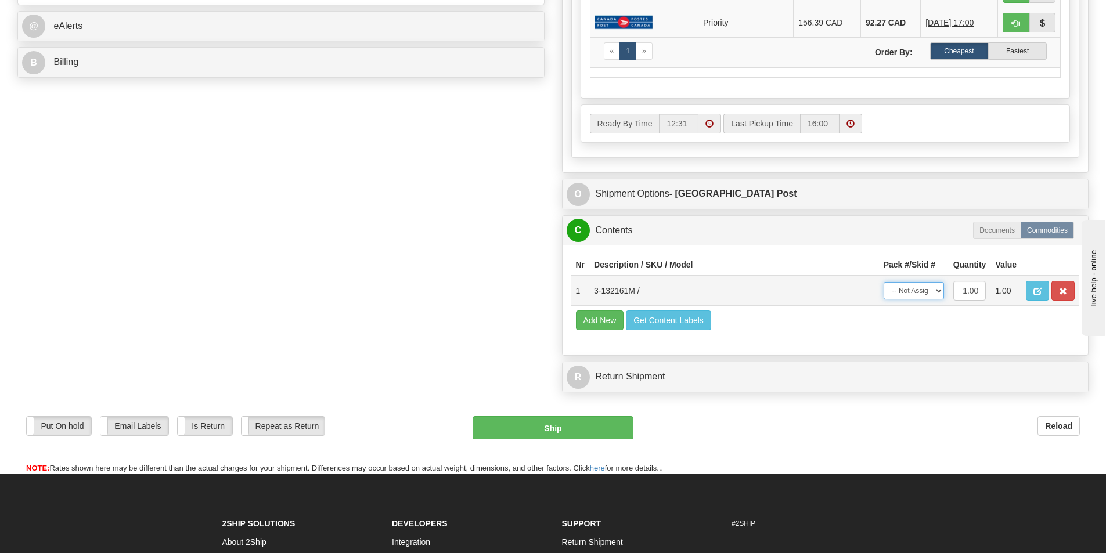
click at [930, 293] on select "-- Not Assigned -- Package 1" at bounding box center [913, 290] width 60 height 17
select select "0"
click at [883, 282] on select "-- Not Assigned -- Package 1" at bounding box center [913, 290] width 60 height 17
click at [594, 426] on button "Ship" at bounding box center [552, 427] width 161 height 23
type input "DOM.EP"
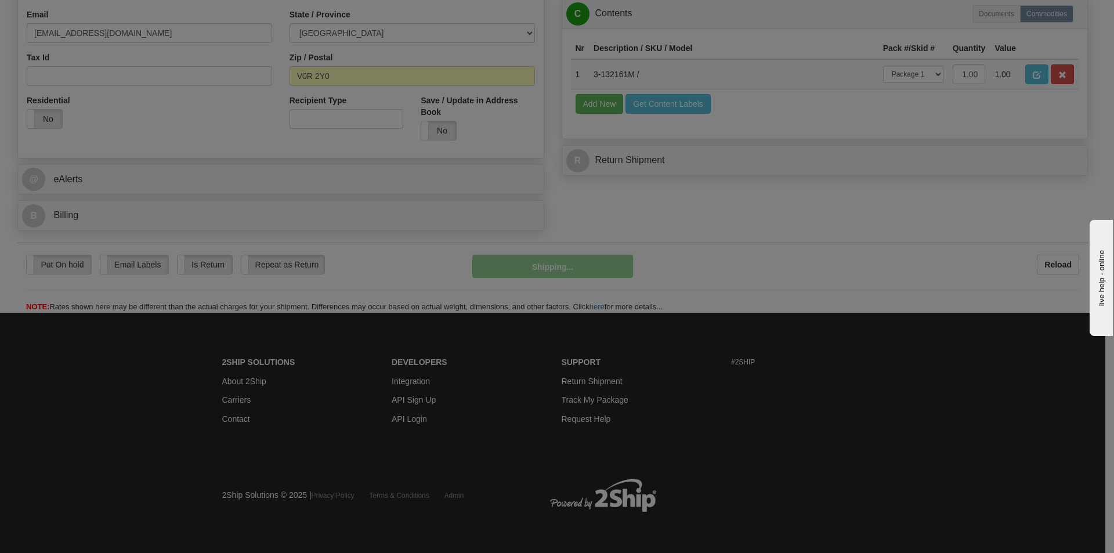
scroll to position [370, 0]
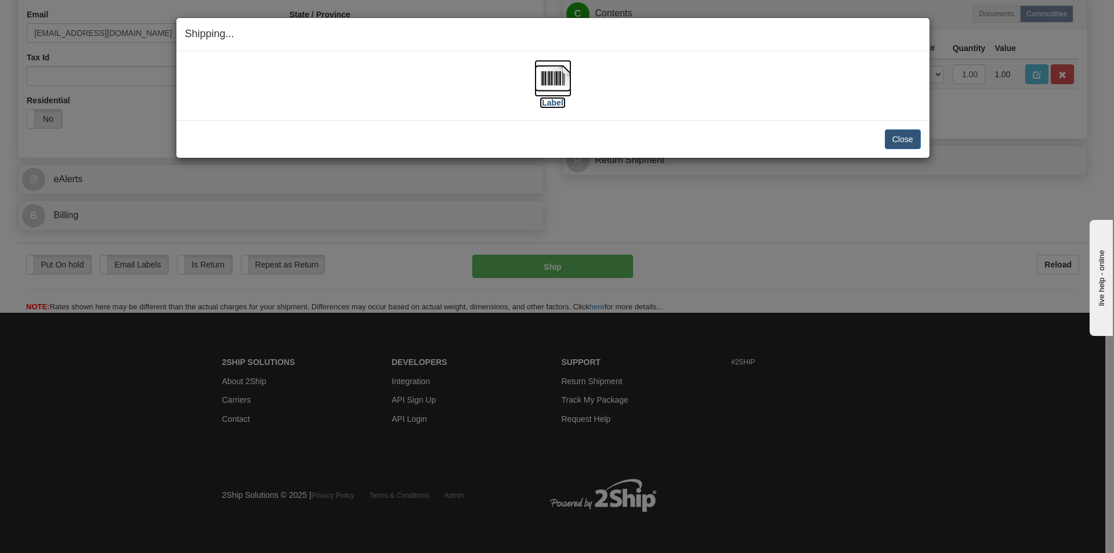
click at [565, 87] on img at bounding box center [553, 78] width 37 height 37
click at [632, 96] on div "[Label]" at bounding box center [553, 86] width 736 height 52
click at [895, 140] on button "Close" at bounding box center [903, 139] width 36 height 20
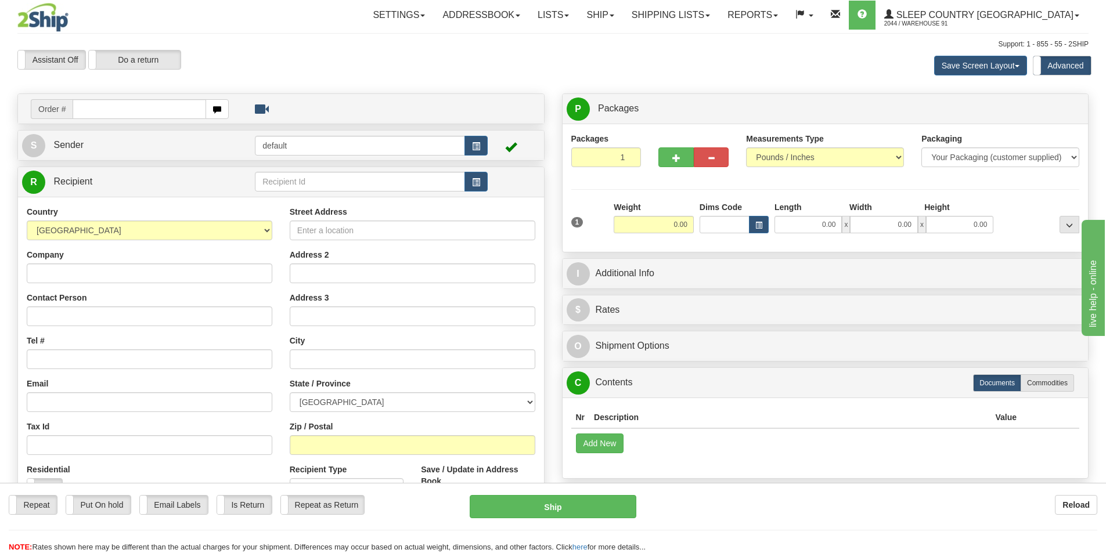
click at [731, 12] on div at bounding box center [553, 276] width 1106 height 553
click at [718, 12] on link "Shipping lists" at bounding box center [671, 15] width 96 height 29
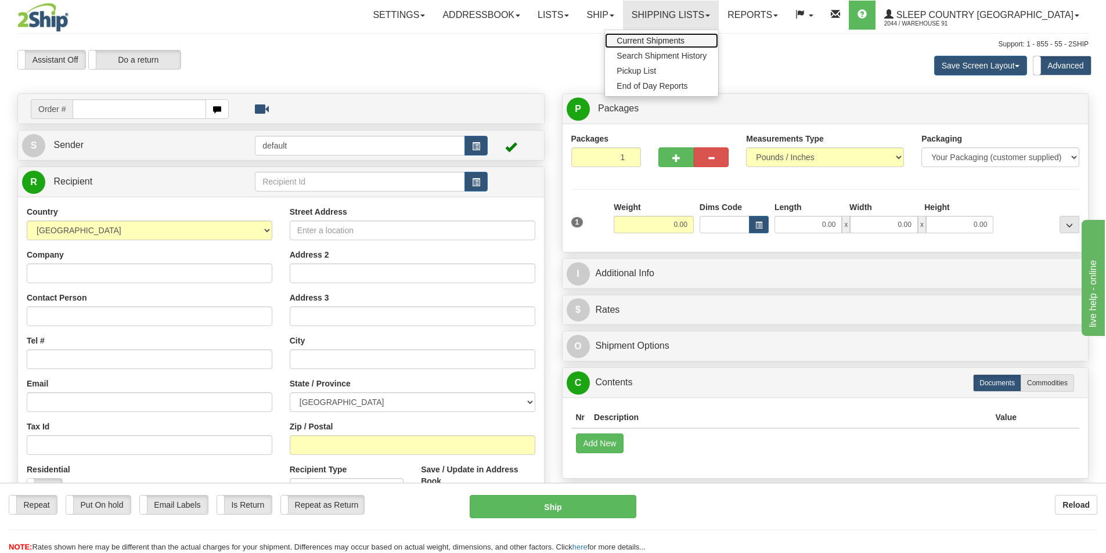
click at [684, 42] on span "Current Shipments" at bounding box center [650, 40] width 68 height 9
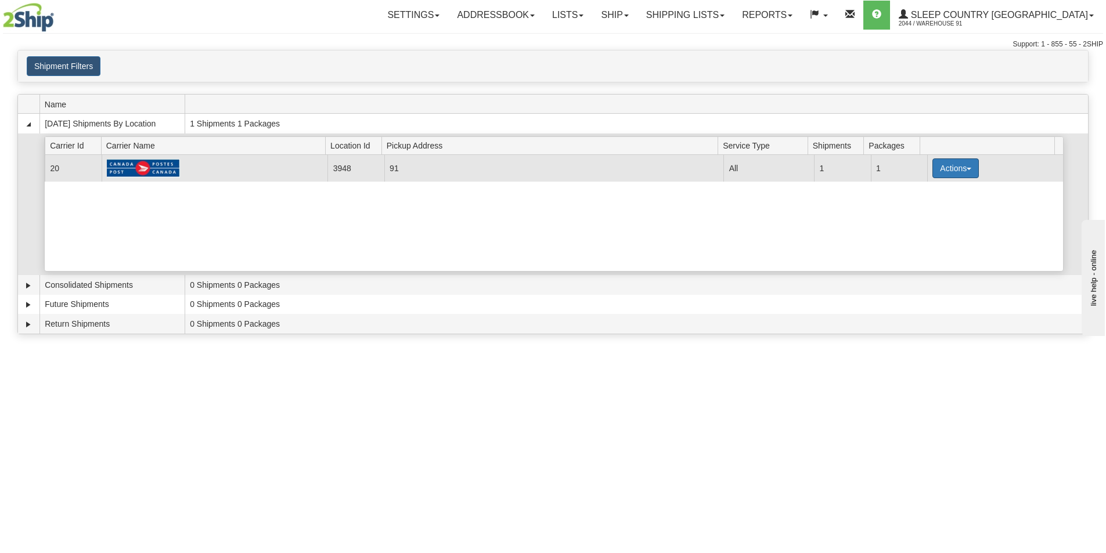
click at [943, 165] on button "Actions" at bounding box center [955, 168] width 46 height 20
click at [916, 204] on span "Close" at bounding box center [910, 205] width 27 height 8
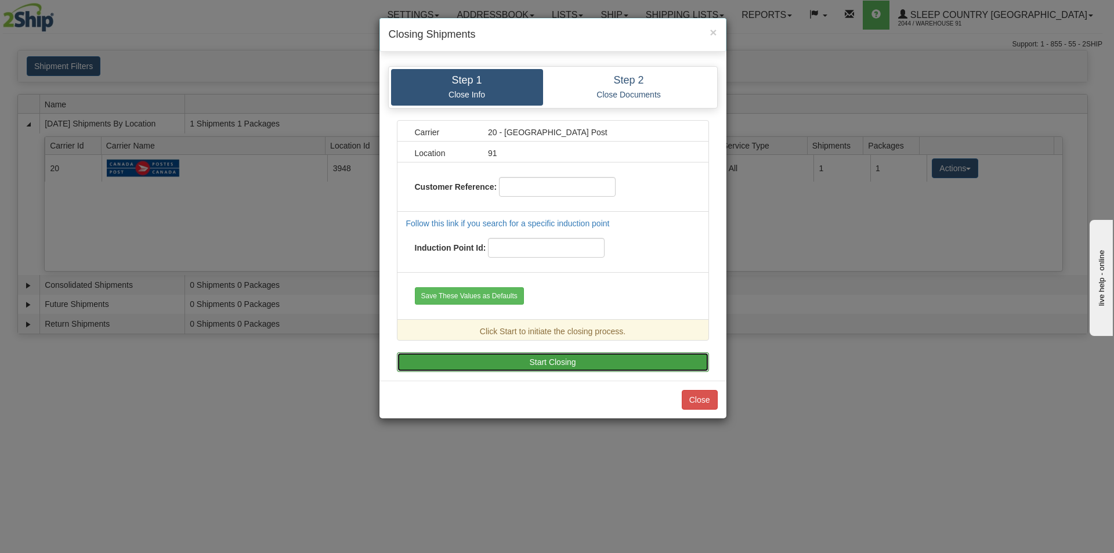
click at [545, 359] on button "Start Closing" at bounding box center [553, 362] width 312 height 20
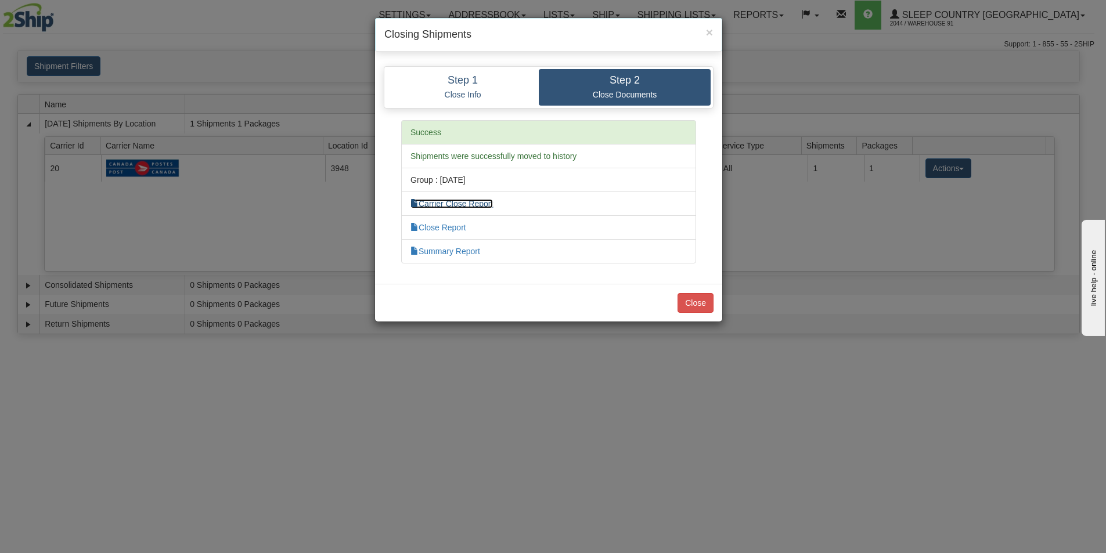
click at [481, 205] on link "Carrier Close Report" at bounding box center [451, 203] width 82 height 9
click at [454, 229] on link "Close Report" at bounding box center [438, 227] width 56 height 9
click at [462, 251] on link "Summary Report" at bounding box center [445, 251] width 70 height 9
click at [707, 302] on button "Close" at bounding box center [695, 303] width 36 height 20
